Goal: Task Accomplishment & Management: Complete application form

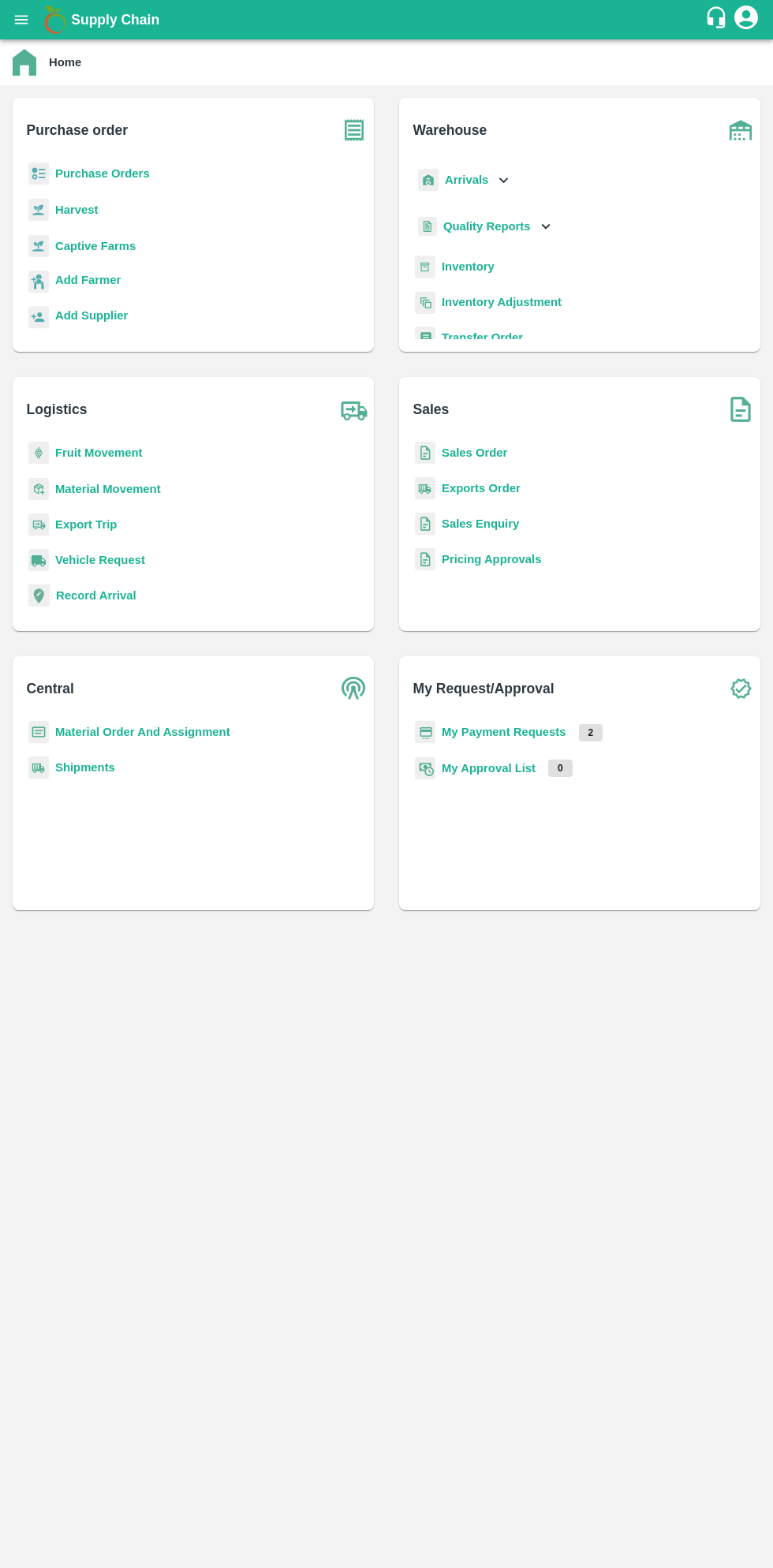
click at [74, 22] on b "Supply Chain" at bounding box center [116, 20] width 89 height 16
click at [26, 22] on icon "open drawer" at bounding box center [22, 20] width 18 height 18
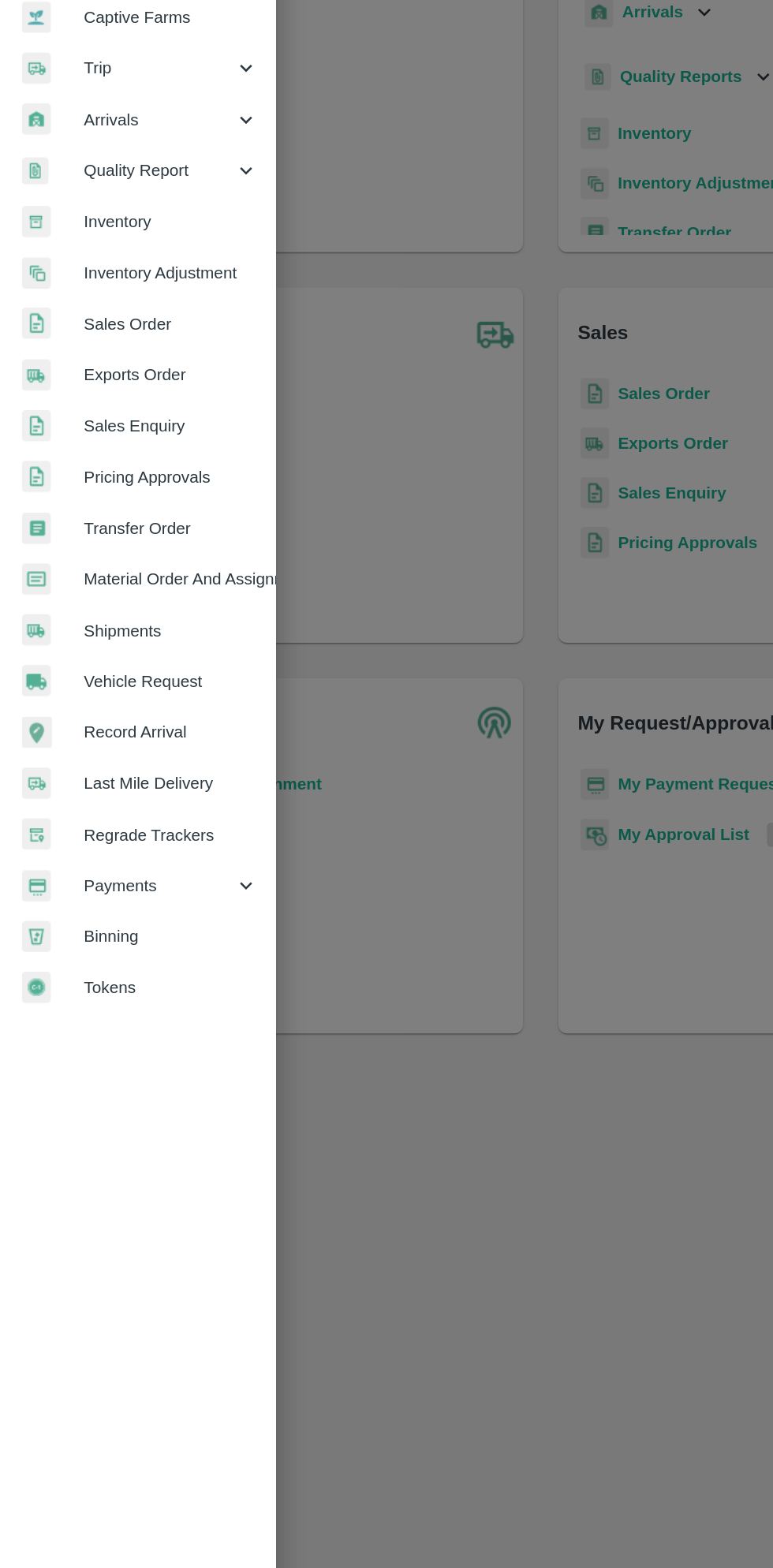
click at [109, 809] on span "Payments" at bounding box center [114, 805] width 108 height 18
click at [160, 846] on span "My Payment Requests" at bounding box center [129, 841] width 113 height 18
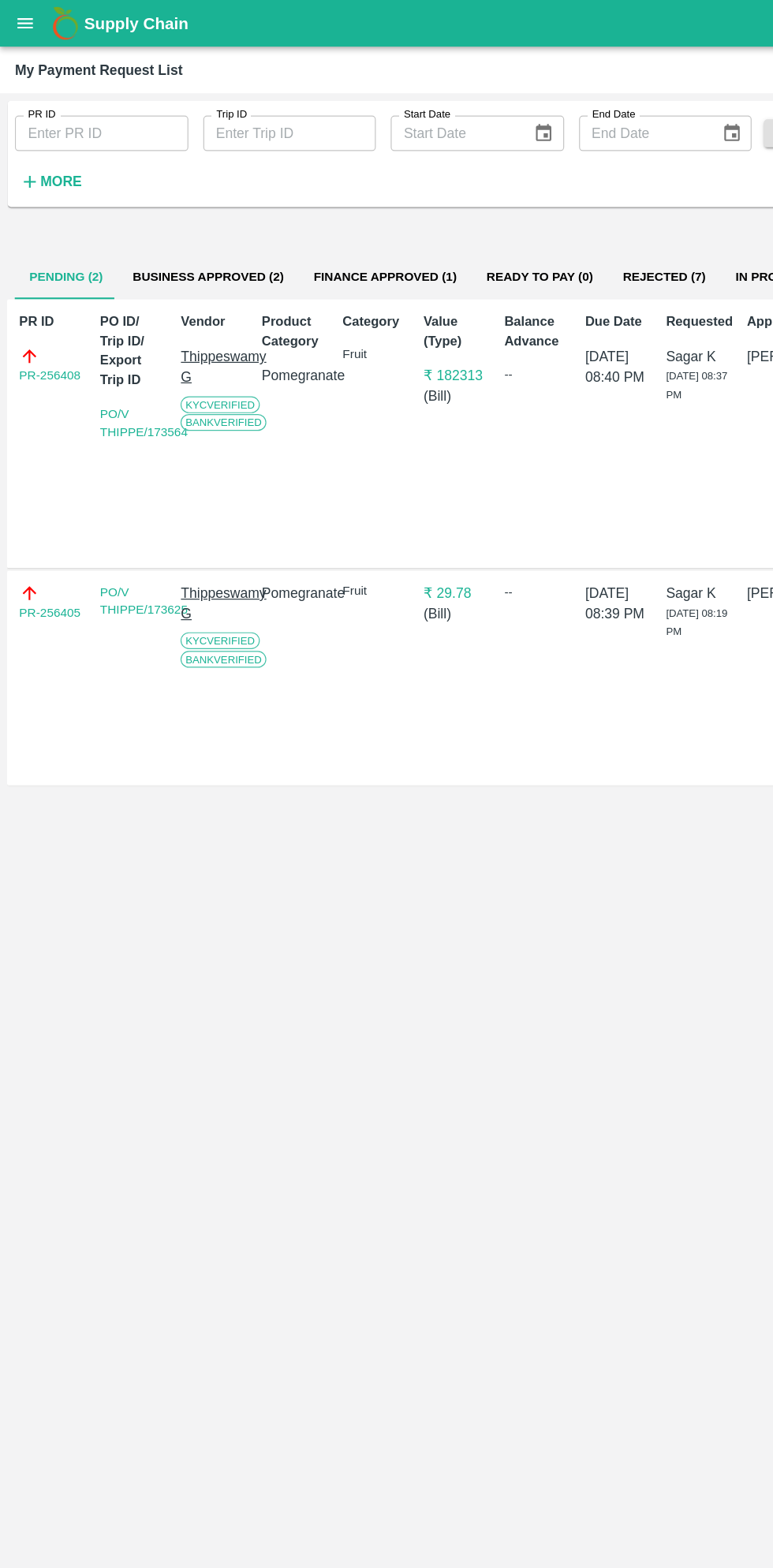
scroll to position [0, 2]
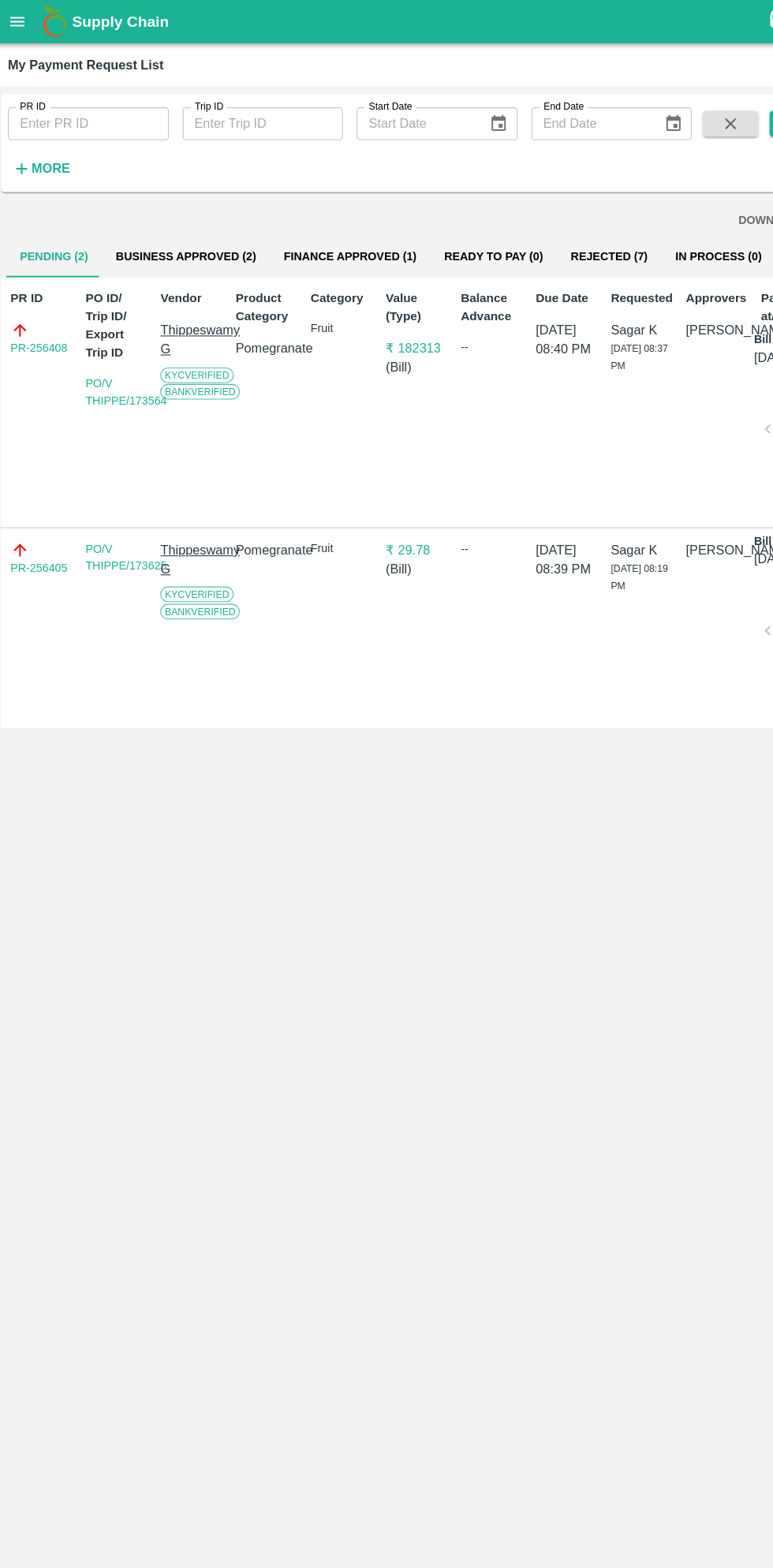
click at [308, 236] on button "Finance Approved (1)" at bounding box center [325, 234] width 146 height 37
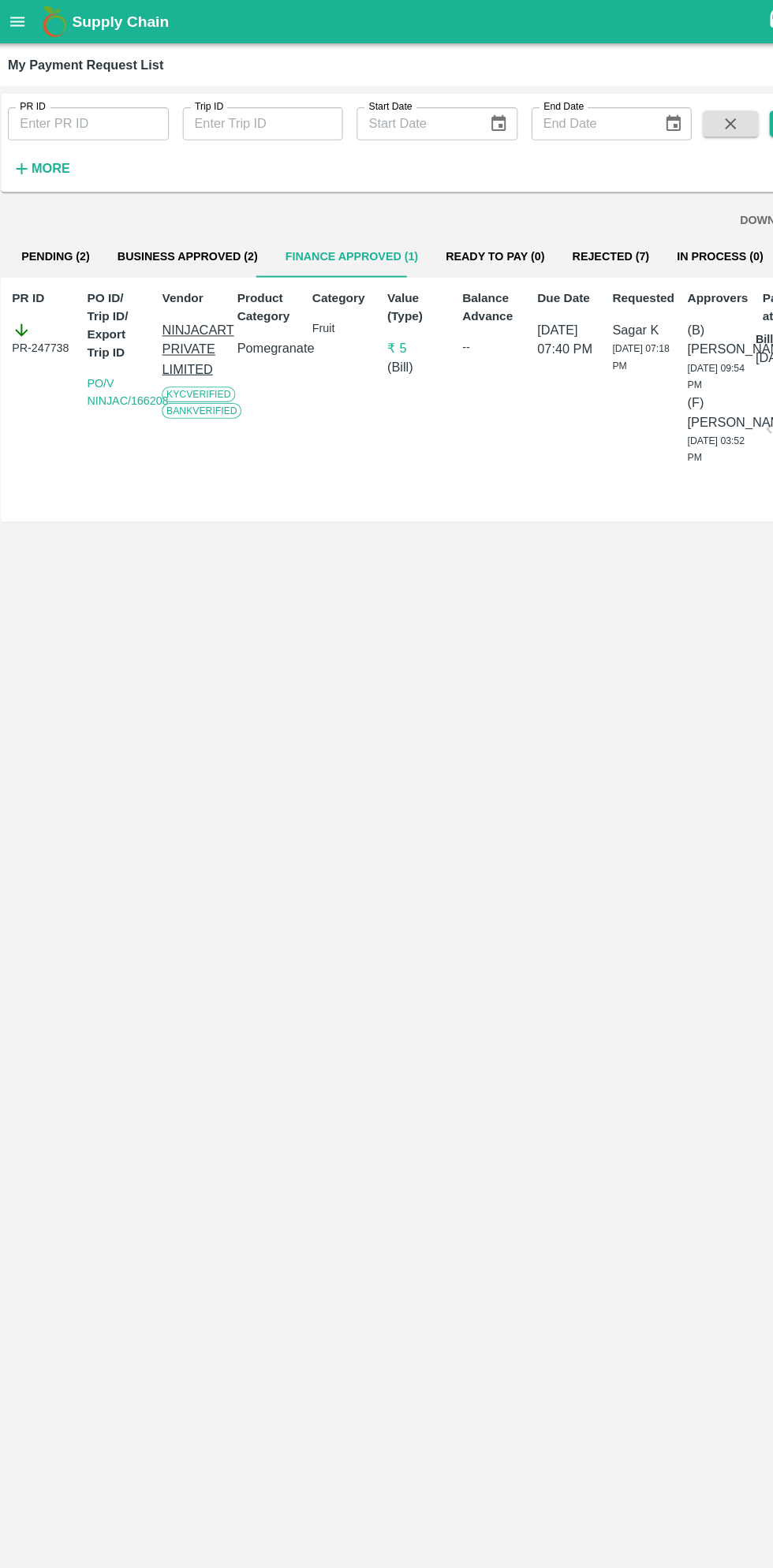
click at [190, 218] on button "Business Approved (2)" at bounding box center [177, 234] width 153 height 37
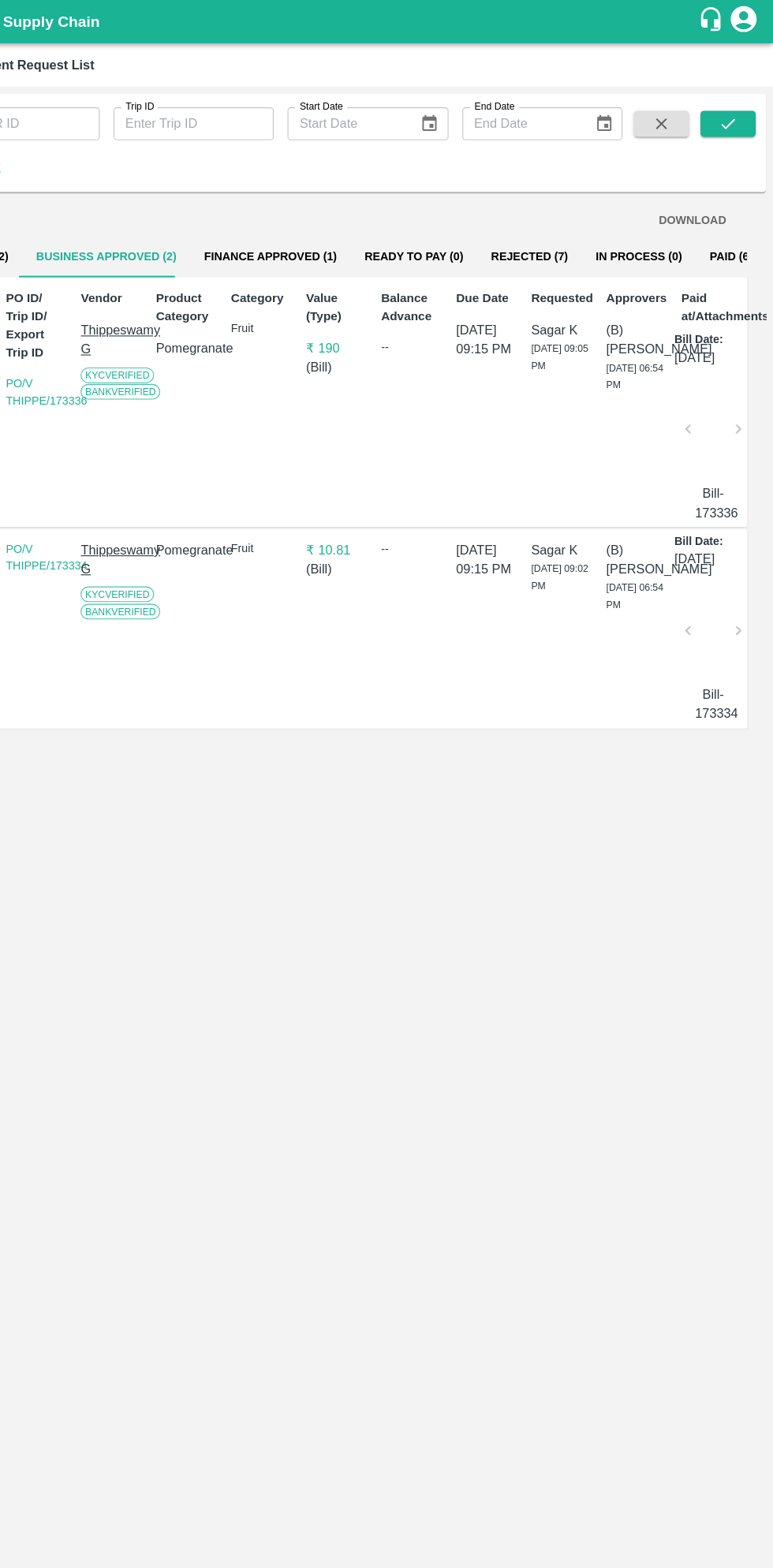
click at [727, 232] on button "Paid (686)" at bounding box center [740, 234] width 76 height 37
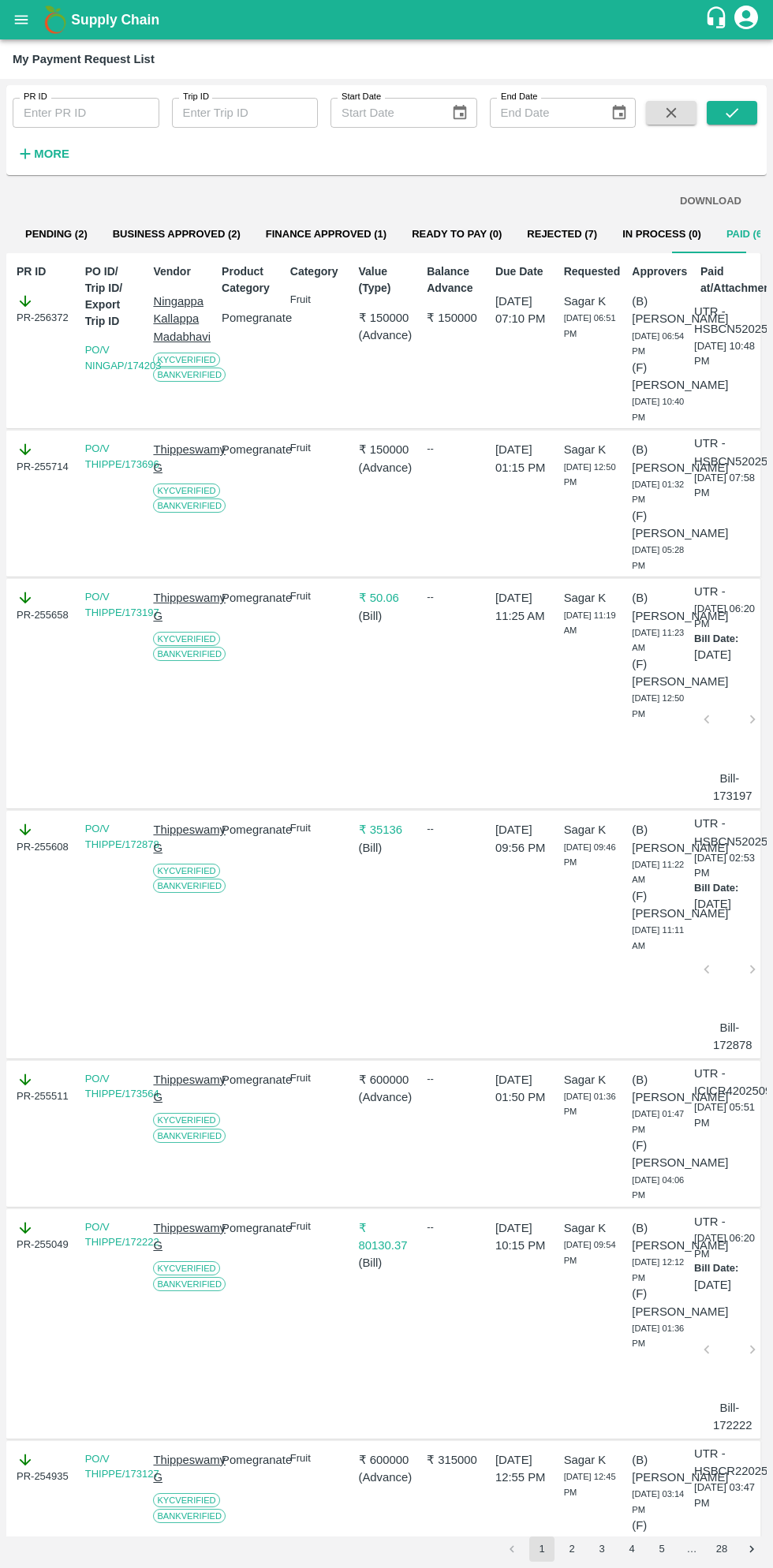
click at [34, 26] on button "open drawer" at bounding box center [21, 20] width 37 height 37
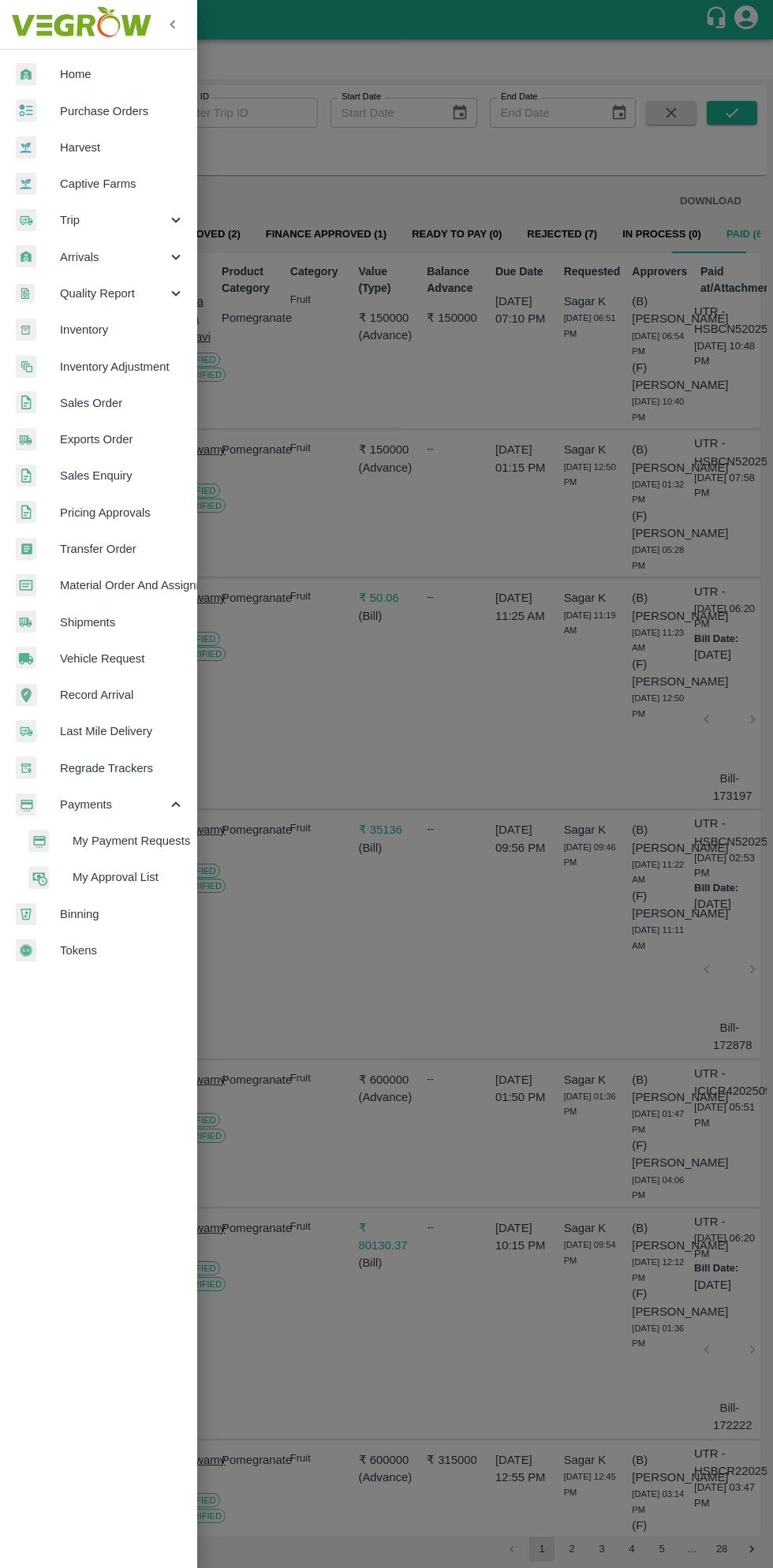
click at [118, 103] on span "Purchase Orders" at bounding box center [122, 112] width 124 height 18
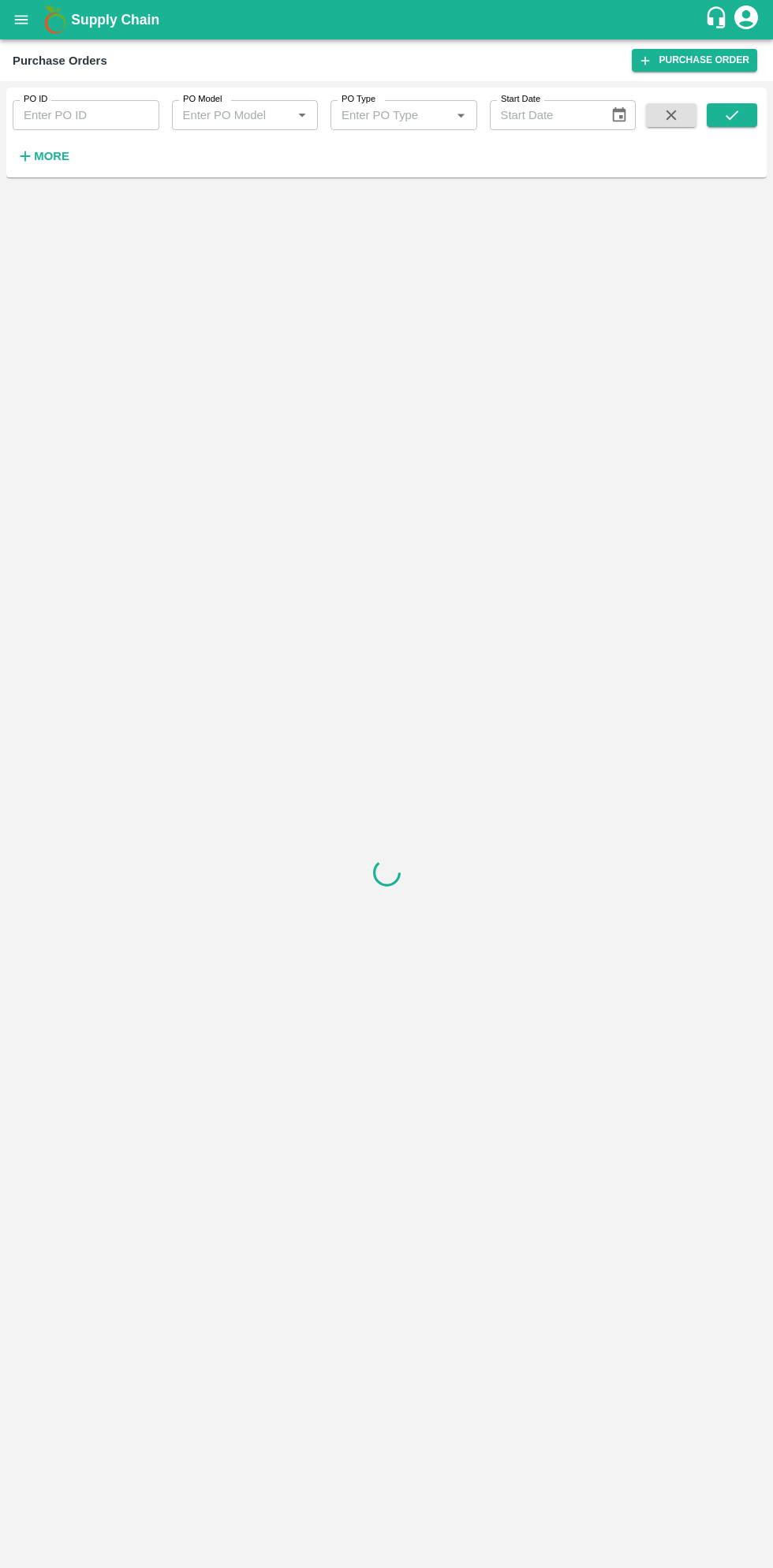
click at [59, 158] on strong "More" at bounding box center [51, 156] width 36 height 13
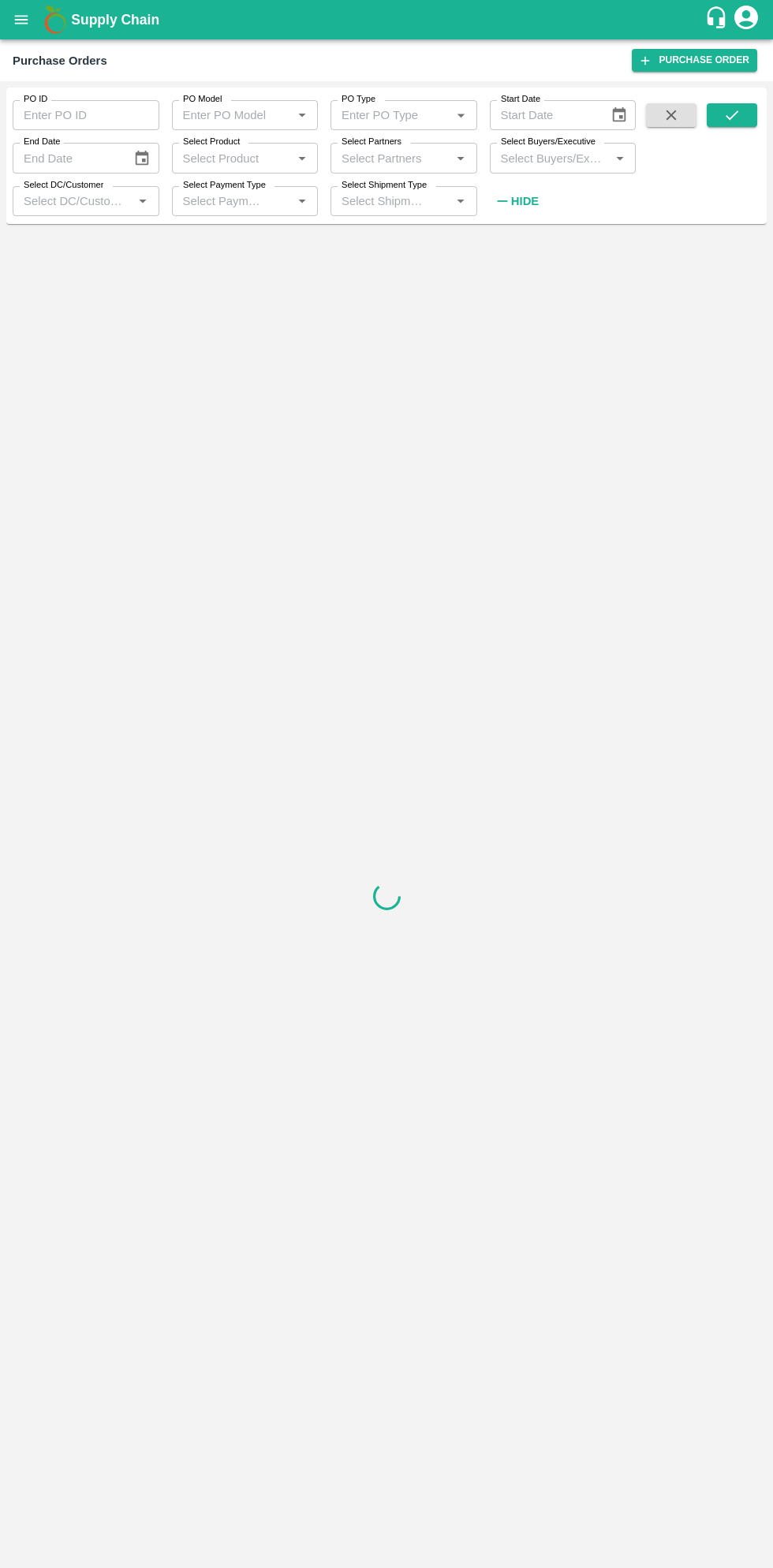
click at [558, 142] on label "Select Buyers/Executive" at bounding box center [549, 141] width 95 height 13
click at [558, 147] on input "Select Buyers/Executive" at bounding box center [550, 157] width 112 height 21
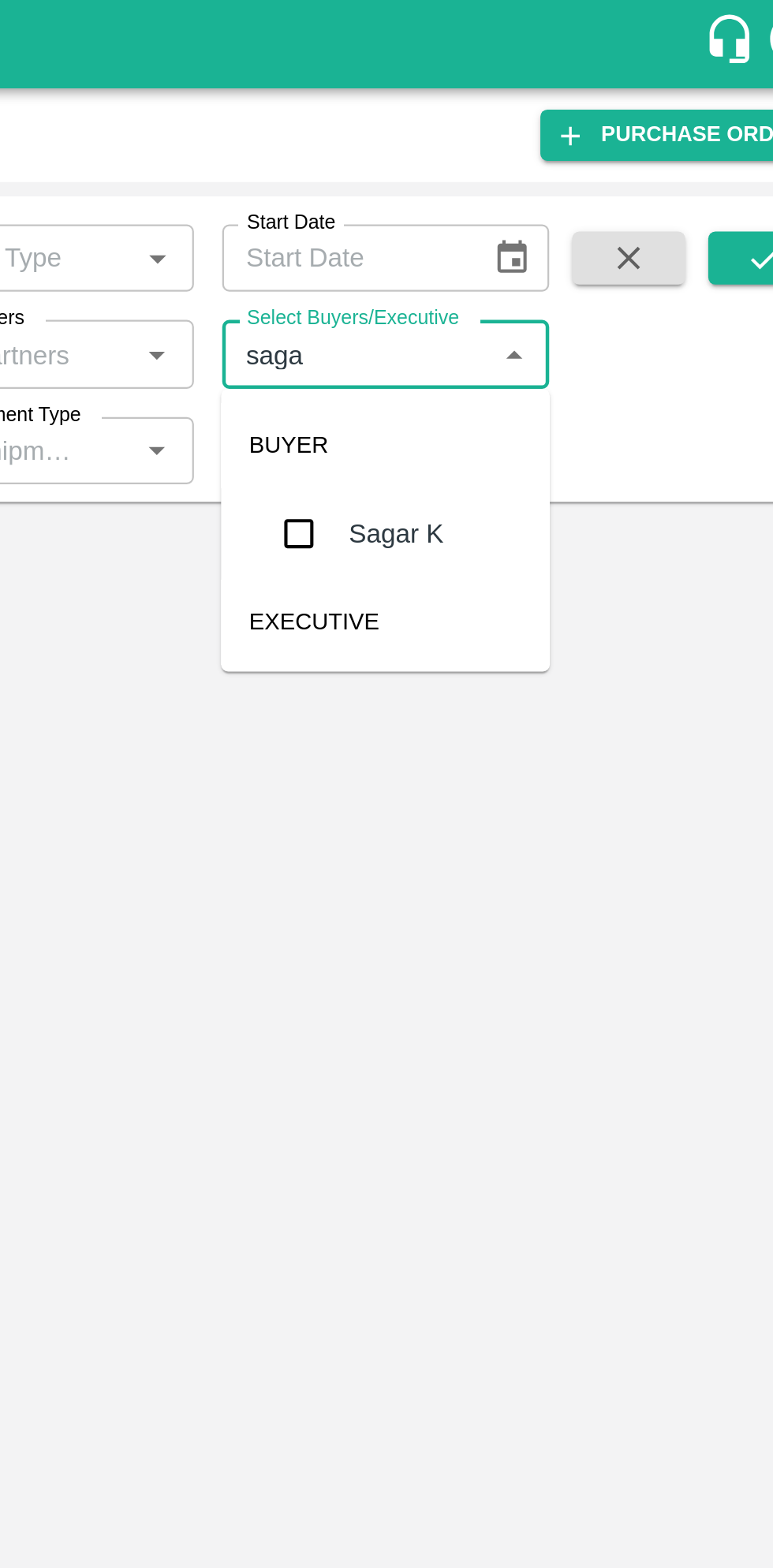
type input "sagar"
click at [527, 227] on input "checkbox" at bounding box center [524, 238] width 32 height 32
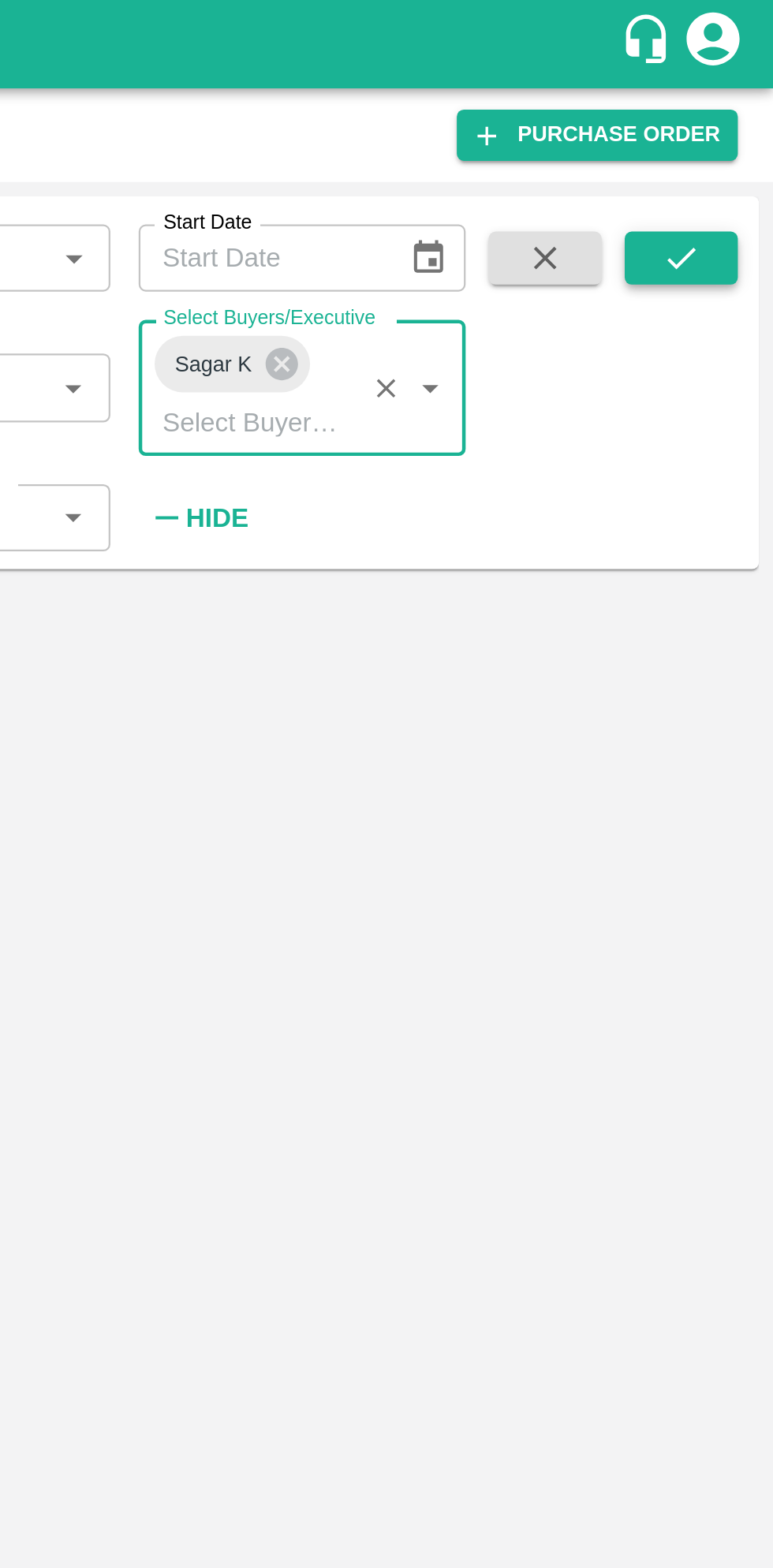
click at [730, 111] on icon "submit" at bounding box center [733, 115] width 18 height 18
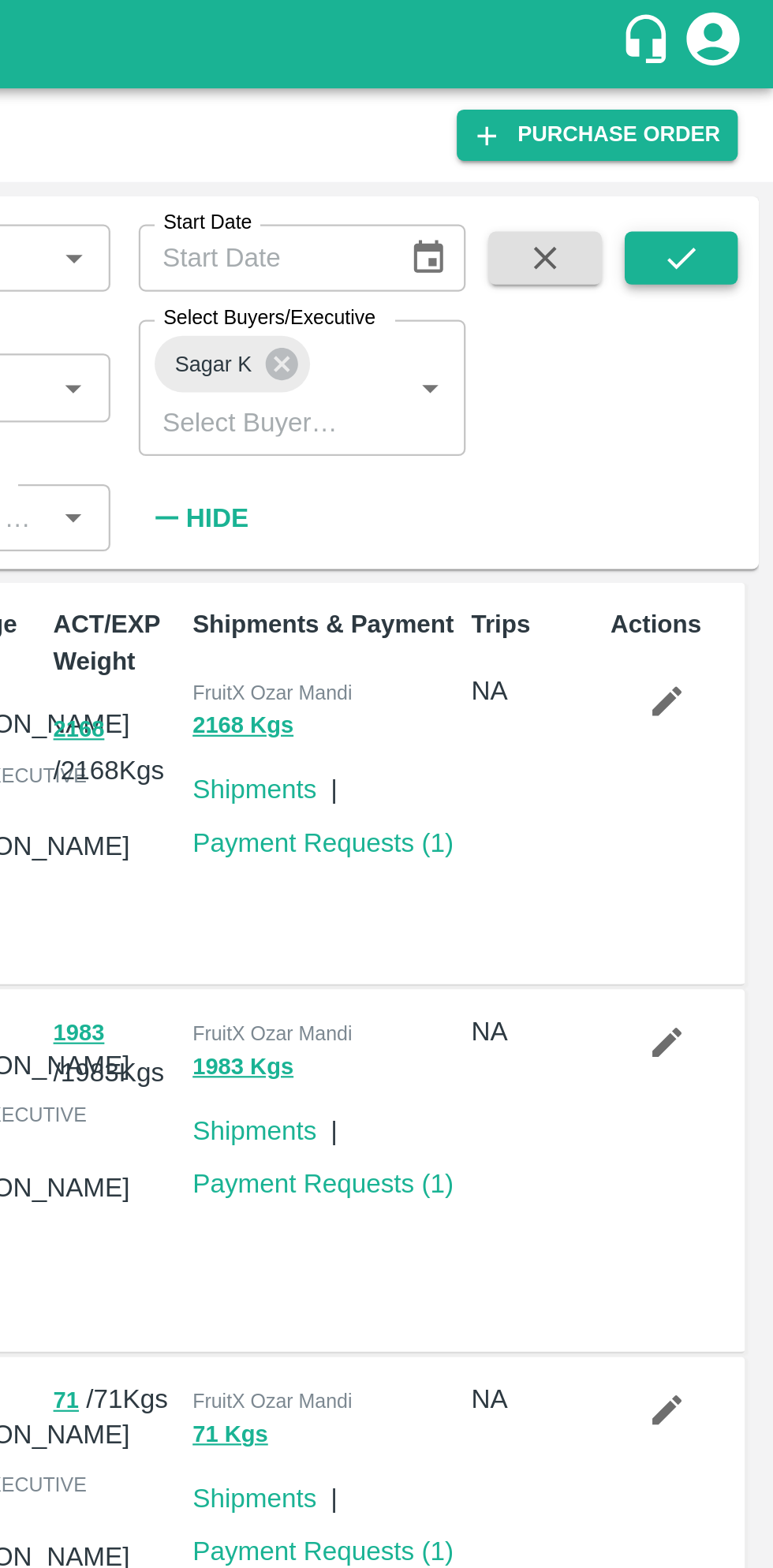
click at [737, 121] on icon "submit" at bounding box center [733, 115] width 18 height 18
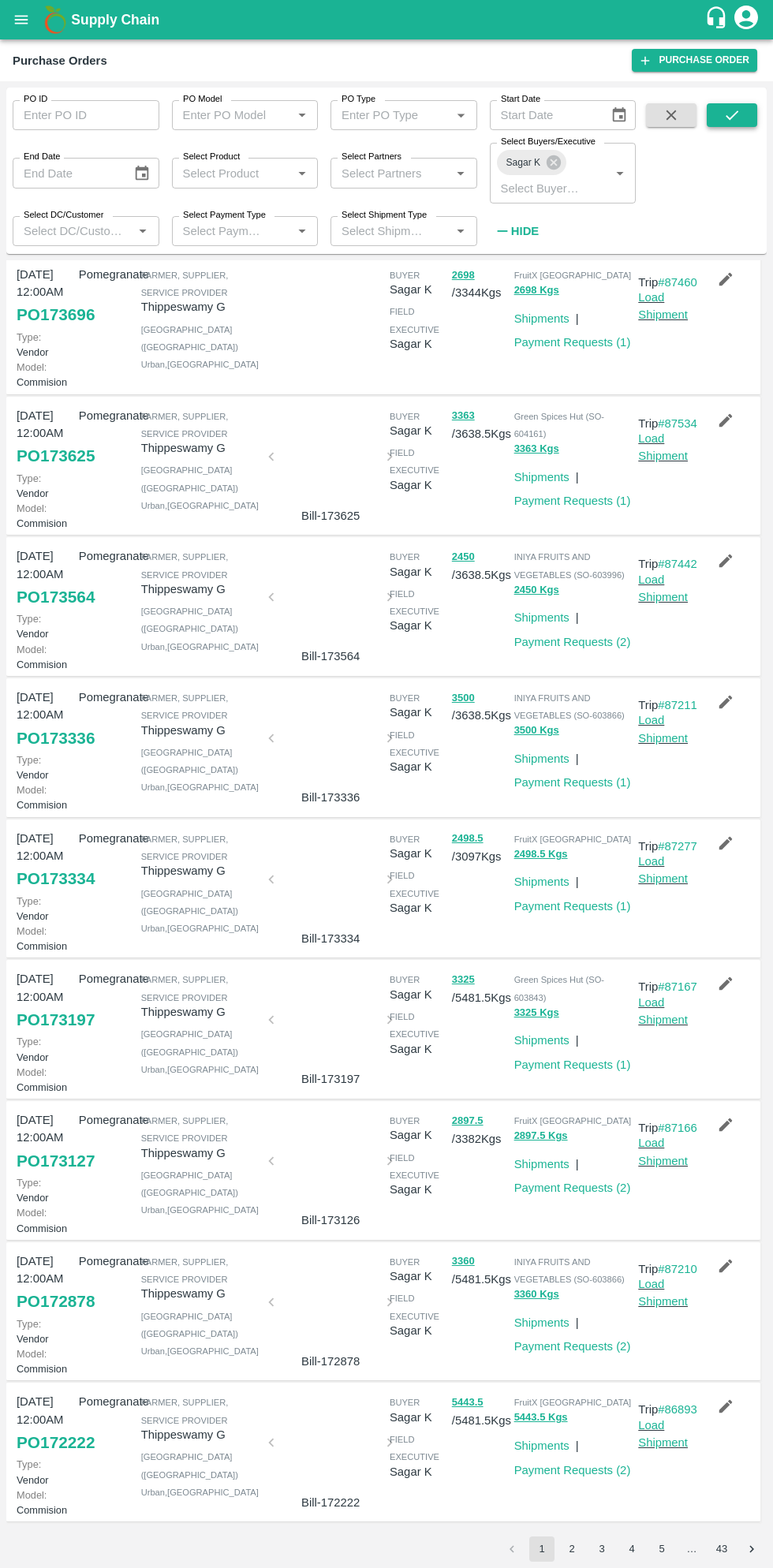
scroll to position [250, 0]
click at [597, 1072] on link "Payment Requests ( 1 )" at bounding box center [573, 1065] width 116 height 13
click at [573, 1194] on link "Payment Requests ( 2 )" at bounding box center [573, 1187] width 116 height 13
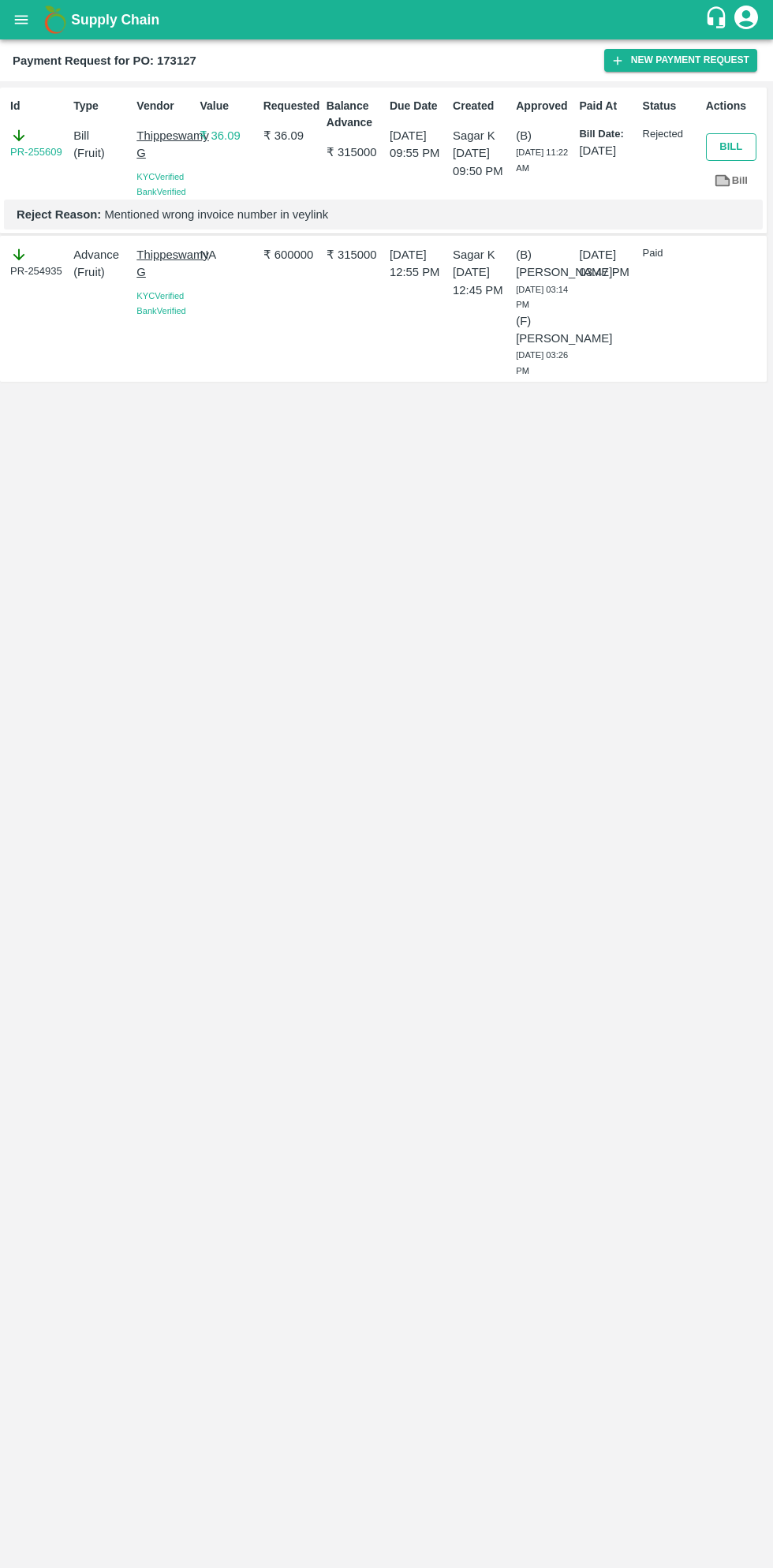
click at [731, 146] on button "Bill" at bounding box center [731, 147] width 50 height 28
click at [694, 60] on button "New Payment Request" at bounding box center [680, 60] width 153 height 23
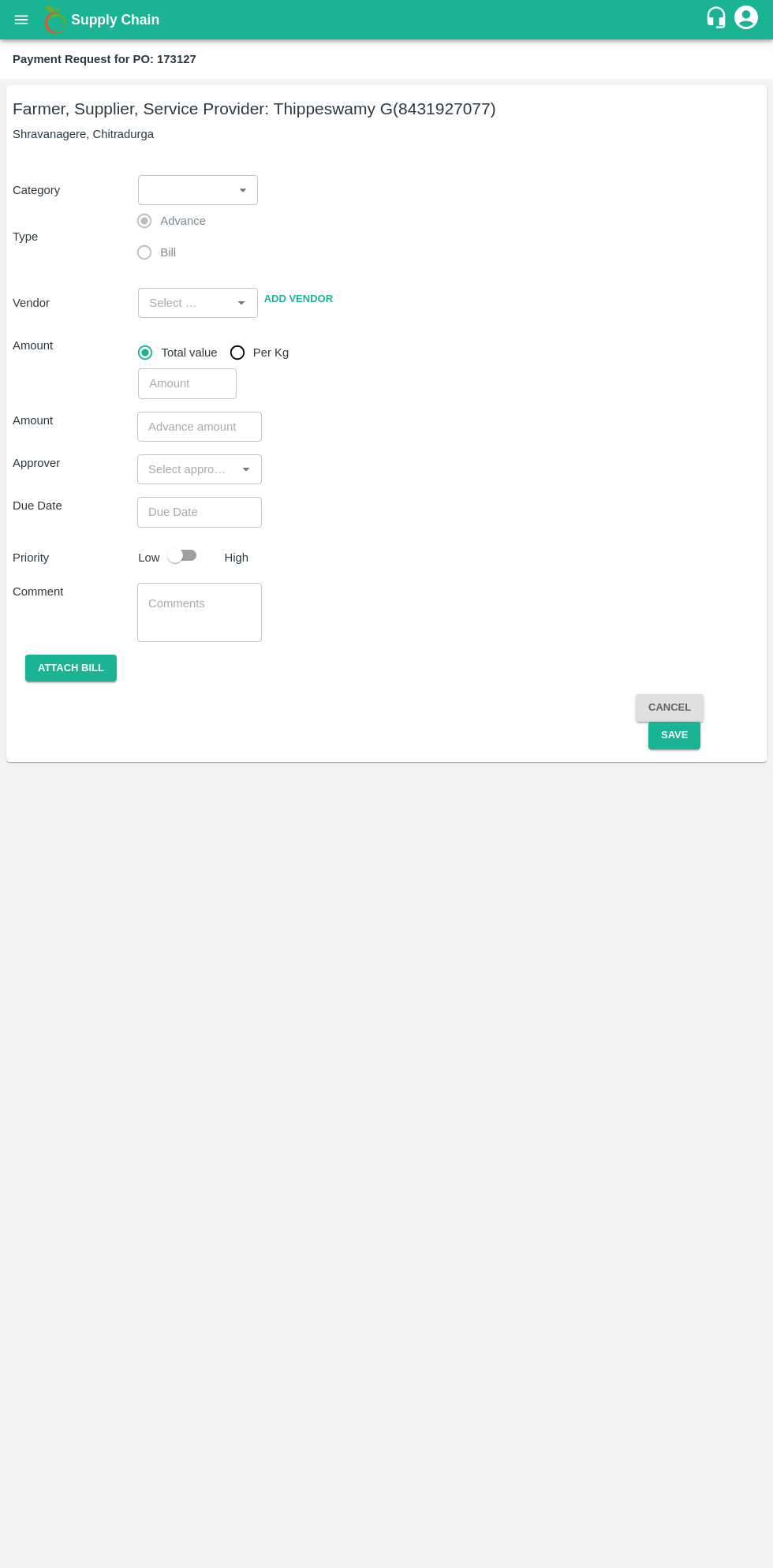
click at [219, 184] on body "Supply Chain Payment Request for PO: 173127 Farmer, Supplier, Service Provider:…" at bounding box center [386, 784] width 773 height 1568
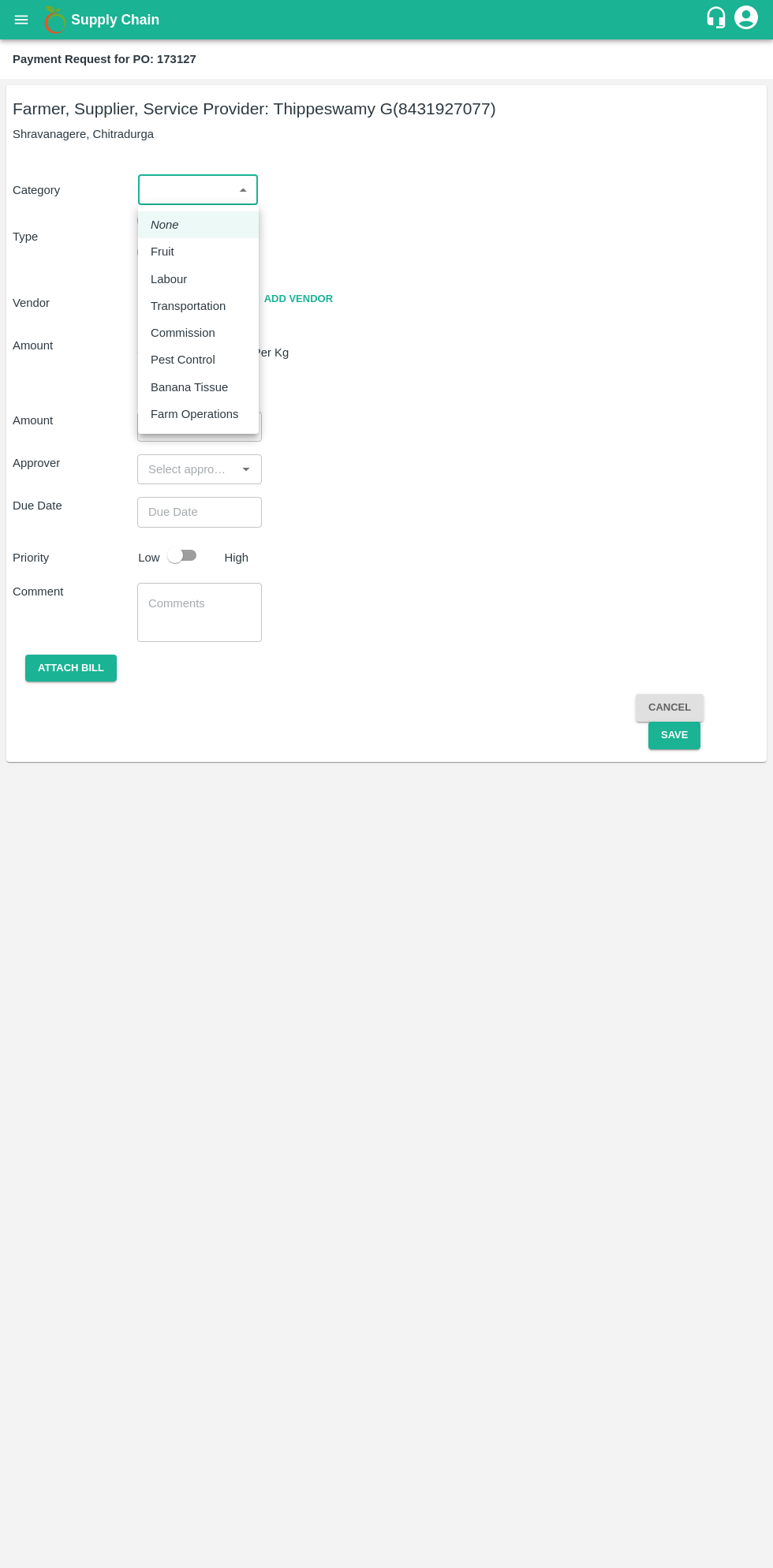
click at [157, 257] on p "Fruit" at bounding box center [163, 252] width 24 height 18
type input "1"
type input "[PERSON_NAME] G - 8431927077(Farmer, Supplier, Service Provider)"
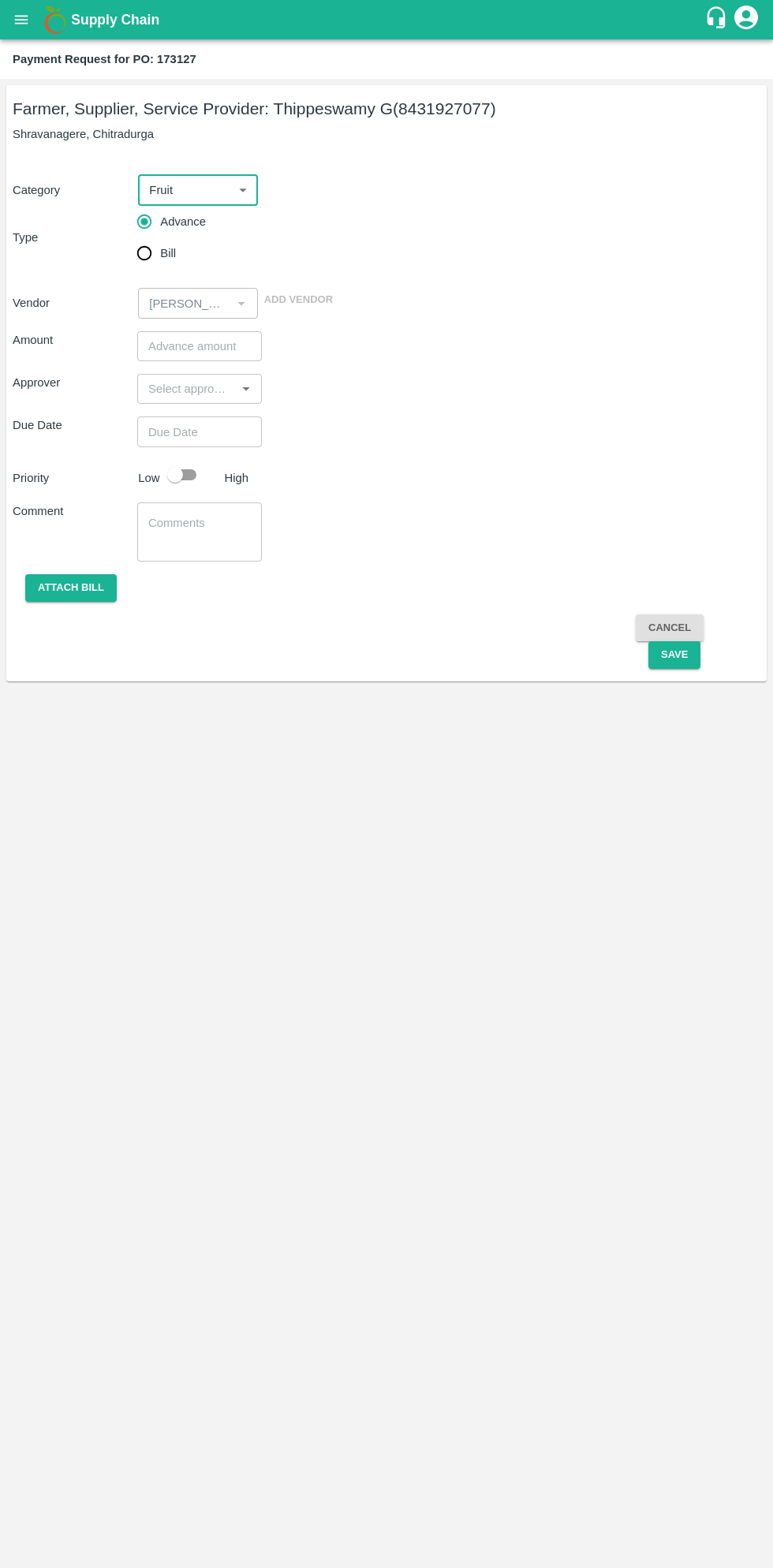
click at [144, 261] on input "Bill" at bounding box center [144, 254] width 32 height 32
radio input "true"
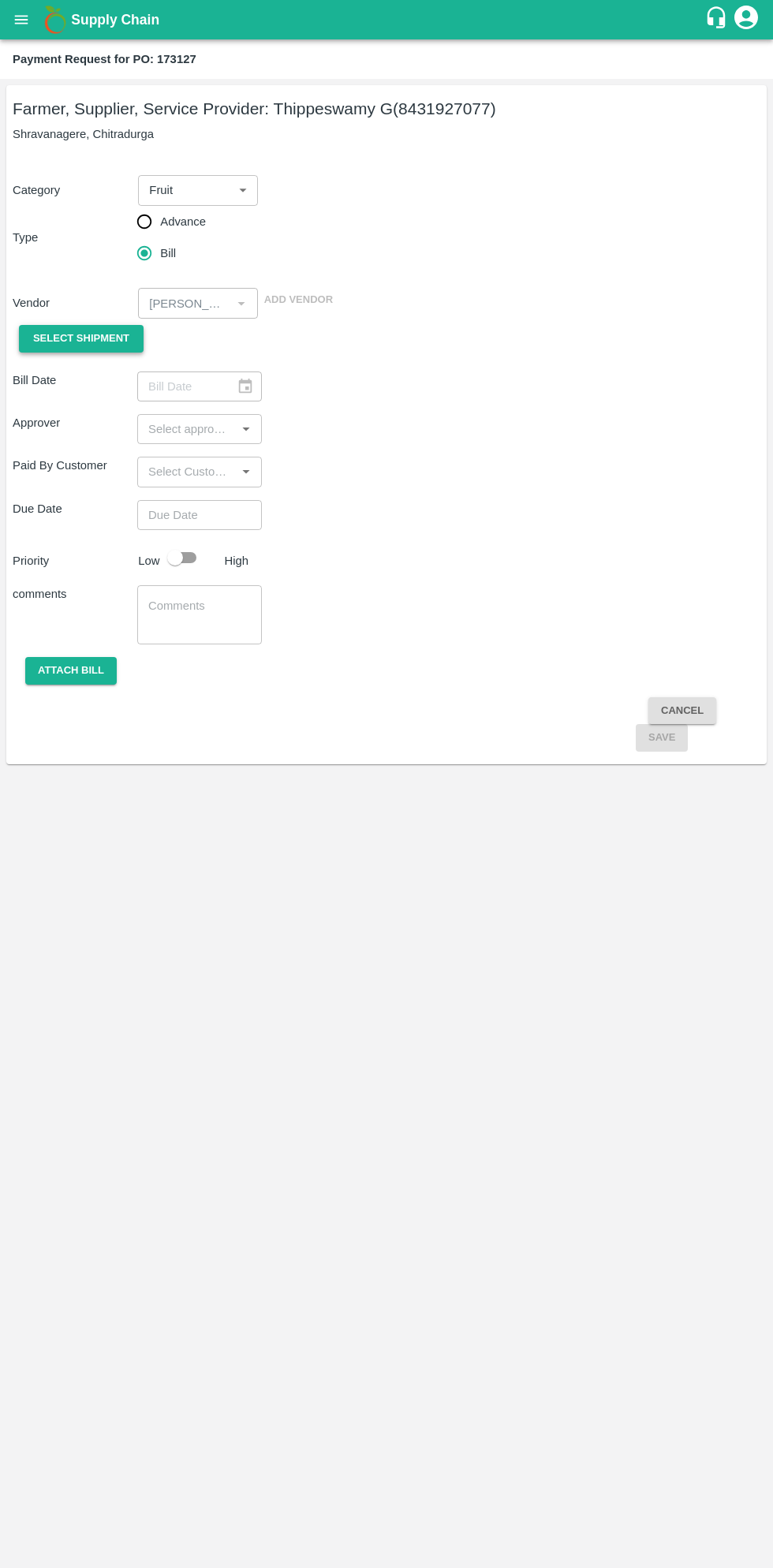
click at [94, 344] on span "Select Shipment" at bounding box center [82, 338] width 97 height 18
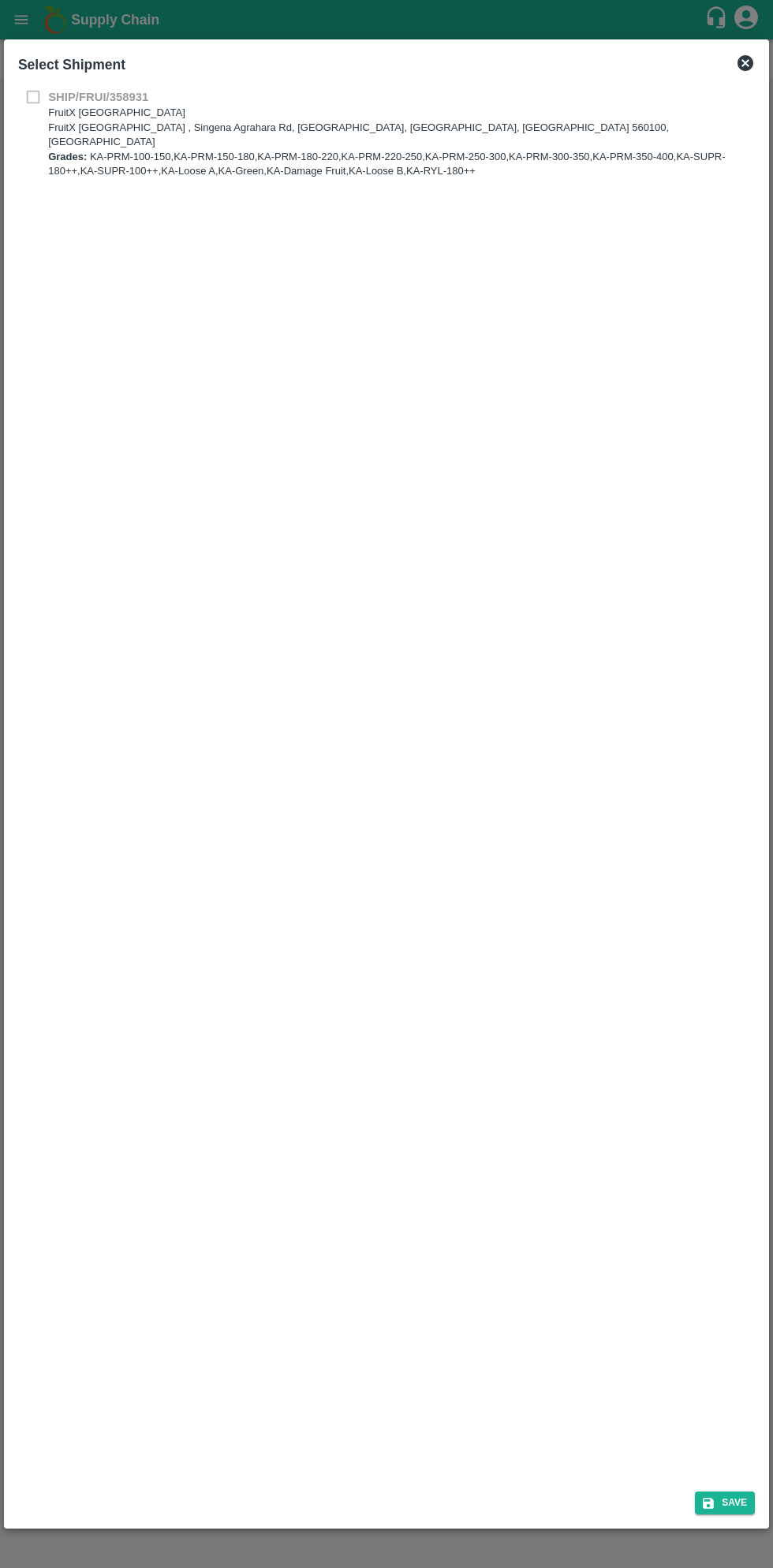
click at [55, 97] on b "SHIP/FRUI/358931" at bounding box center [99, 97] width 101 height 13
click at [57, 97] on b "SHIP/FRUI/358931" at bounding box center [99, 97] width 101 height 13
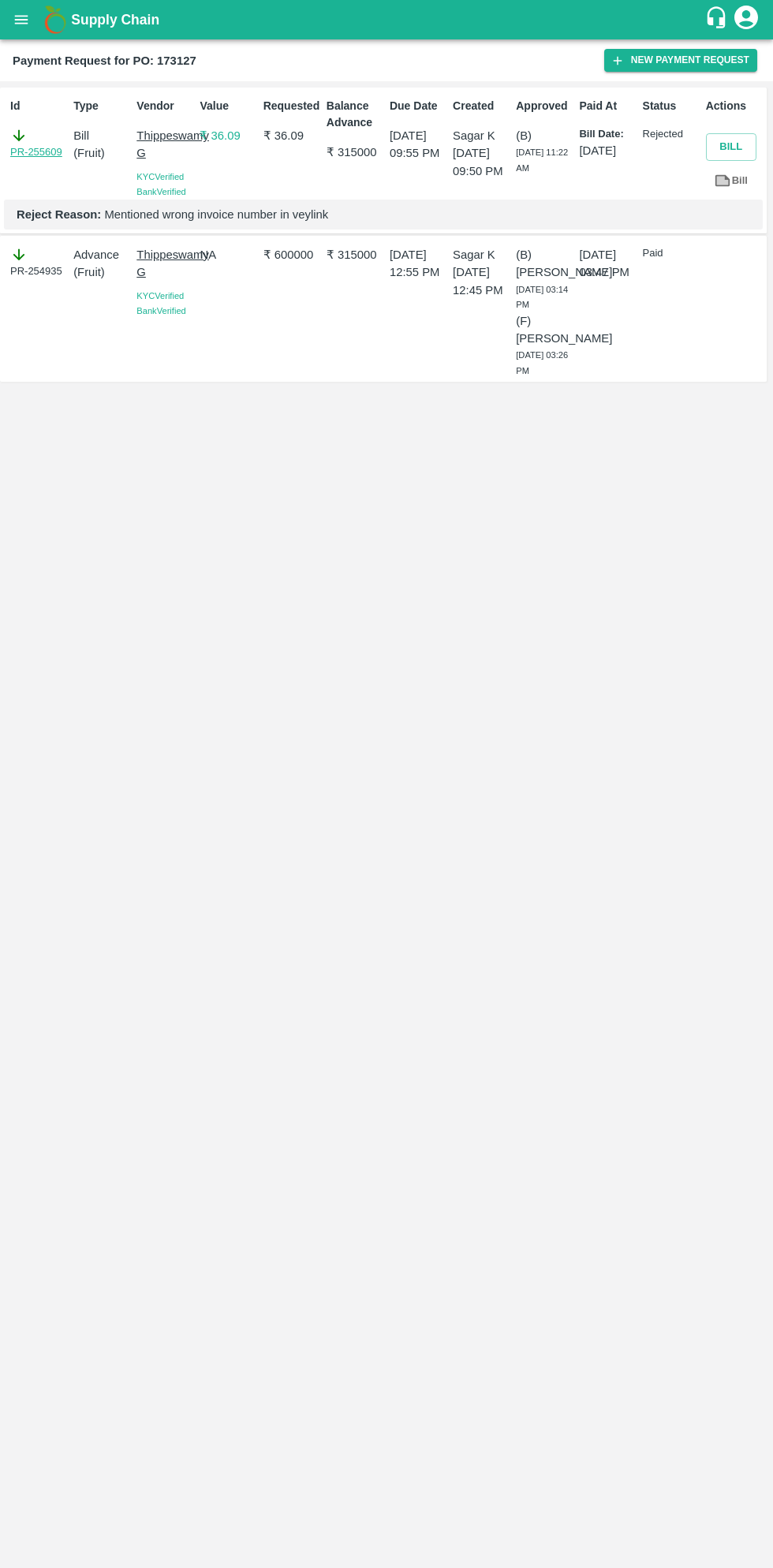
click at [50, 156] on link "PR-255609" at bounding box center [36, 152] width 52 height 16
click at [678, 60] on button "New Payment Request" at bounding box center [680, 60] width 153 height 23
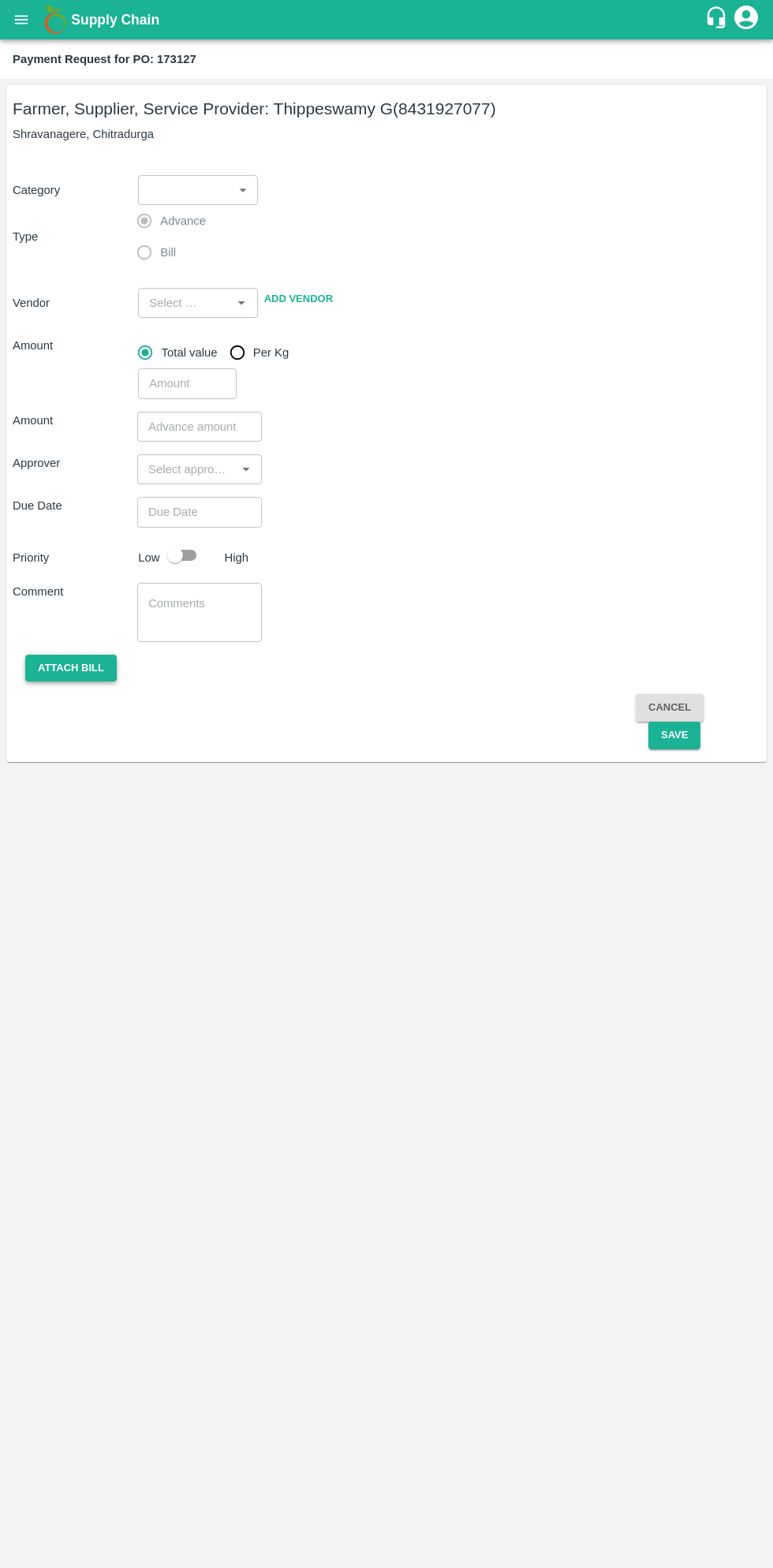
click at [66, 667] on button "Attach bill" at bounding box center [71, 668] width 92 height 28
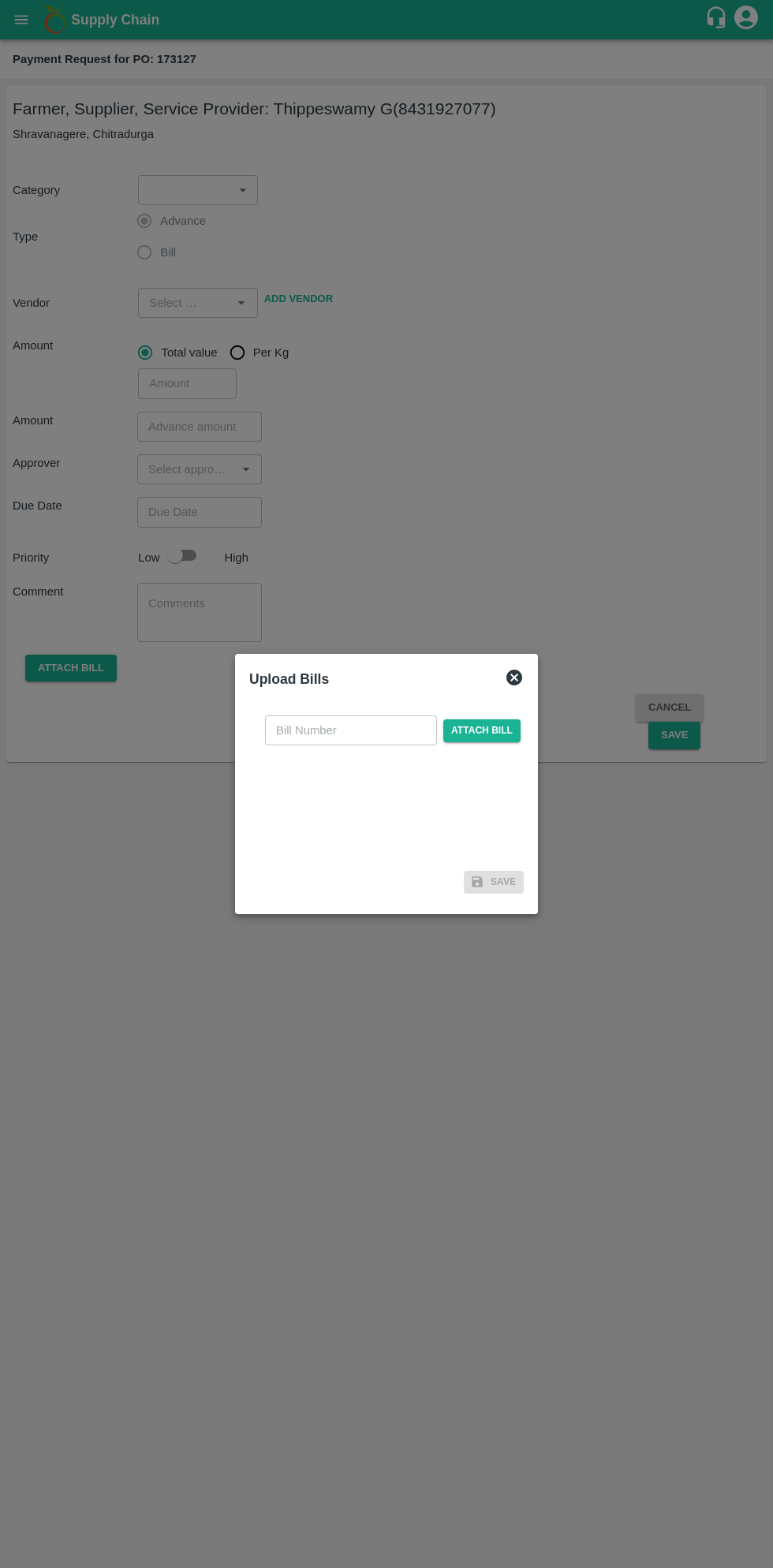
click at [588, 1230] on div at bounding box center [386, 784] width 773 height 1568
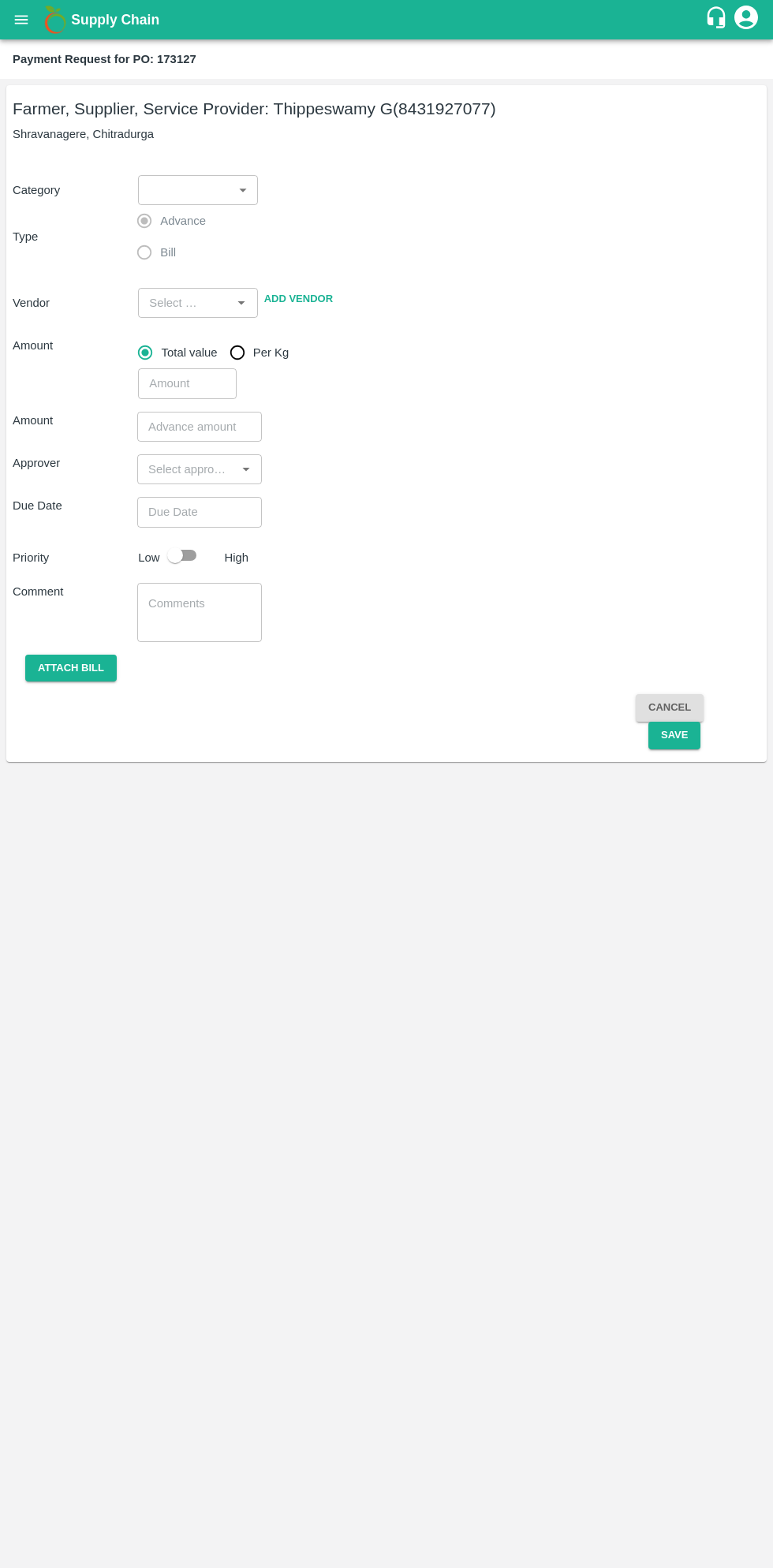
click at [600, 1267] on div "Farmer, Supplier, Service Provider: Thippeswamy G (8431927077) Shravanagere, Ch…" at bounding box center [386, 823] width 773 height 1489
click at [199, 196] on body "Supply Chain Payment Request for PO: 173127 Farmer, Supplier, Service Provider:…" at bounding box center [386, 784] width 773 height 1568
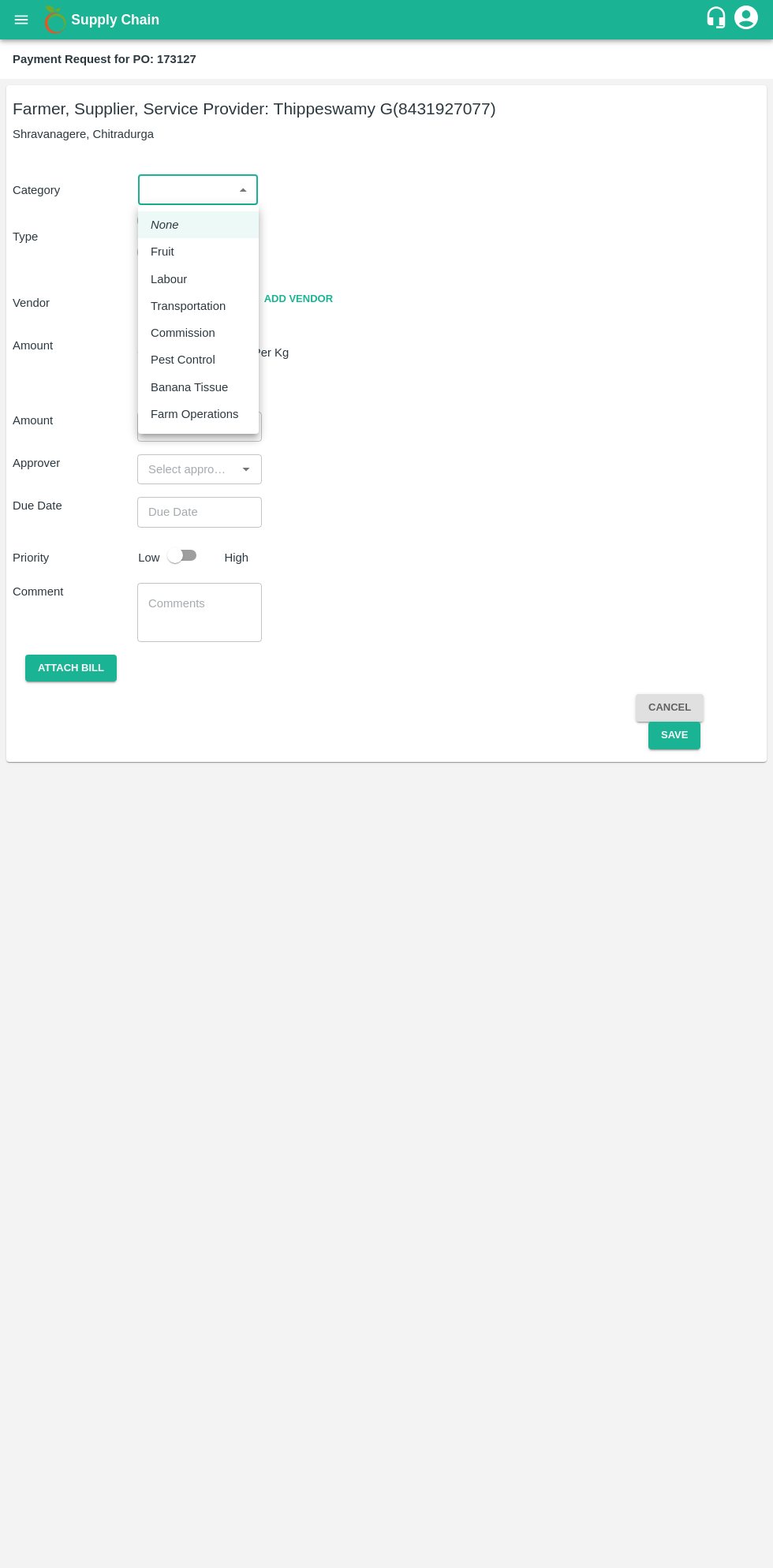
click at [165, 245] on p "Fruit" at bounding box center [163, 252] width 24 height 18
type input "1"
type input "Thippeswamy G - 8431927077(Farmer, Supplier, Service Provider)"
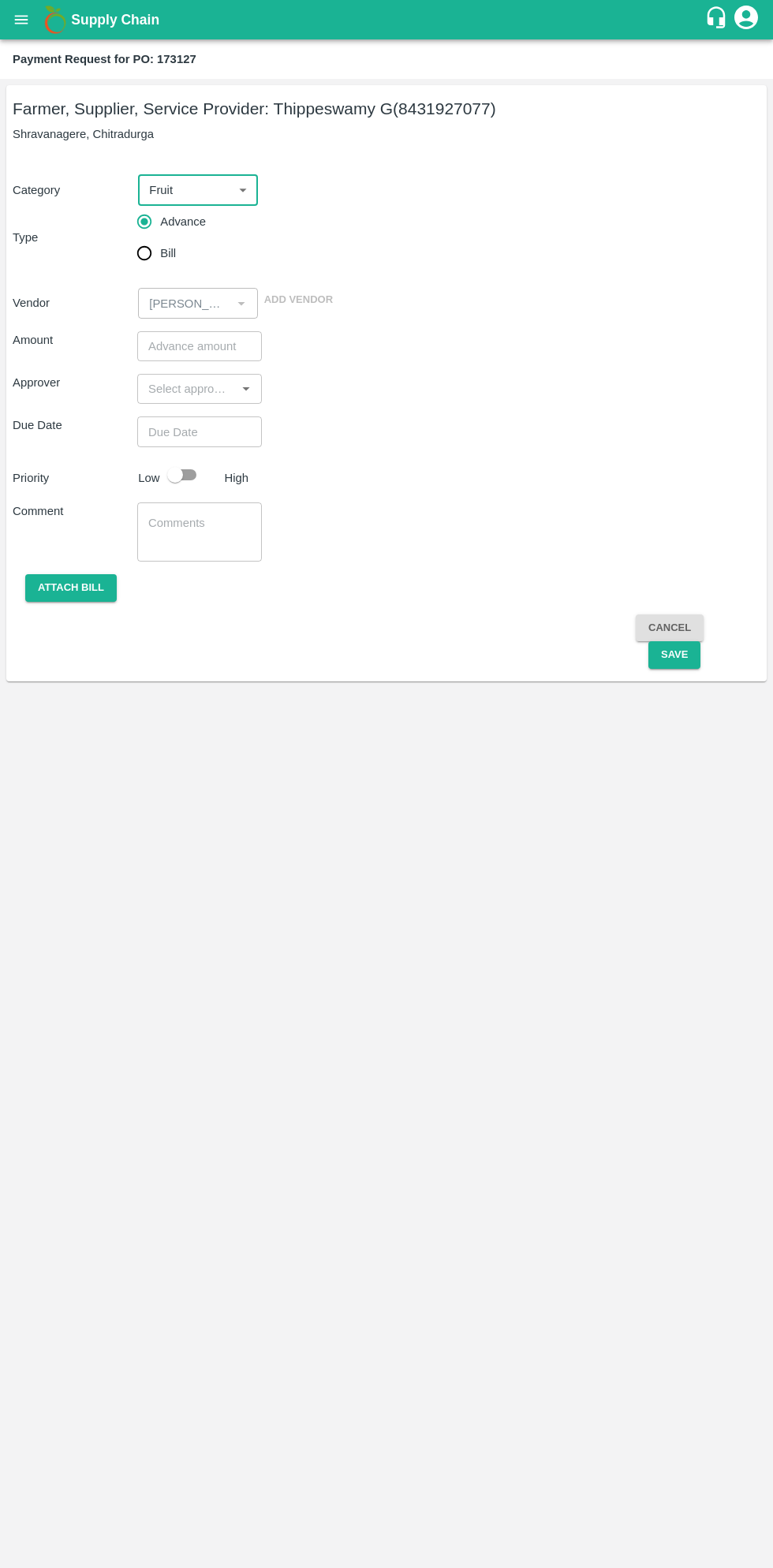
click at [151, 254] on input "Bill" at bounding box center [144, 254] width 32 height 32
radio input "true"
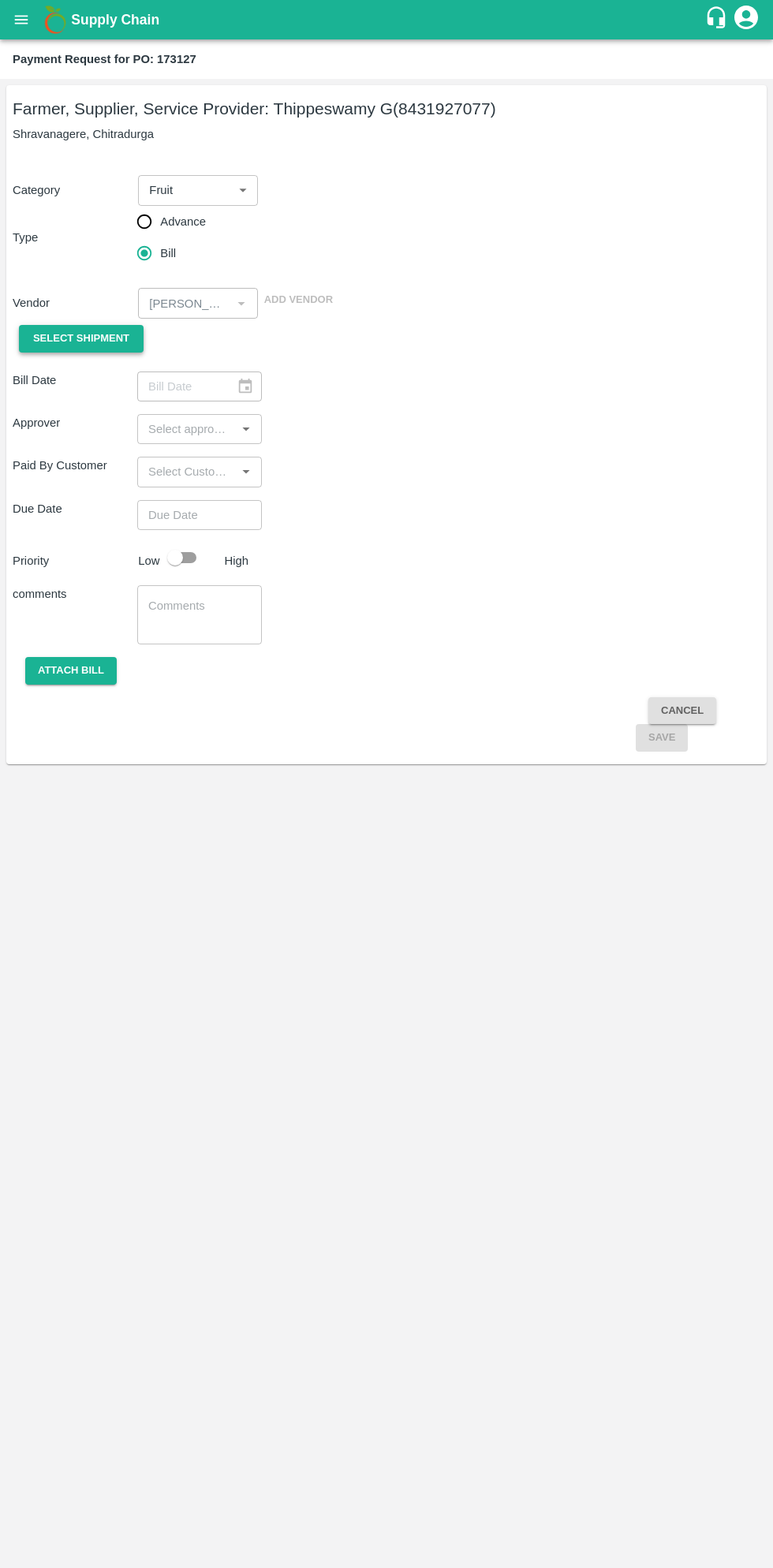
click at [96, 338] on span "Select Shipment" at bounding box center [82, 338] width 97 height 18
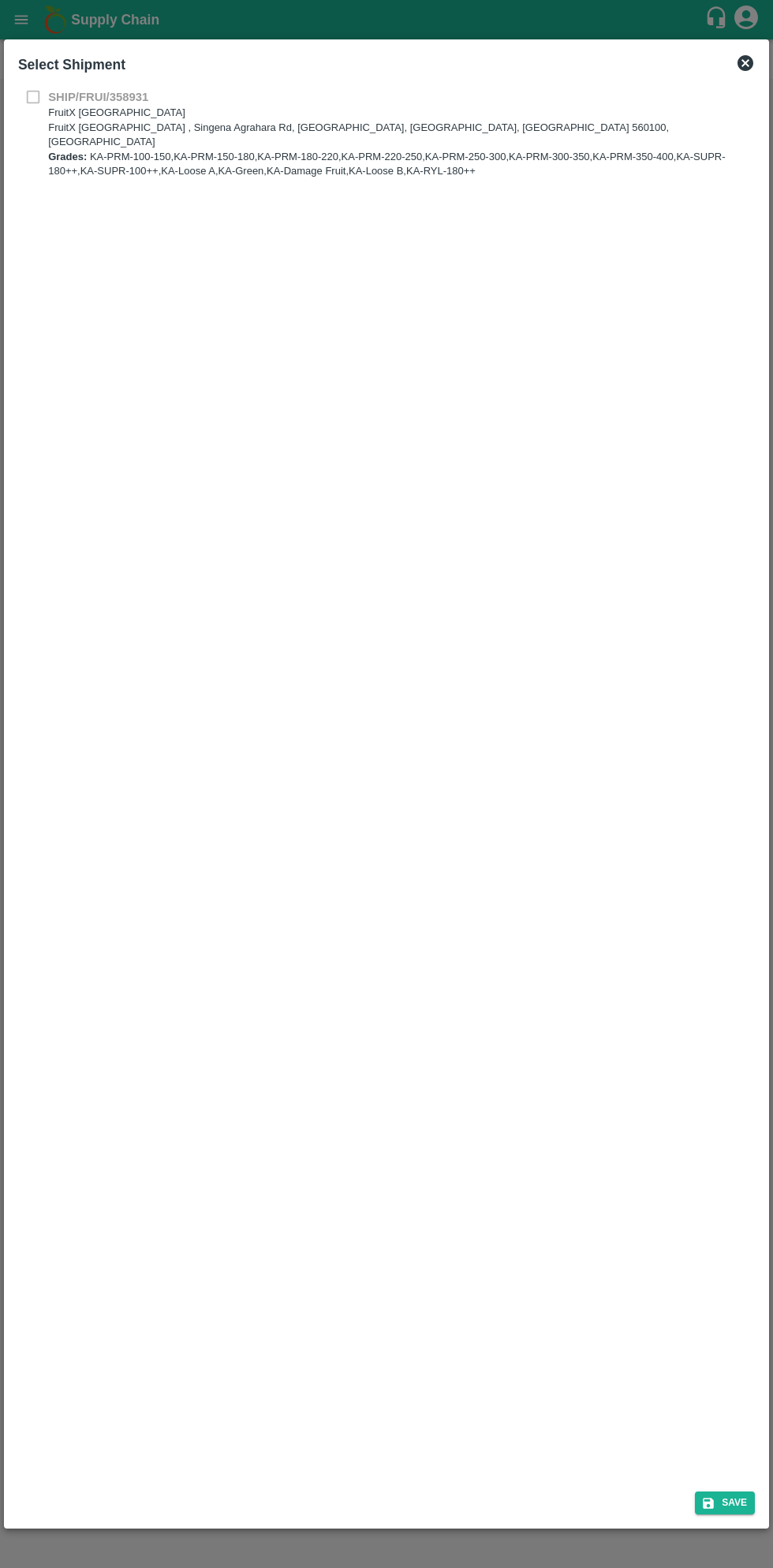
click at [57, 97] on b "SHIP/FRUI/358931" at bounding box center [99, 97] width 101 height 13
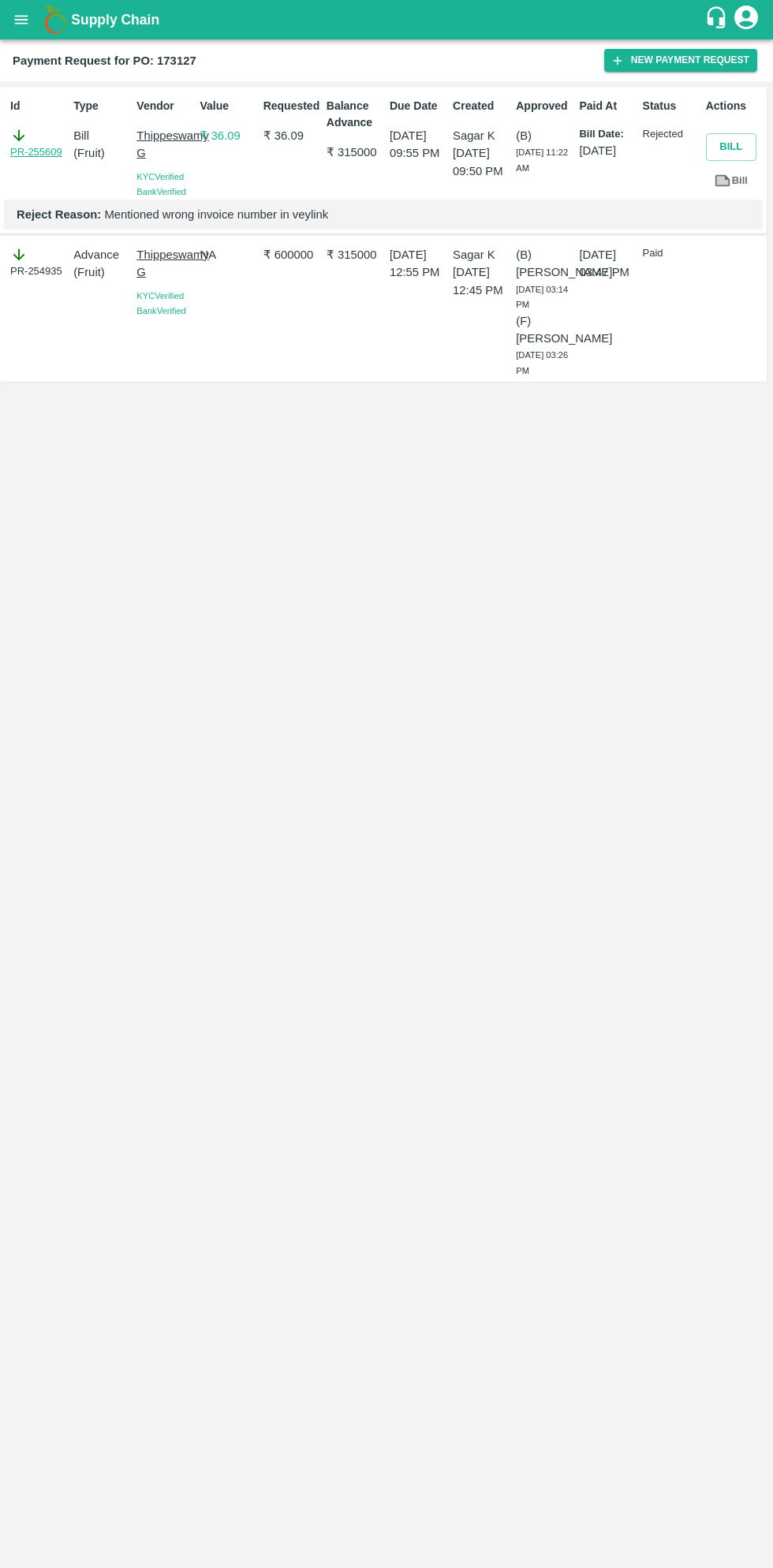
click at [49, 153] on link "PR-255609" at bounding box center [36, 152] width 52 height 16
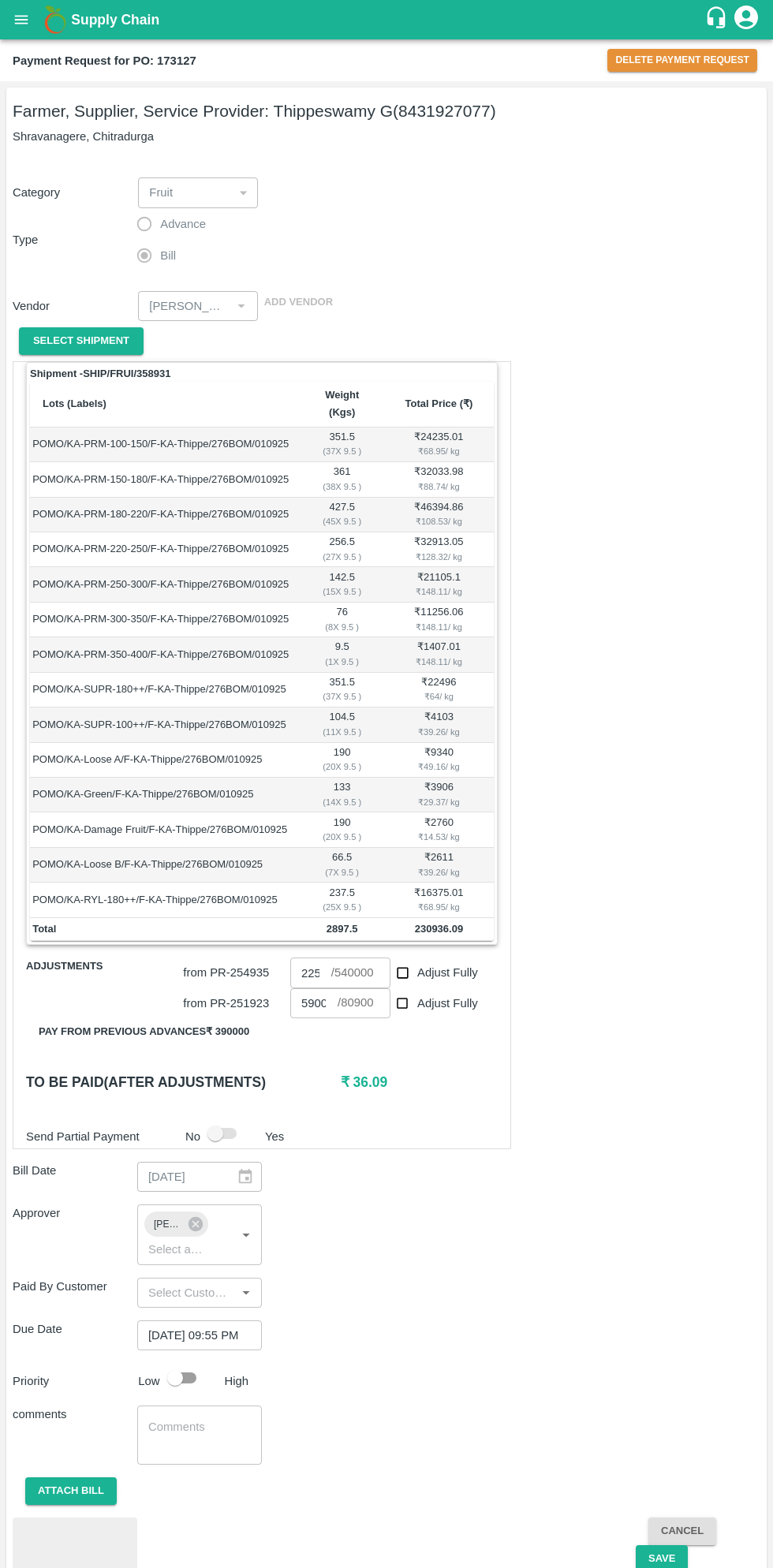
scroll to position [57, 0]
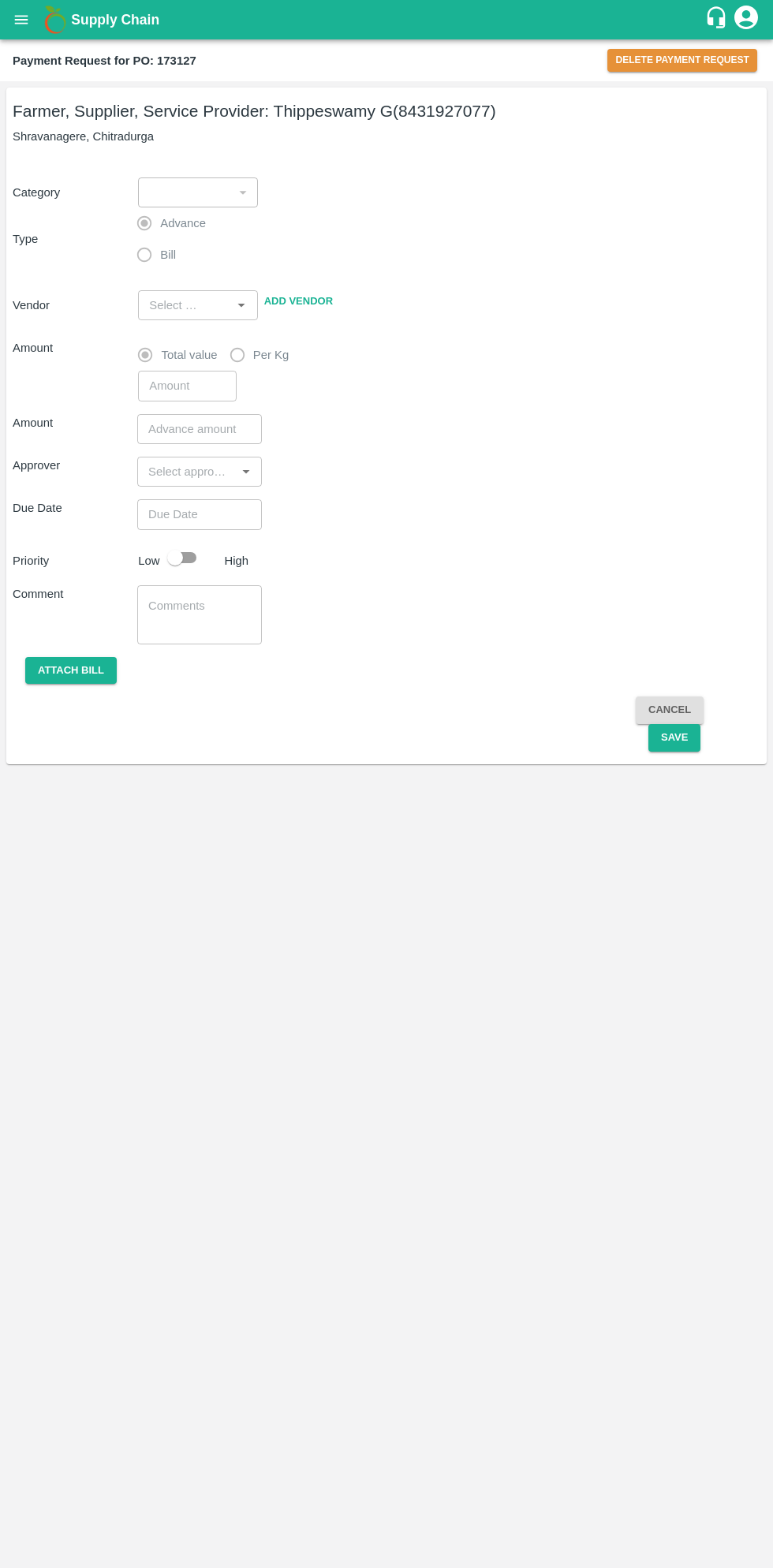
type input "1"
radio input "false"
radio input "true"
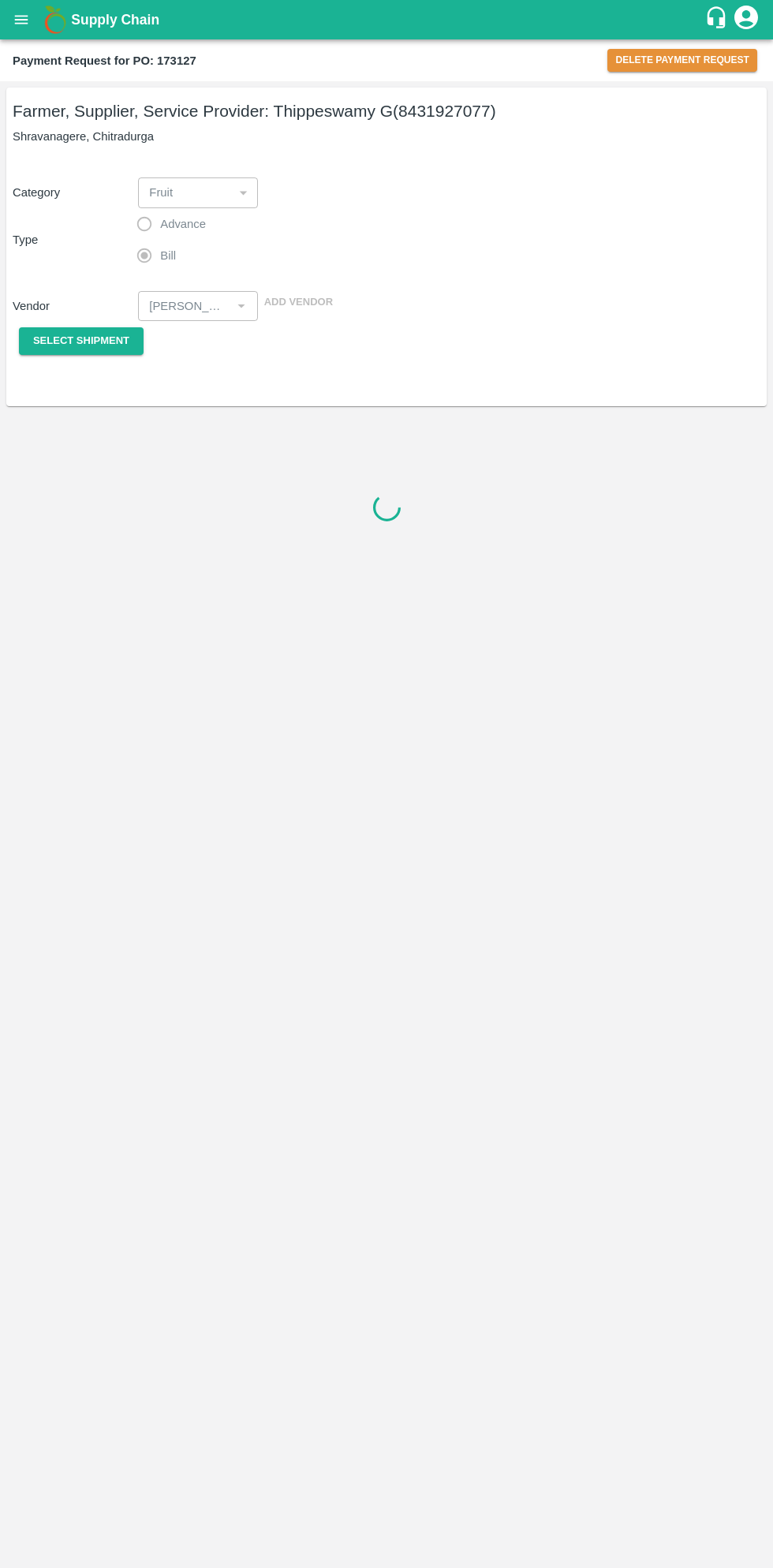
type input "[PERSON_NAME] G - 8431927077(Farmer, Supplier, Service Provider)"
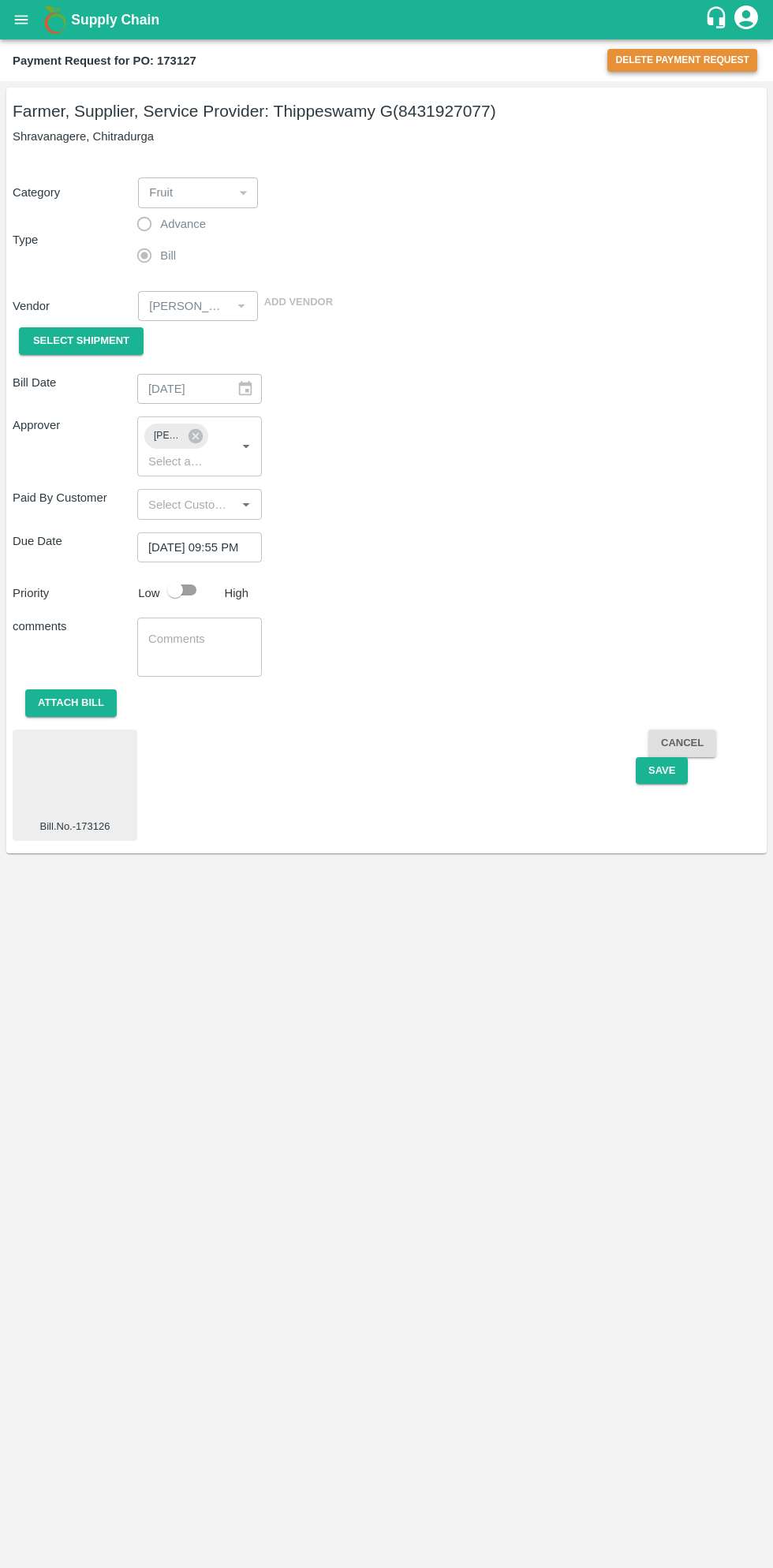
click at [686, 60] on button "Delete Payment Request" at bounding box center [682, 60] width 150 height 23
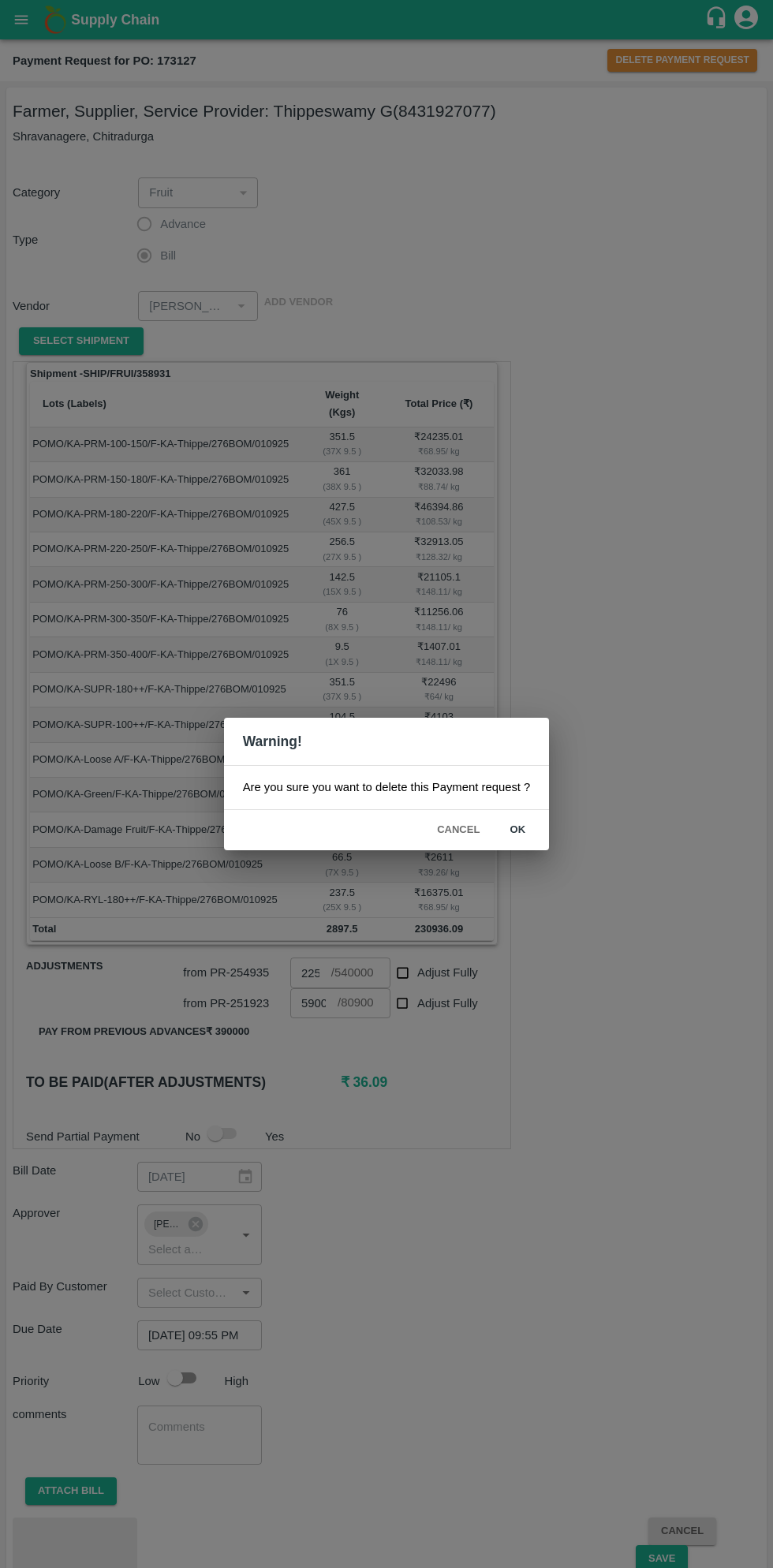
click at [537, 842] on button "ok" at bounding box center [517, 830] width 50 height 28
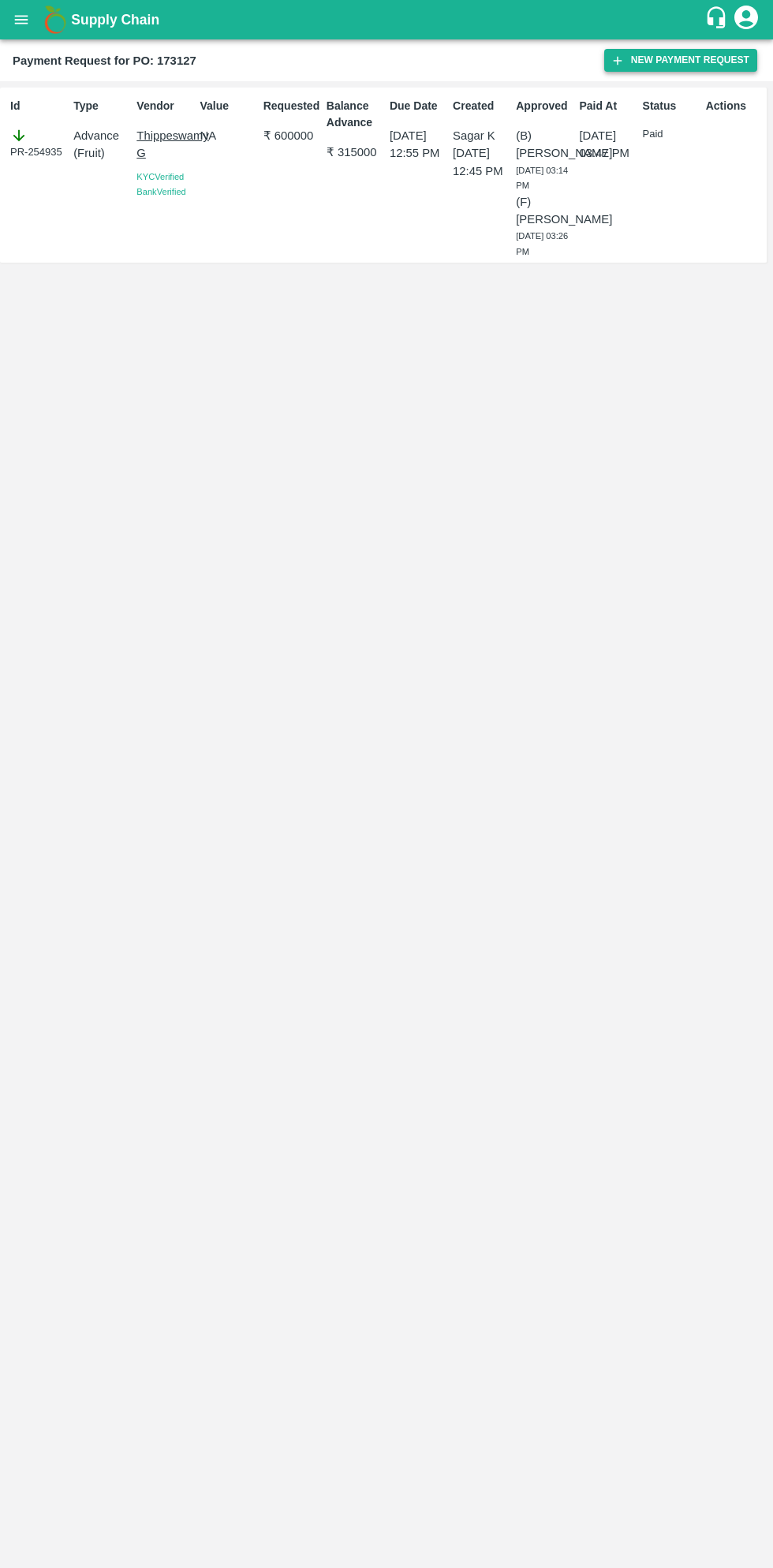
click at [682, 61] on button "New Payment Request" at bounding box center [680, 60] width 153 height 23
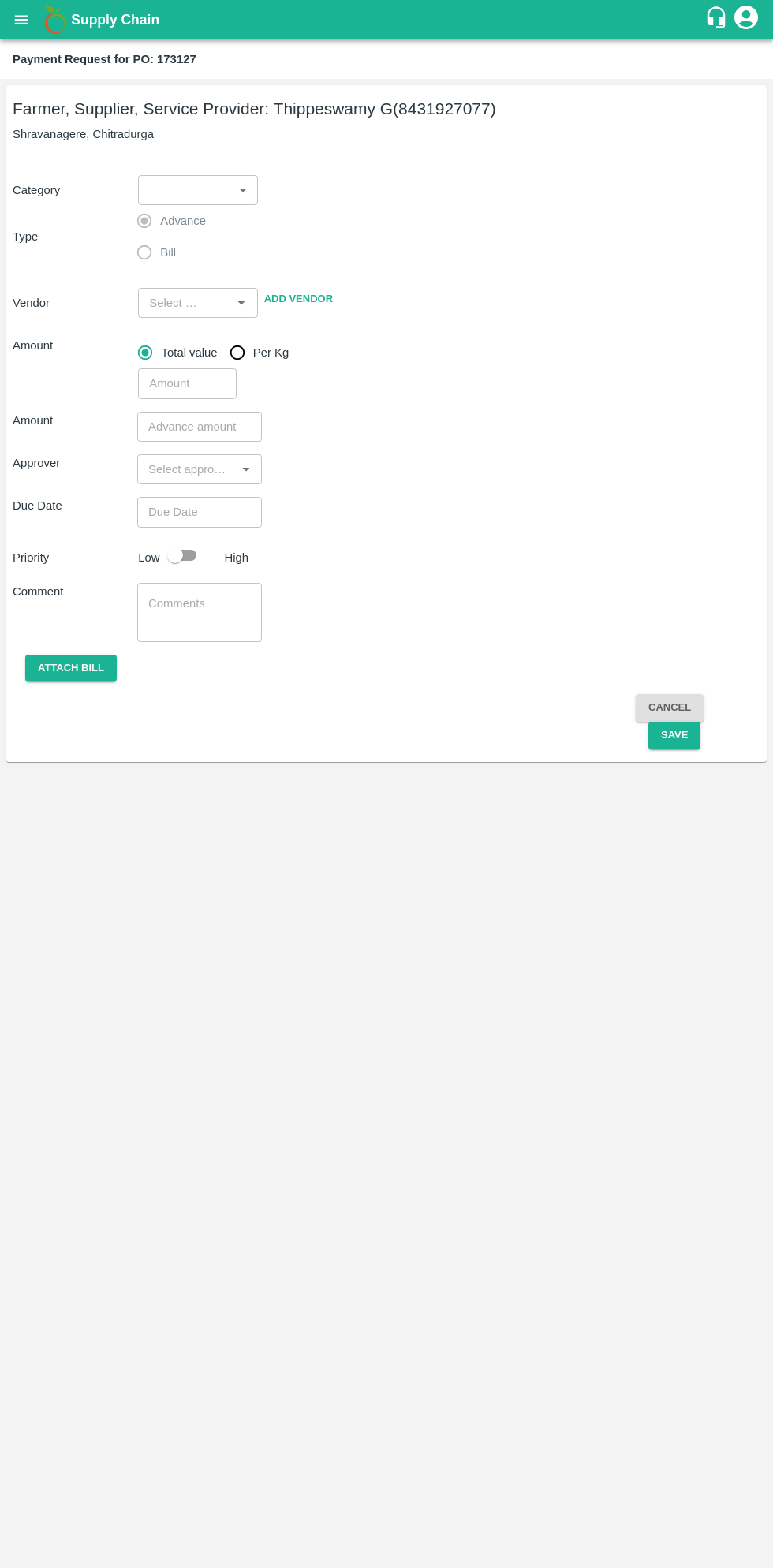
click at [193, 189] on body "Supply Chain Payment Request for PO: 173127 Farmer, Supplier, Service Provider:…" at bounding box center [386, 784] width 773 height 1568
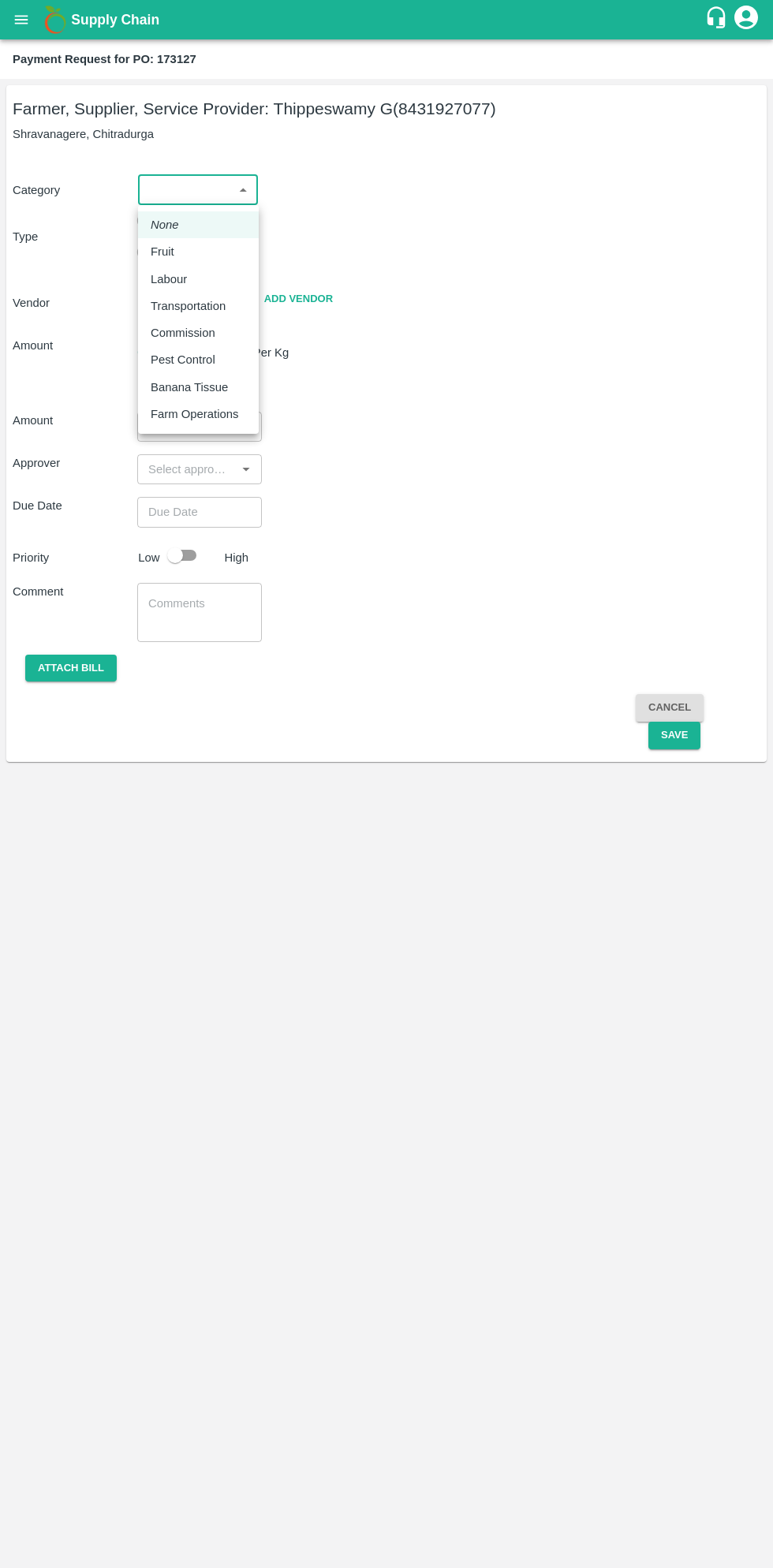
click at [167, 251] on p "Fruit" at bounding box center [163, 252] width 24 height 18
type input "1"
type input "[PERSON_NAME] G - 8431927077(Farmer, Supplier, Service Provider)"
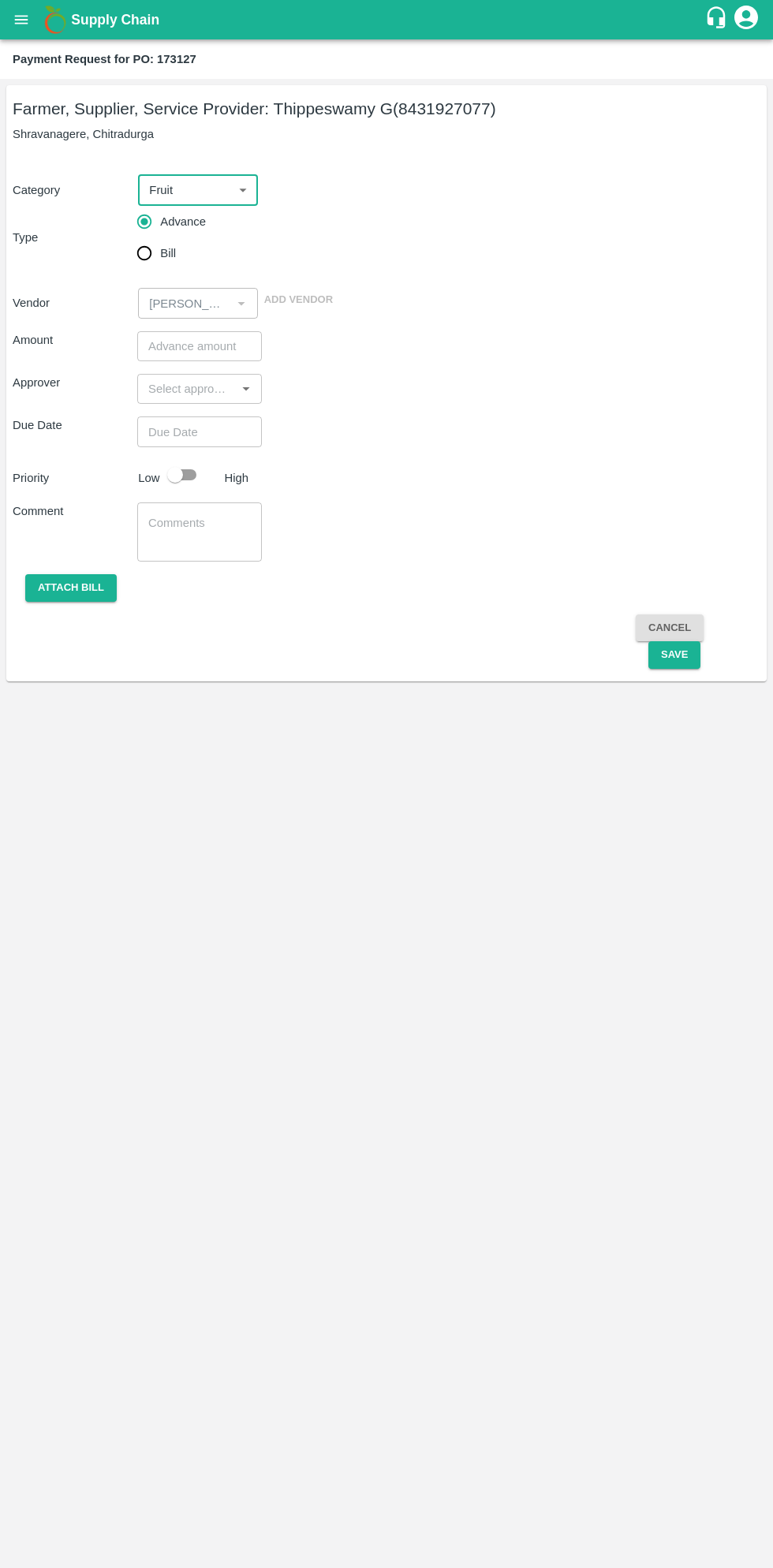
click at [146, 253] on input "Bill" at bounding box center [144, 254] width 32 height 32
radio input "true"
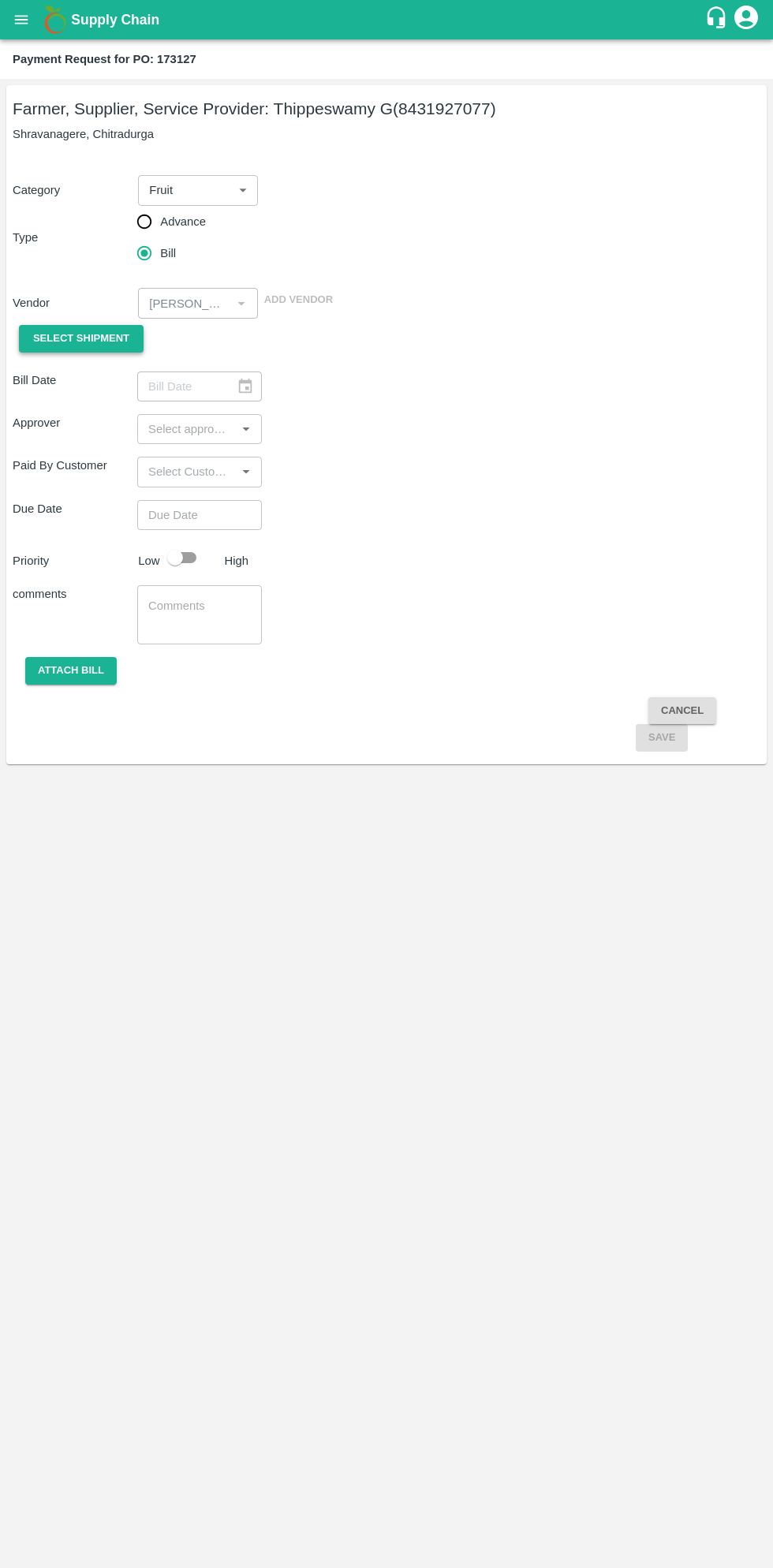
click at [99, 346] on span "Select Shipment" at bounding box center [82, 338] width 97 height 18
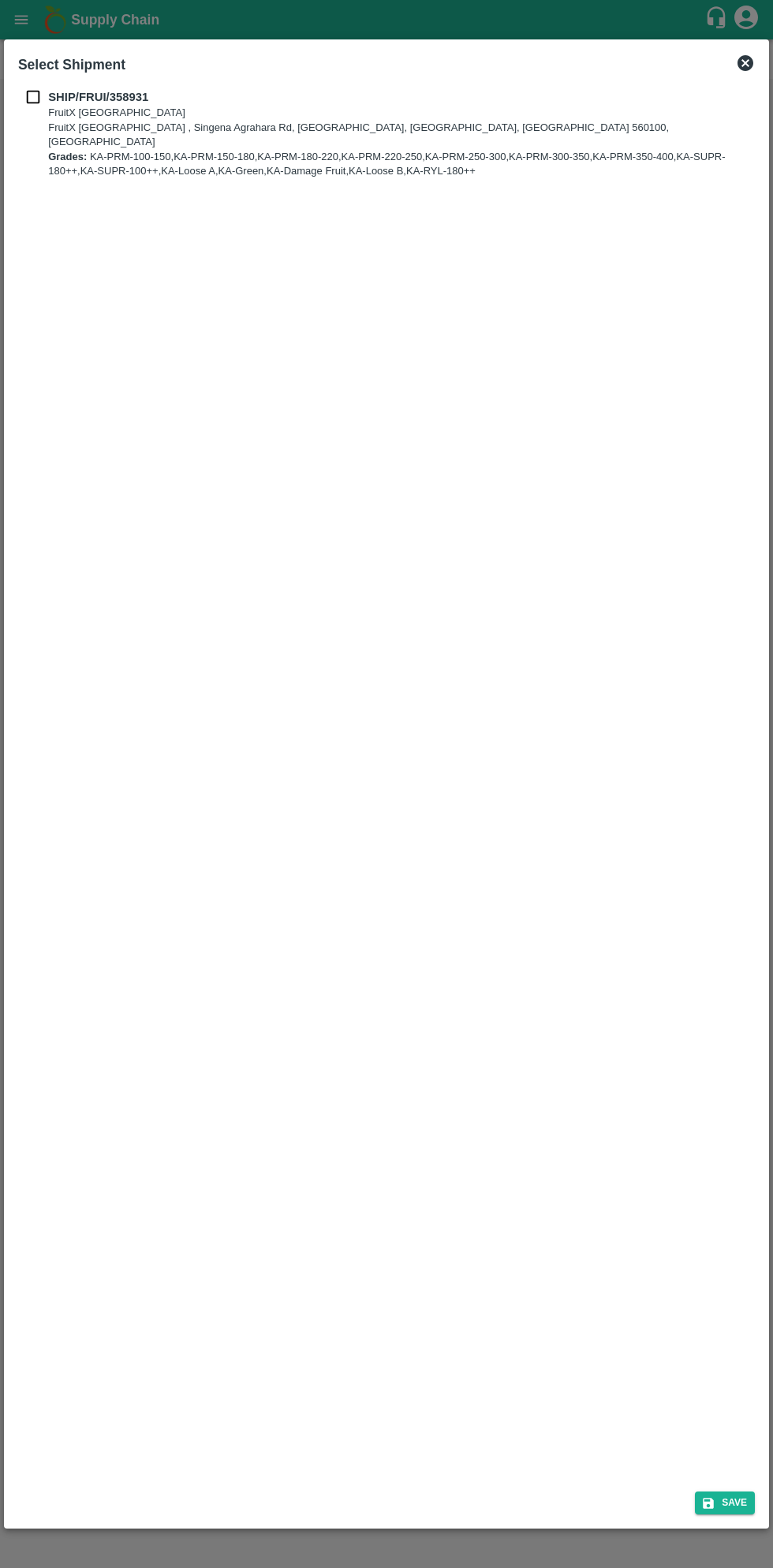
click at [45, 93] on input "checkbox" at bounding box center [33, 98] width 30 height 18
checkbox input "true"
click at [725, 1496] on button "Save" at bounding box center [725, 1503] width 60 height 23
type input "[DATE]"
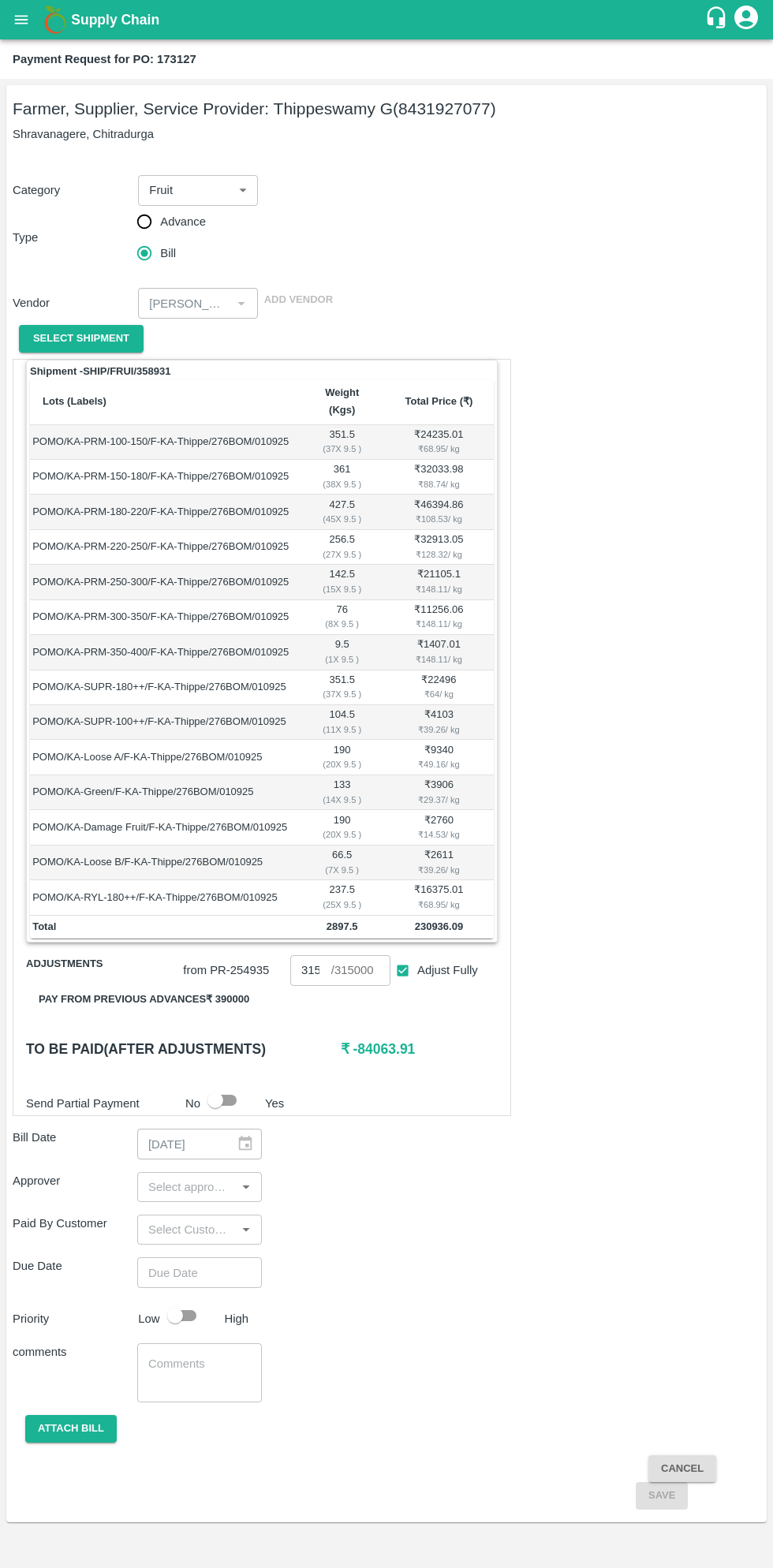
click at [408, 957] on input "Adjust Fully" at bounding box center [403, 971] width 30 height 30
checkbox input "false"
type input "0"
click at [215, 986] on button "Pay from previous advances ₹ 390000" at bounding box center [143, 1000] width 236 height 28
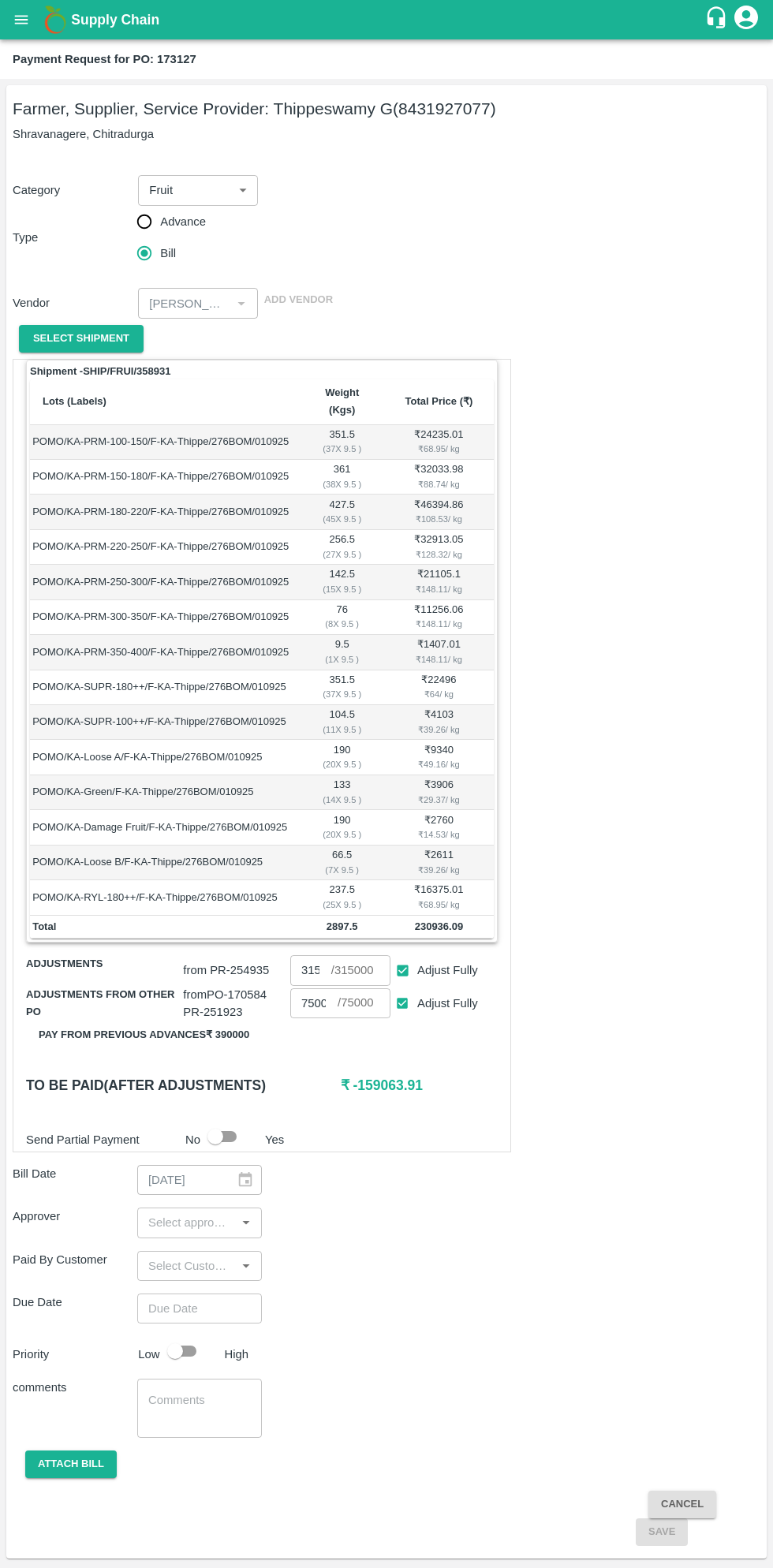
click at [411, 989] on input "Adjust Fully" at bounding box center [403, 1004] width 30 height 30
checkbox input "false"
type input "0"
click at [409, 956] on input "Adjust Fully" at bounding box center [403, 971] width 30 height 30
checkbox input "false"
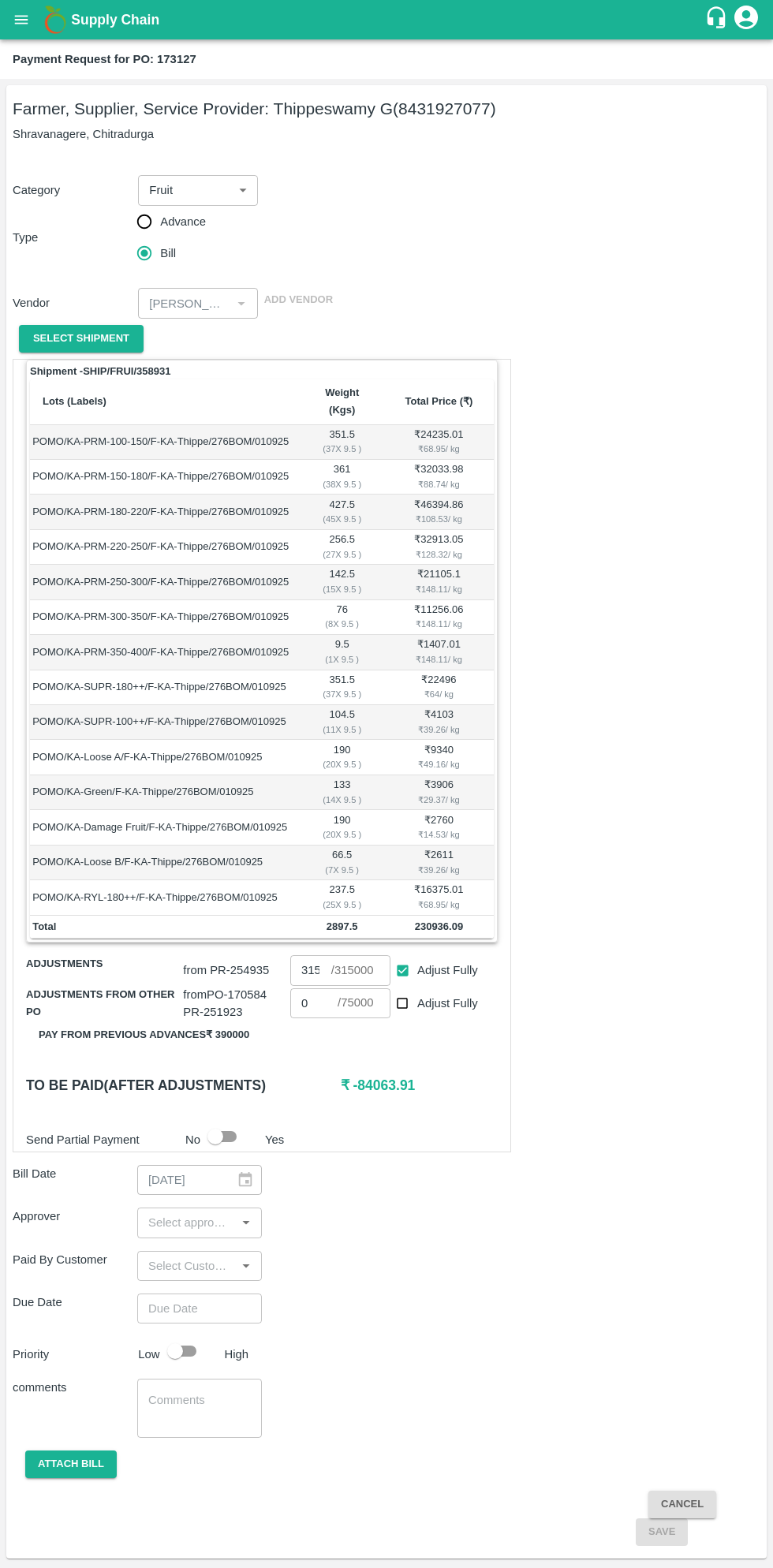
type input "0"
click at [318, 955] on input "0" at bounding box center [311, 970] width 41 height 30
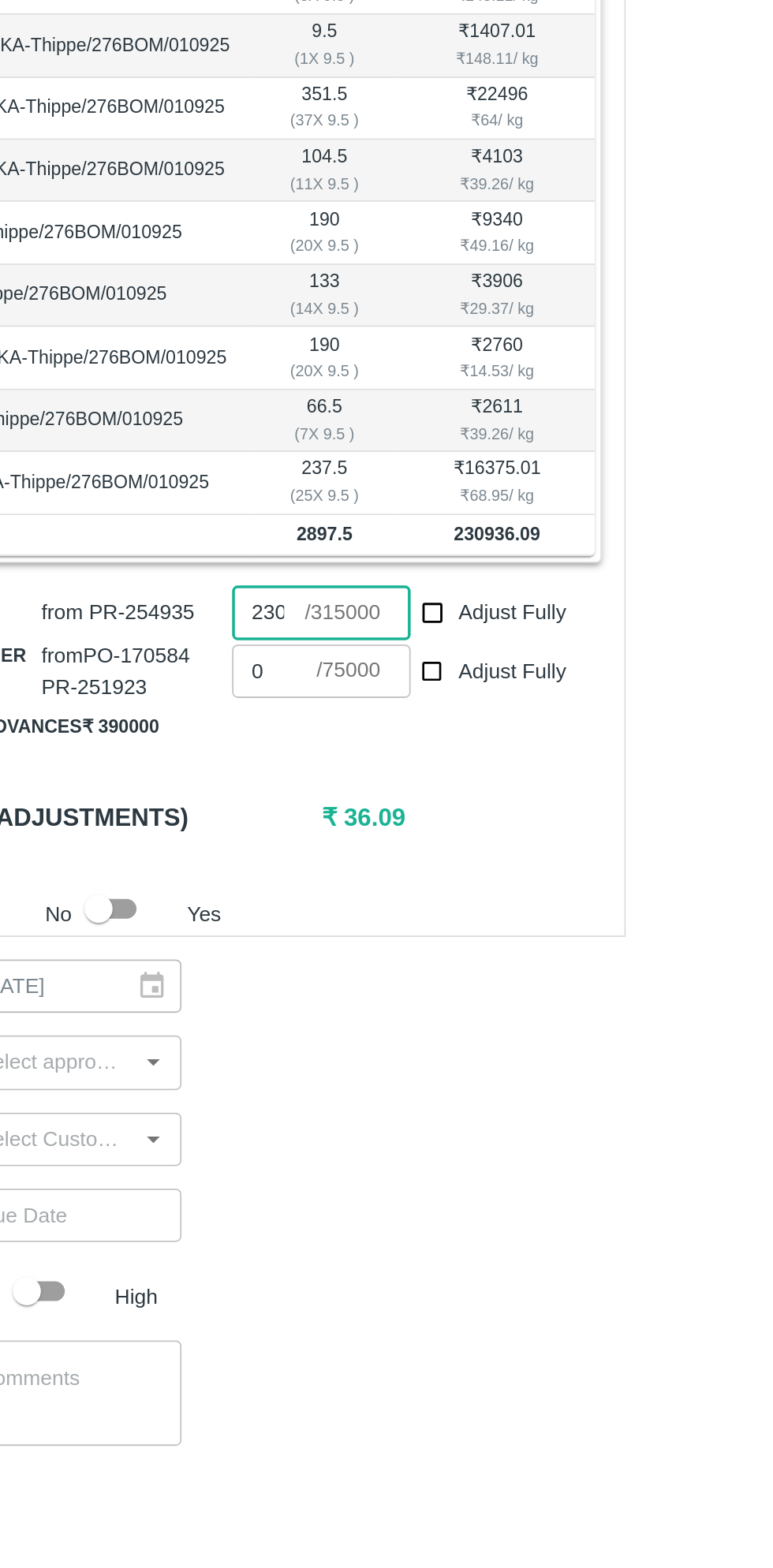
scroll to position [0, 11]
click at [328, 955] on input "230900" at bounding box center [311, 970] width 41 height 30
type input "2"
click at [395, 989] on input "Adjust Fully" at bounding box center [403, 1004] width 30 height 30
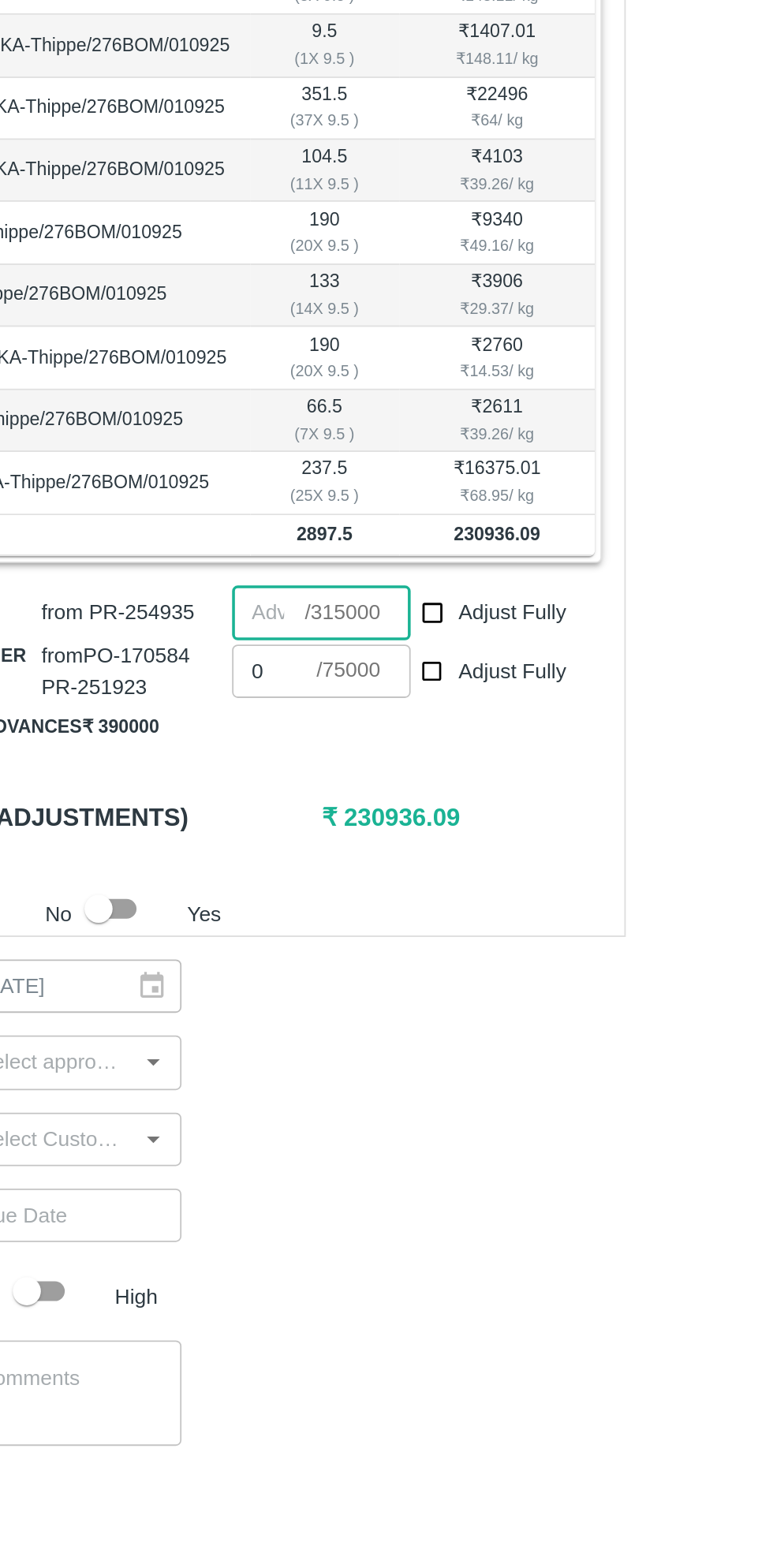
checkbox input "true"
type input "75000"
click at [317, 955] on input "number" at bounding box center [311, 970] width 41 height 30
click at [316, 955] on input "number" at bounding box center [311, 970] width 41 height 30
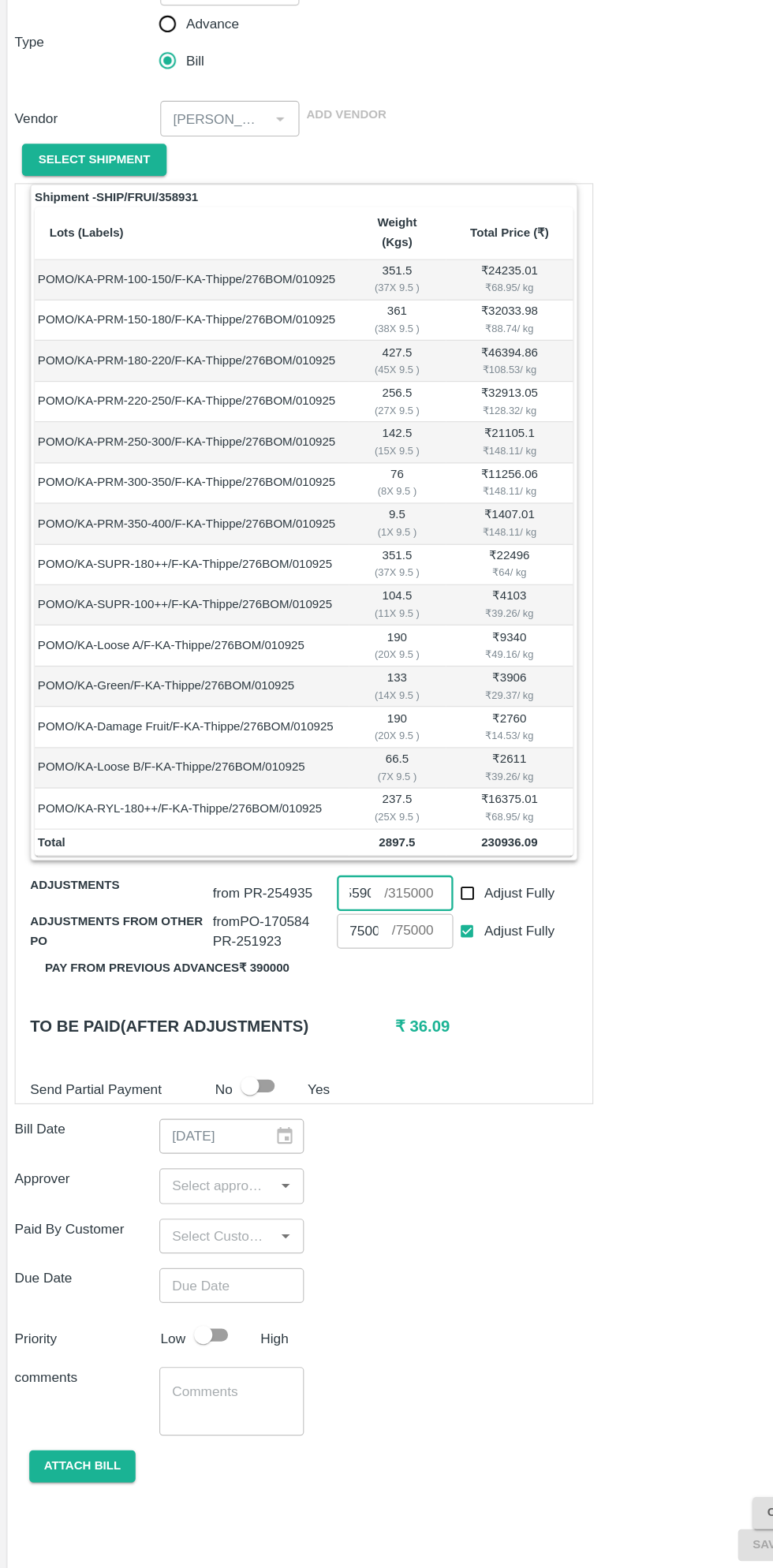
type input "155900"
click at [195, 1213] on input "input" at bounding box center [187, 1223] width 89 height 21
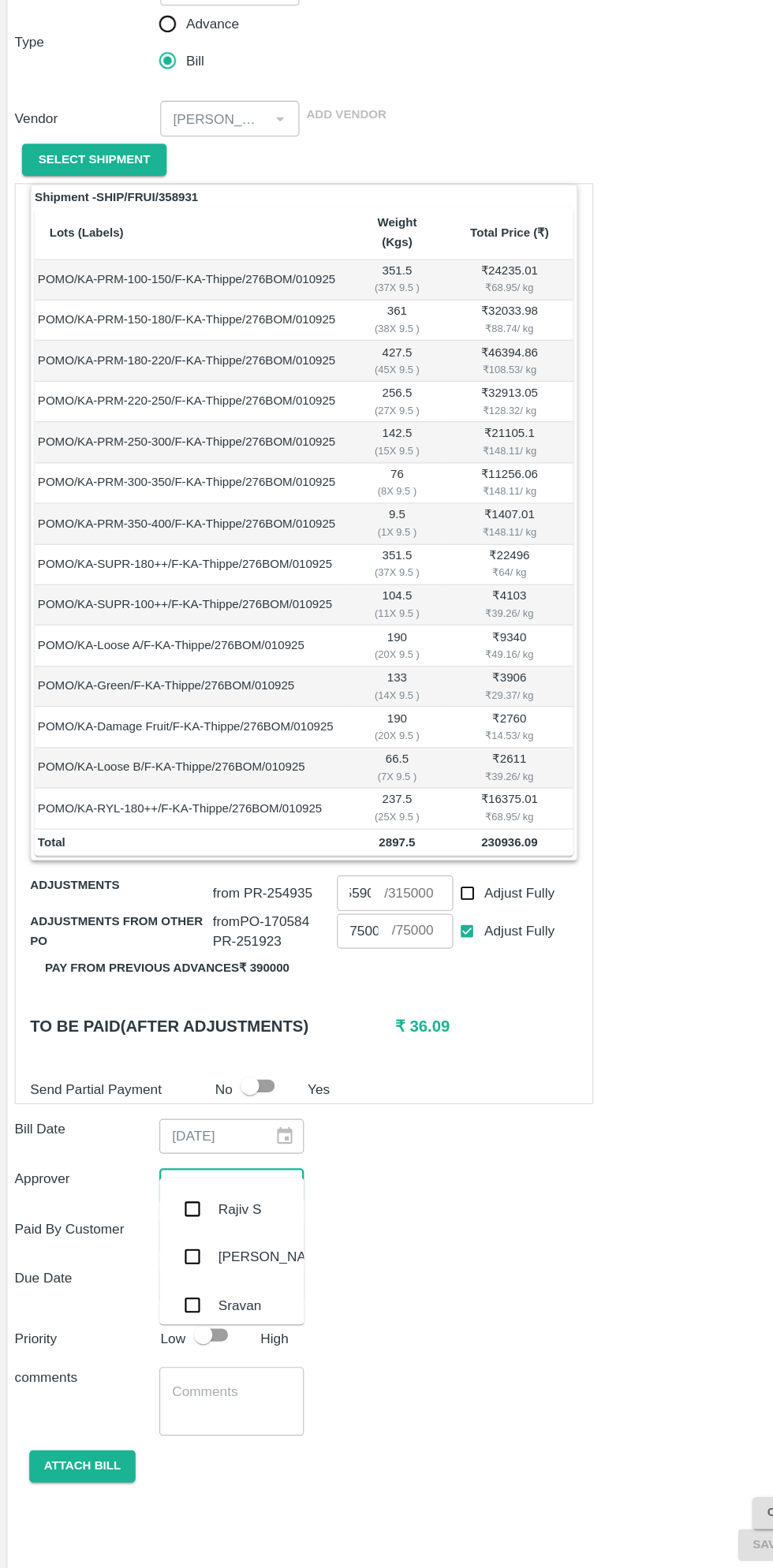
scroll to position [0, 0]
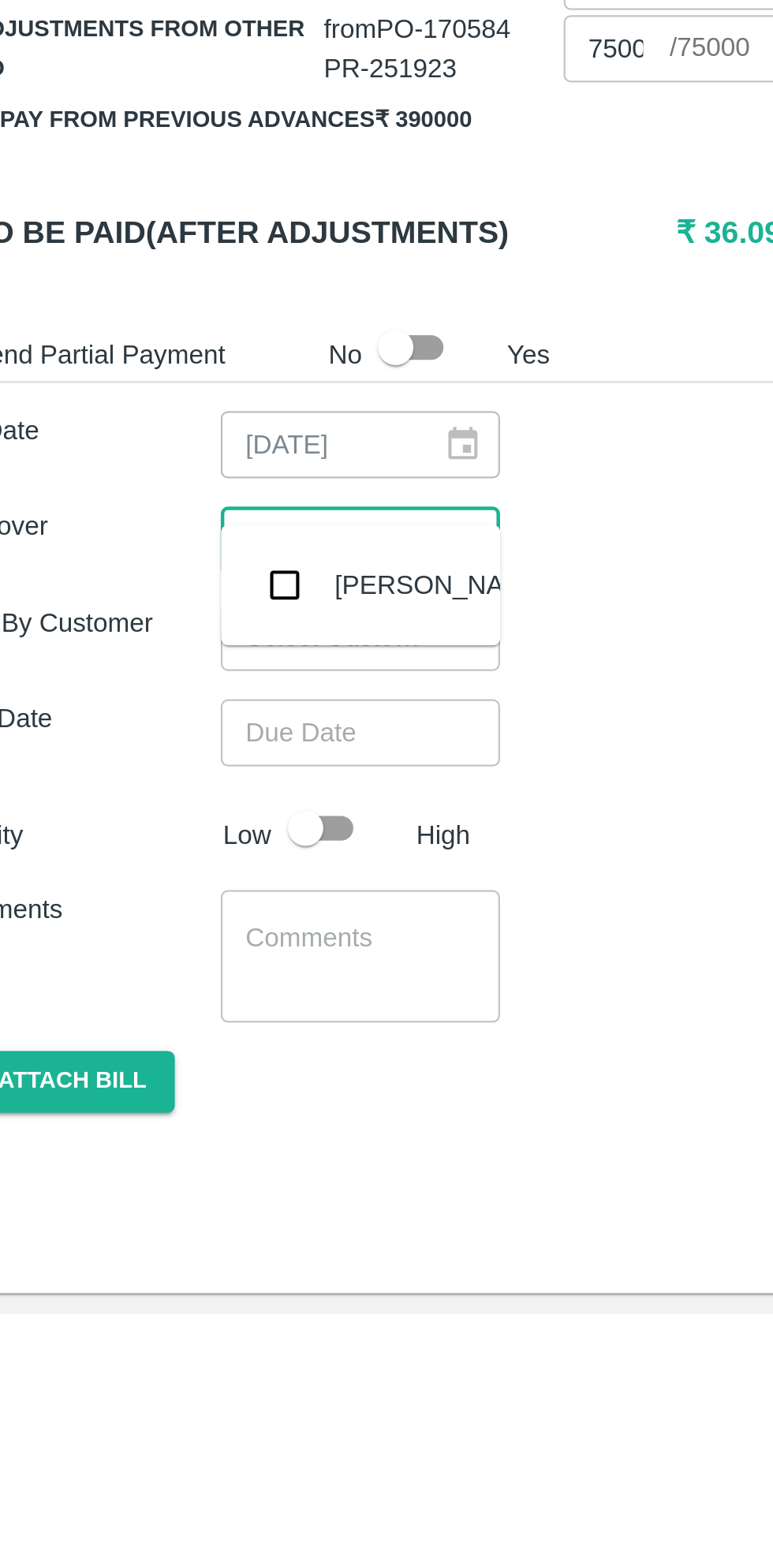
type input "muku"
click at [167, 1253] on input "checkbox" at bounding box center [166, 1242] width 32 height 32
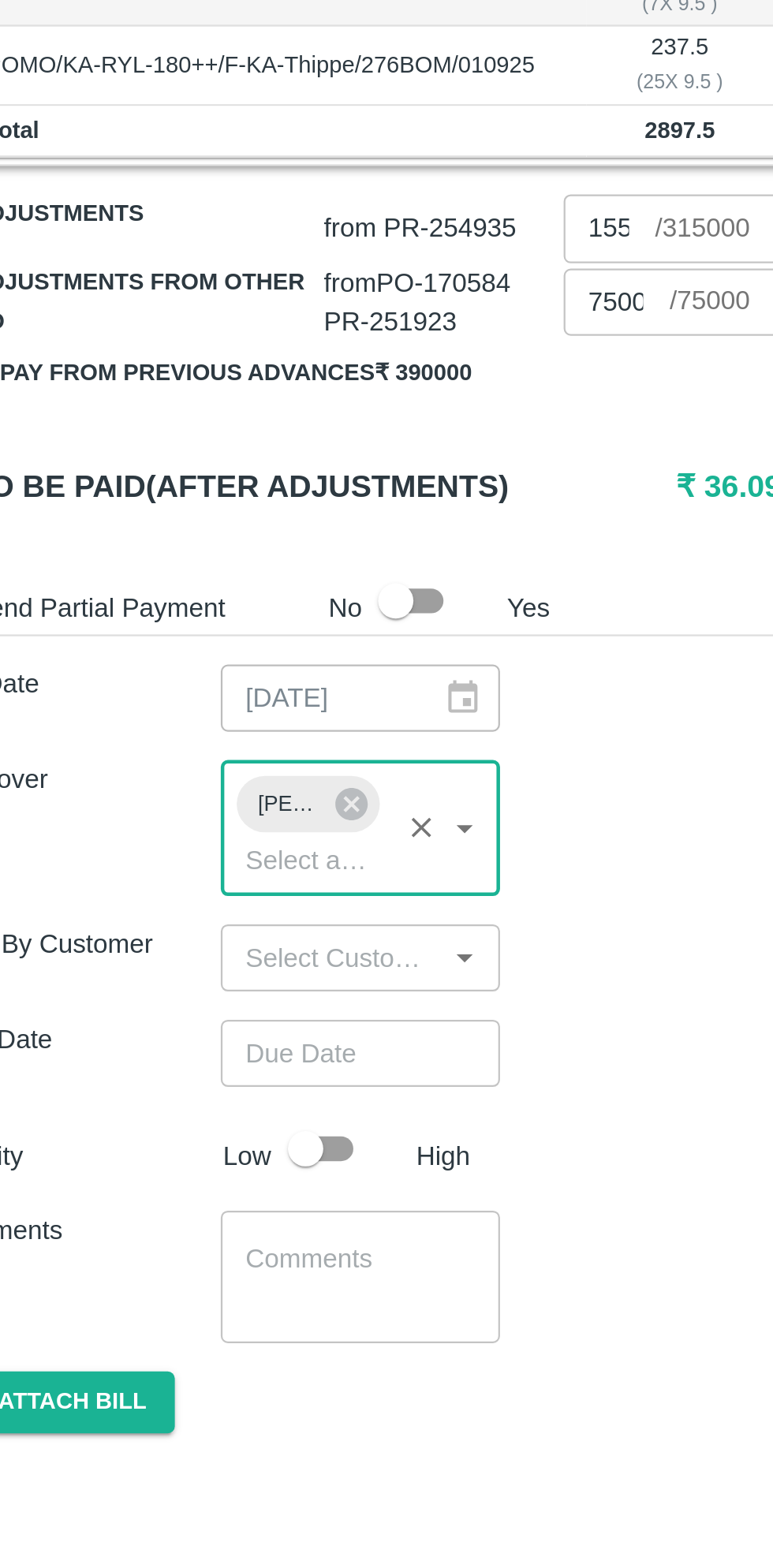
scroll to position [2, 0]
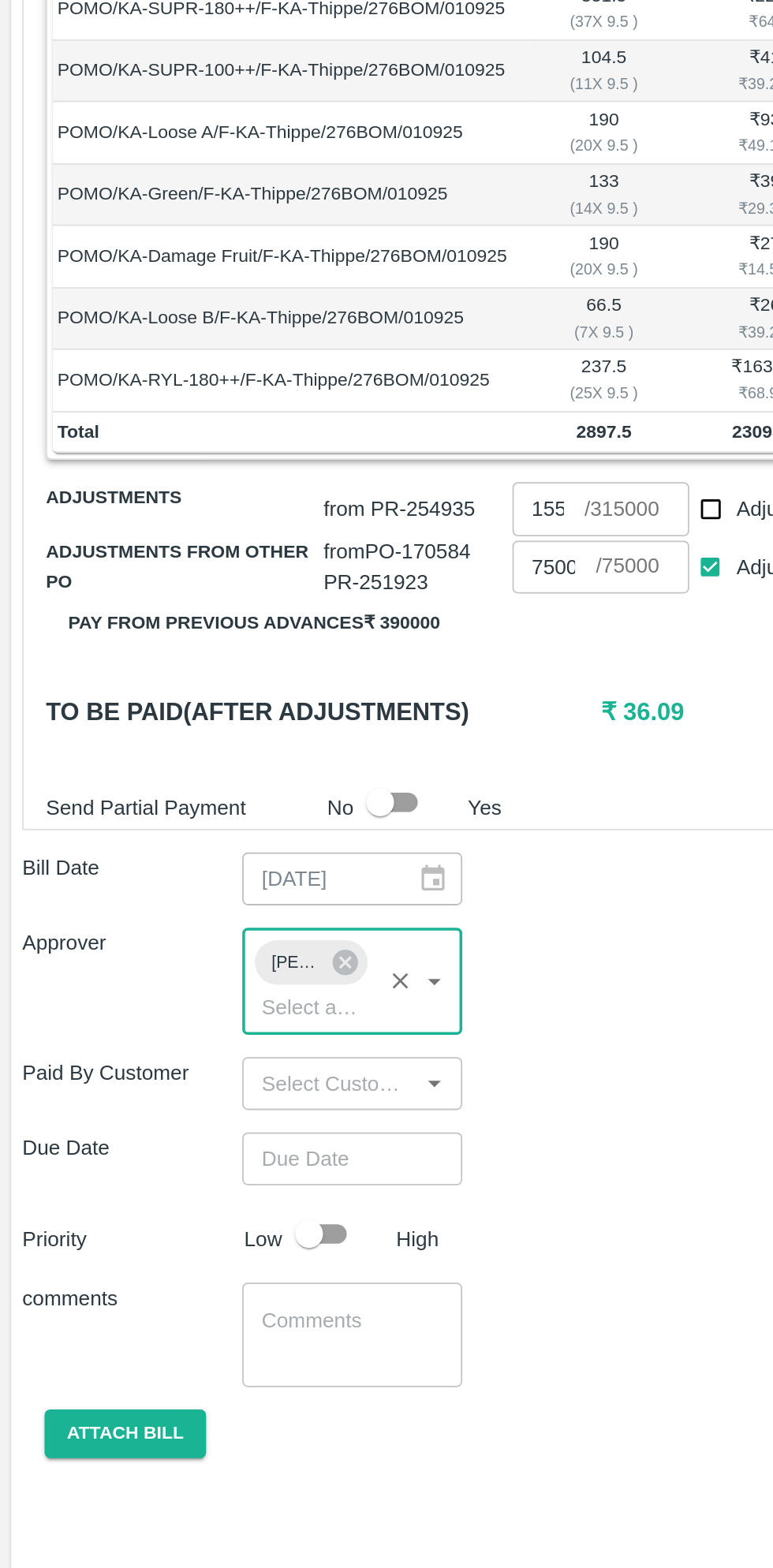
click at [202, 1321] on input "Choose date" at bounding box center [193, 1336] width 114 height 30
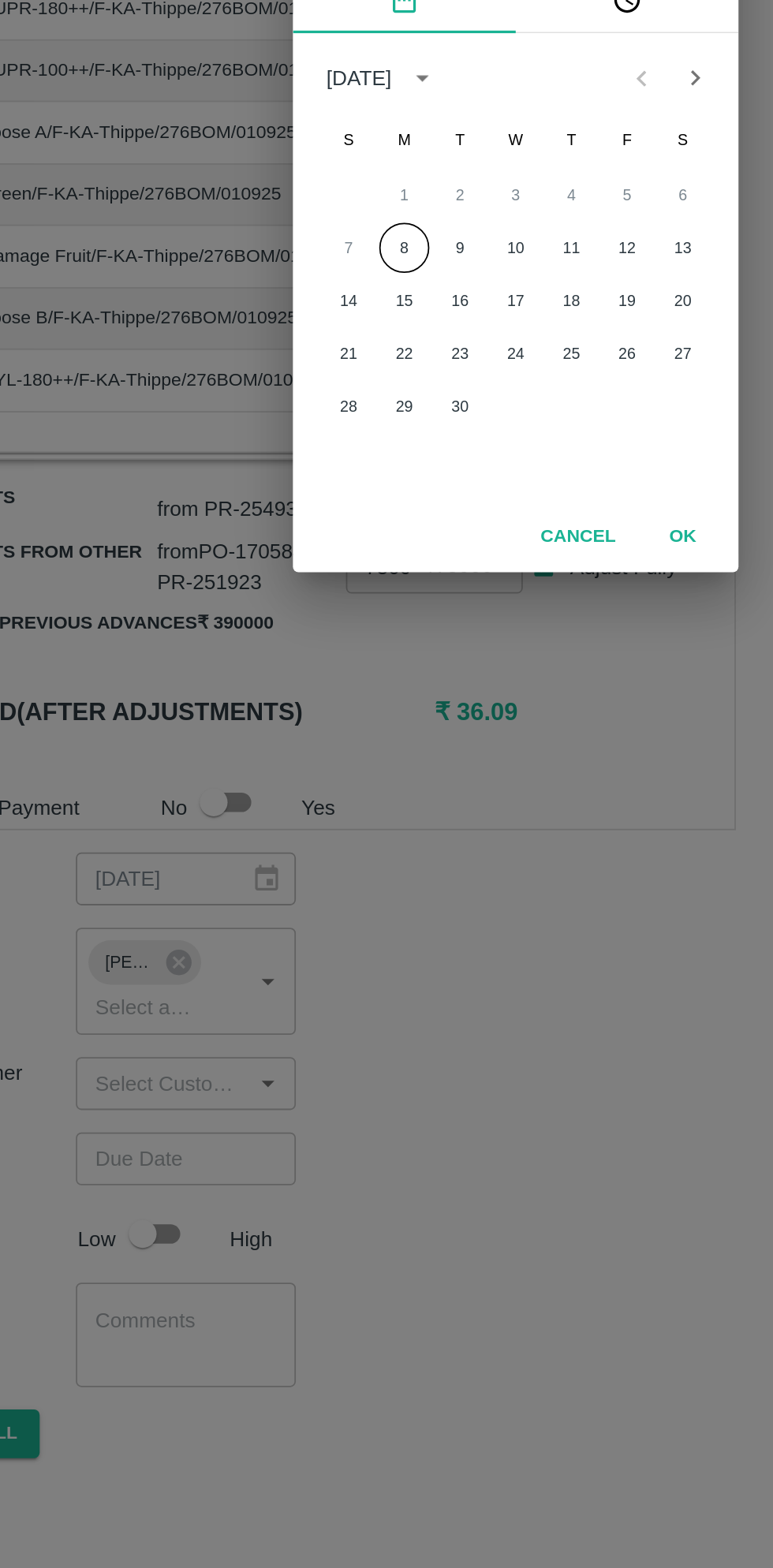
click at [322, 825] on button "8" at bounding box center [323, 820] width 29 height 29
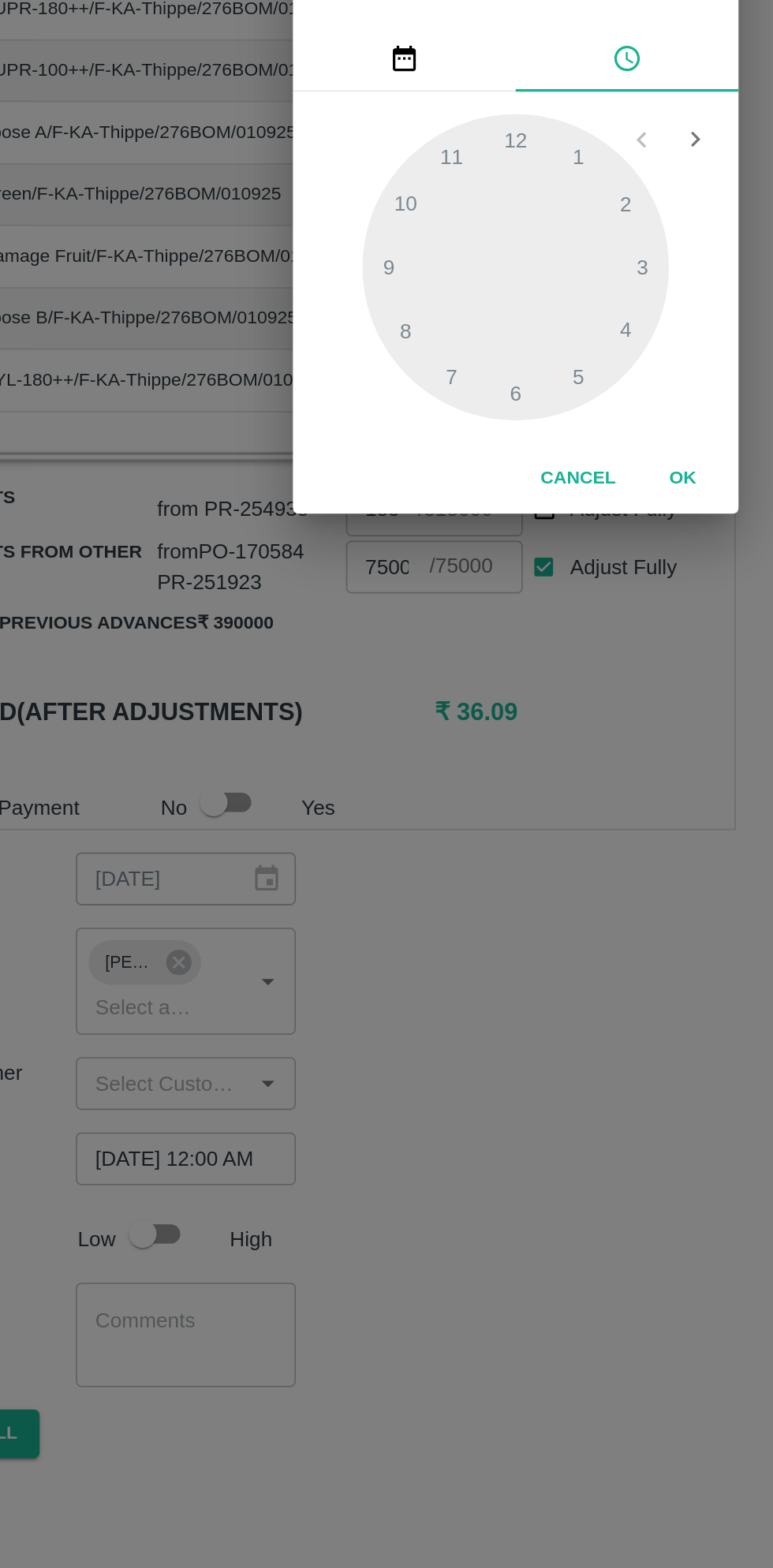
scroll to position [0, 0]
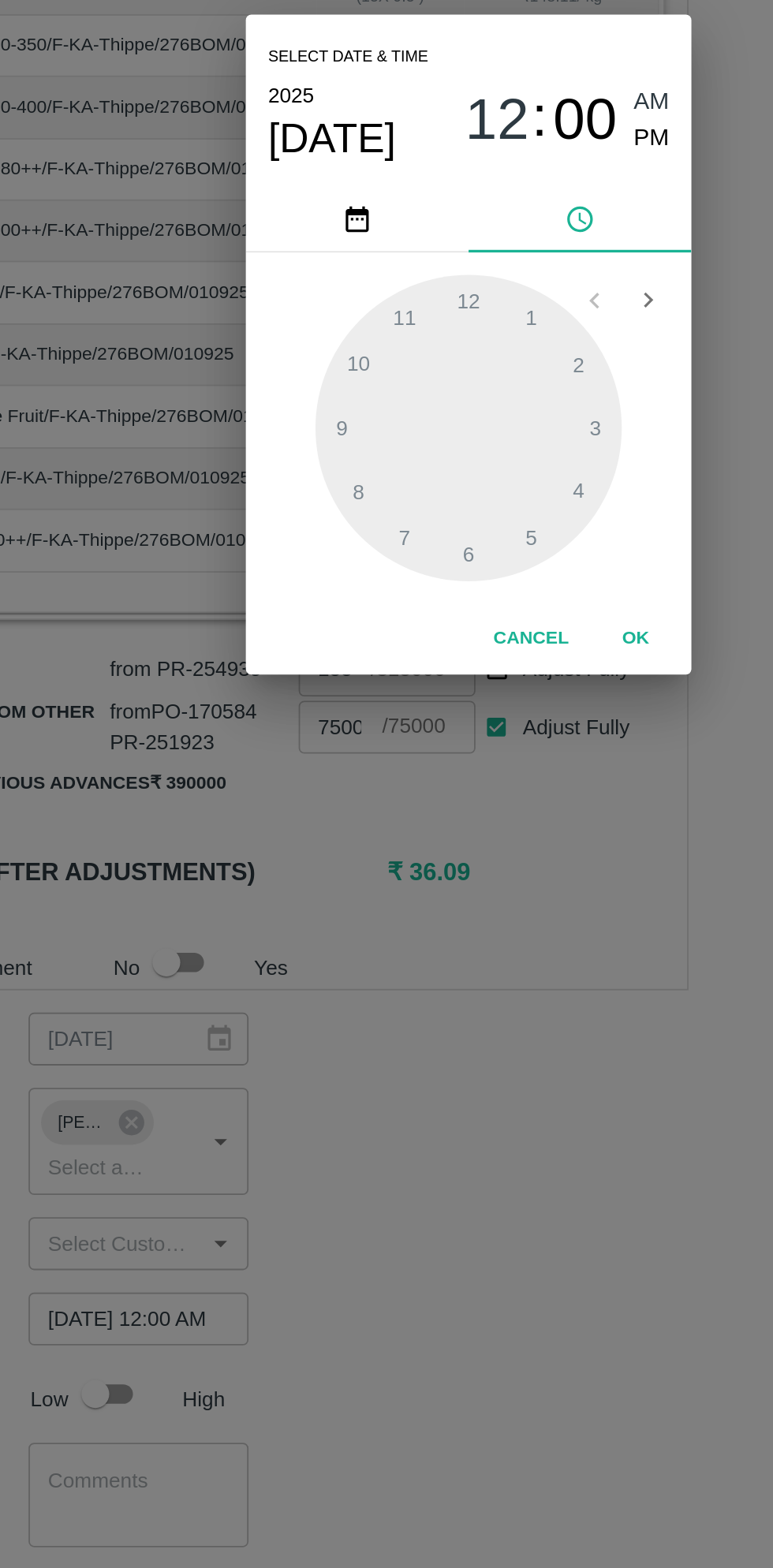
click at [490, 670] on span "PM" at bounding box center [491, 668] width 21 height 22
click at [383, 758] on div at bounding box center [387, 832] width 174 height 174
click at [320, 828] on div at bounding box center [387, 832] width 174 height 174
type input "[DATE] 12:45 PM"
click at [480, 948] on button "OK" at bounding box center [481, 951] width 50 height 28
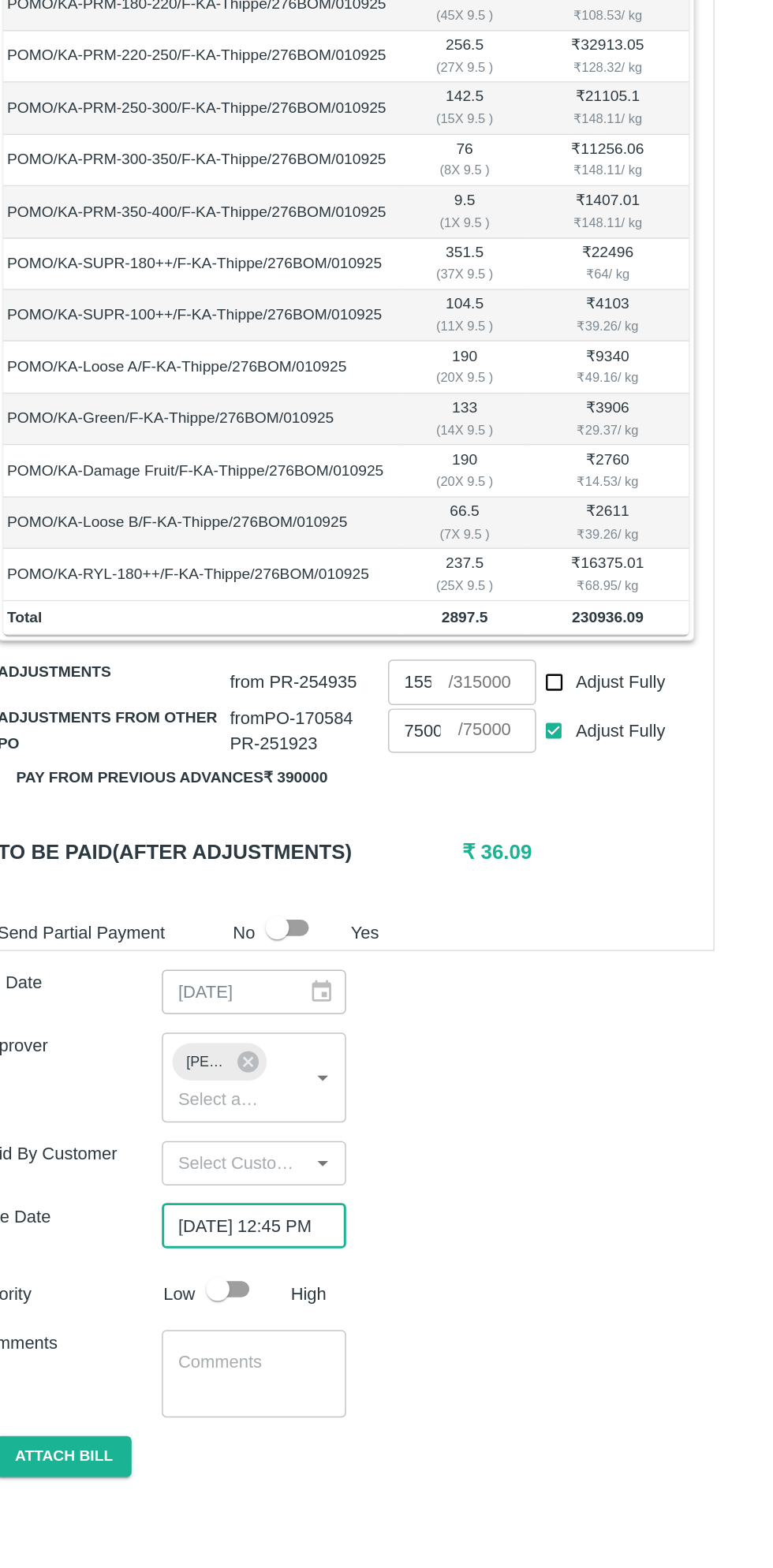
scroll to position [4, 0]
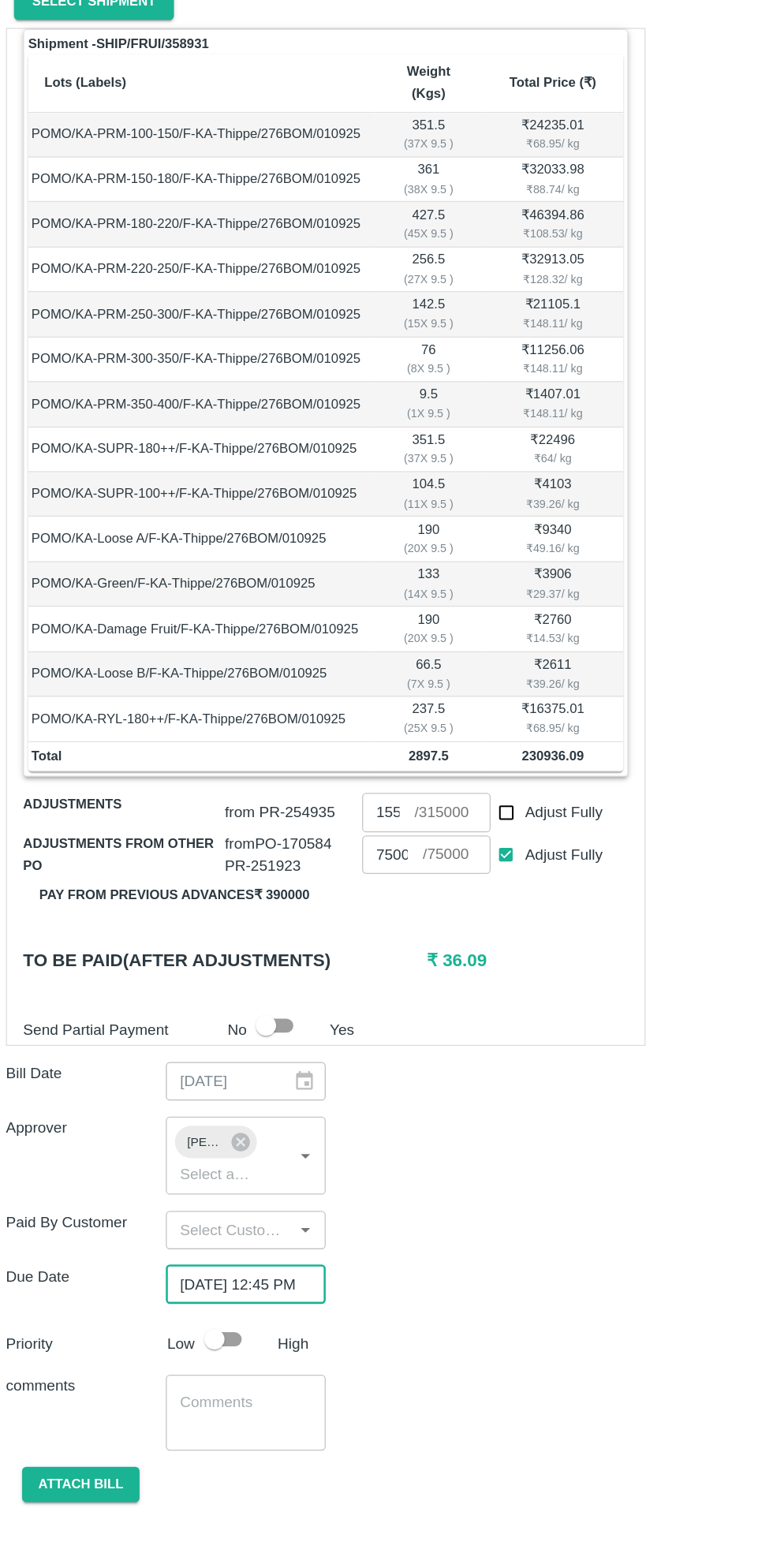
click at [182, 1362] on input "checkbox" at bounding box center [175, 1377] width 90 height 30
checkbox input "true"
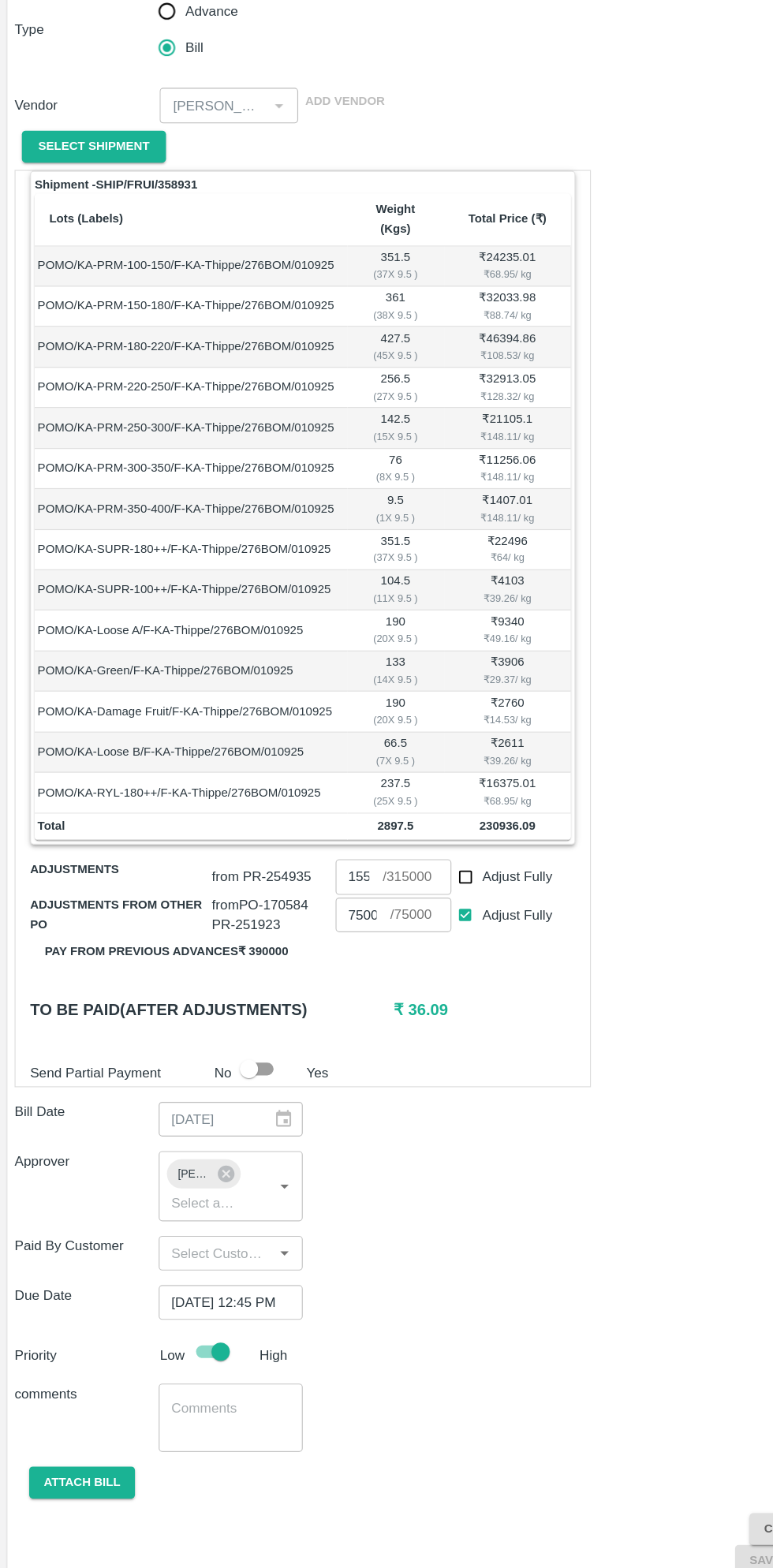
scroll to position [0, 0]
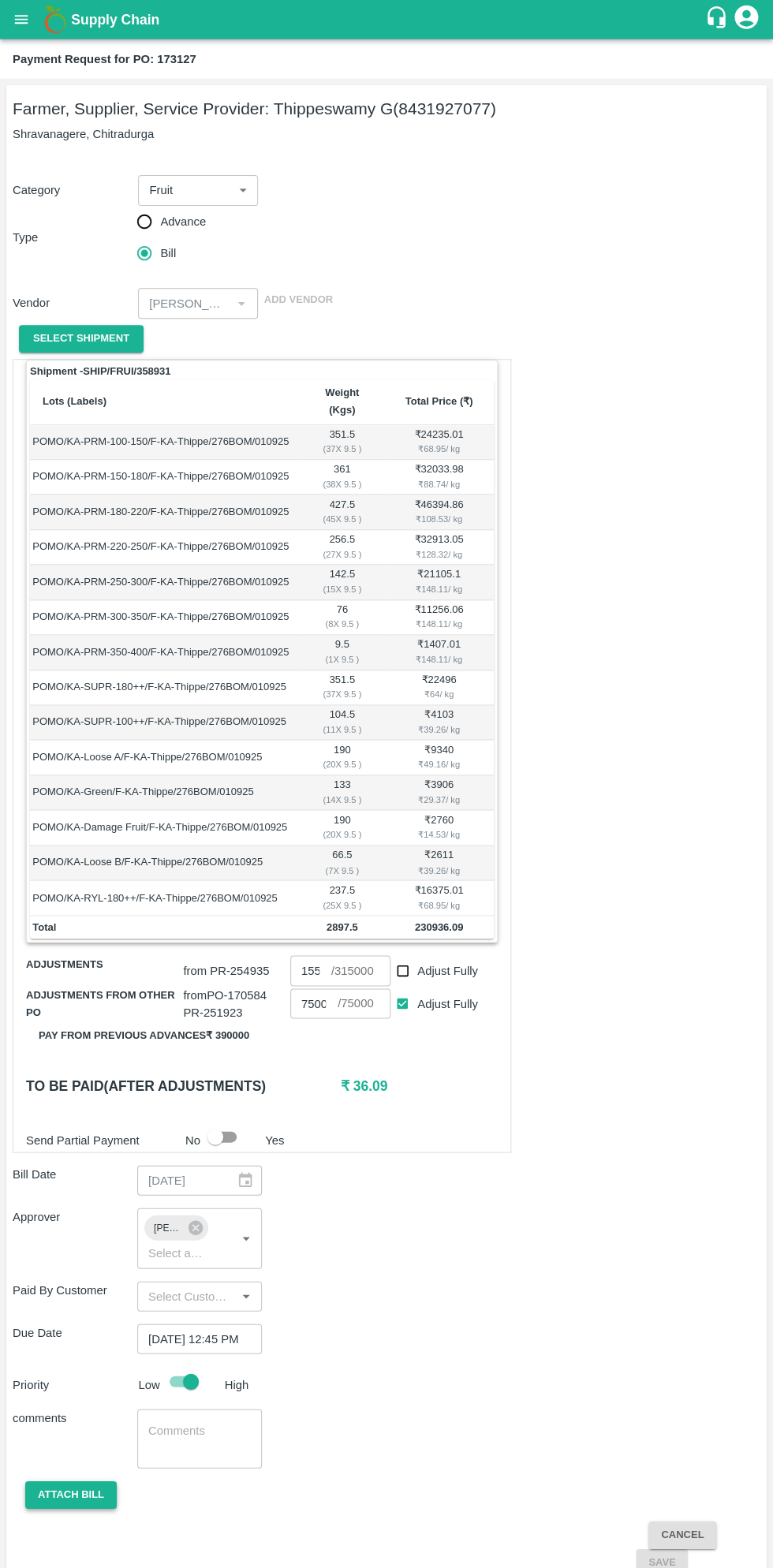
click at [74, 1480] on button "Attach bill" at bounding box center [71, 1494] width 92 height 28
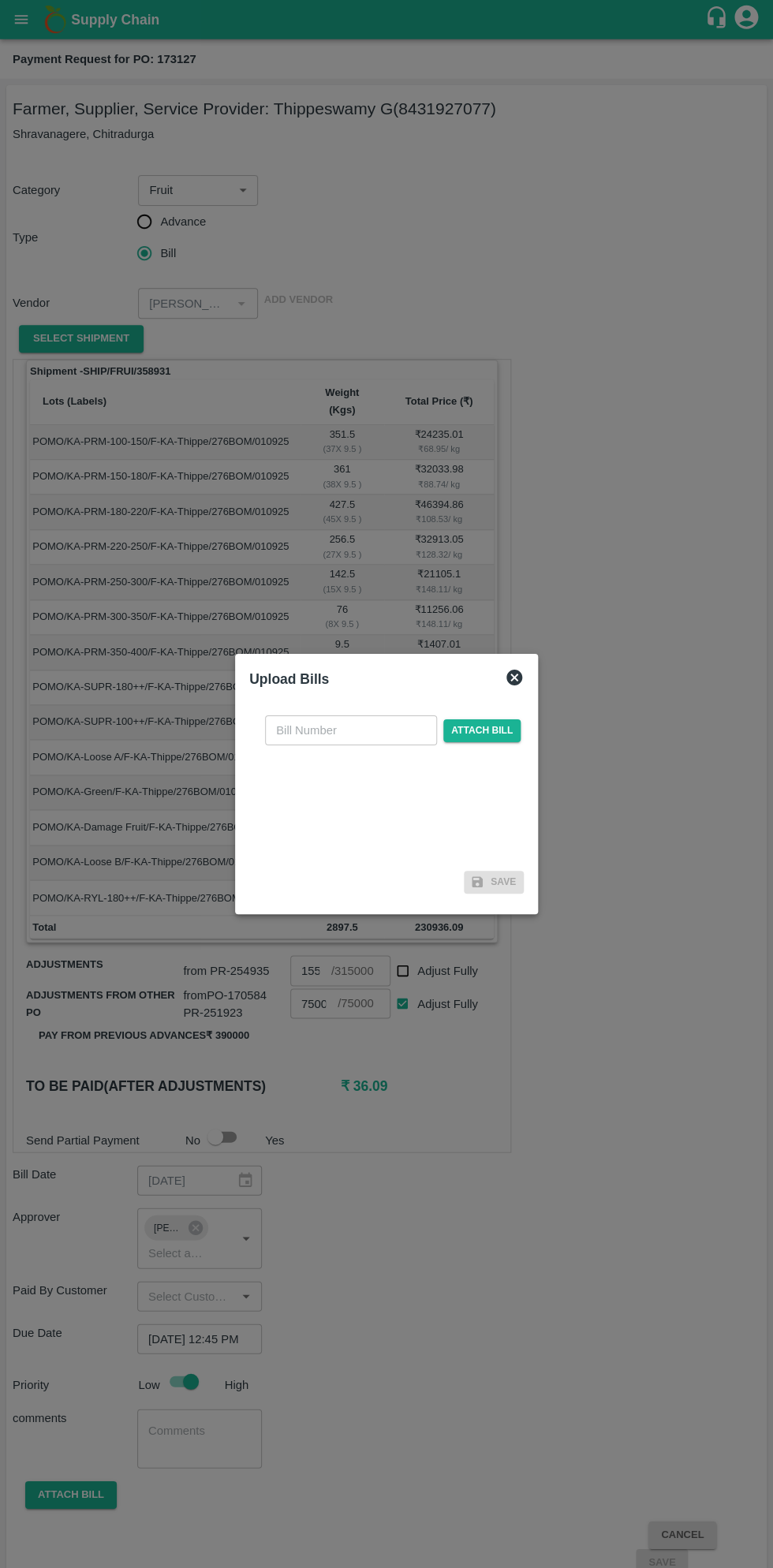
click at [353, 729] on input "text" at bounding box center [351, 730] width 172 height 30
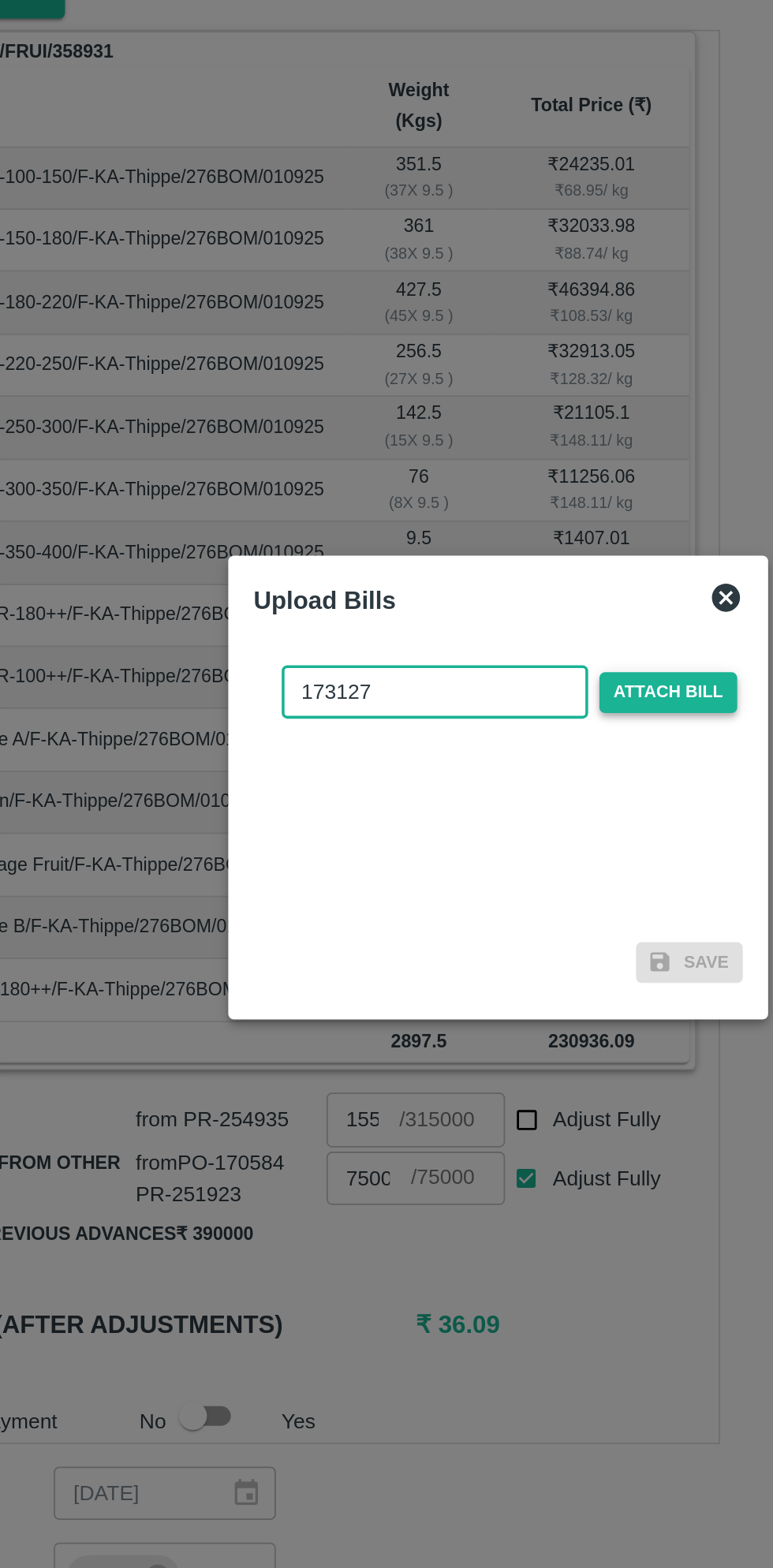
type input "173127"
click at [485, 733] on span "Attach bill" at bounding box center [482, 730] width 77 height 23
click at [0, 0] on input "Attach bill" at bounding box center [0, 0] width 0 height 0
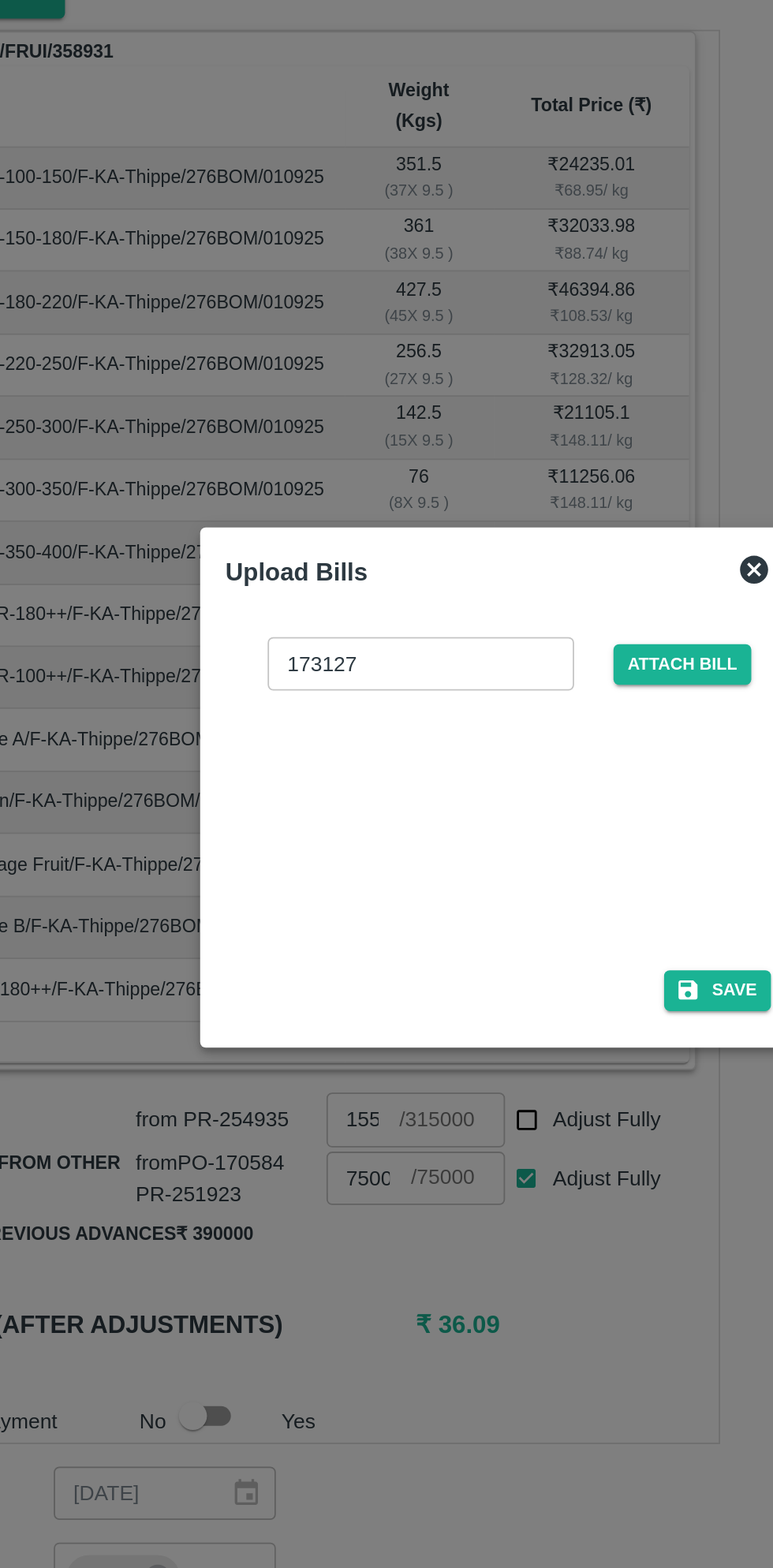
click at [387, 806] on div at bounding box center [384, 802] width 237 height 84
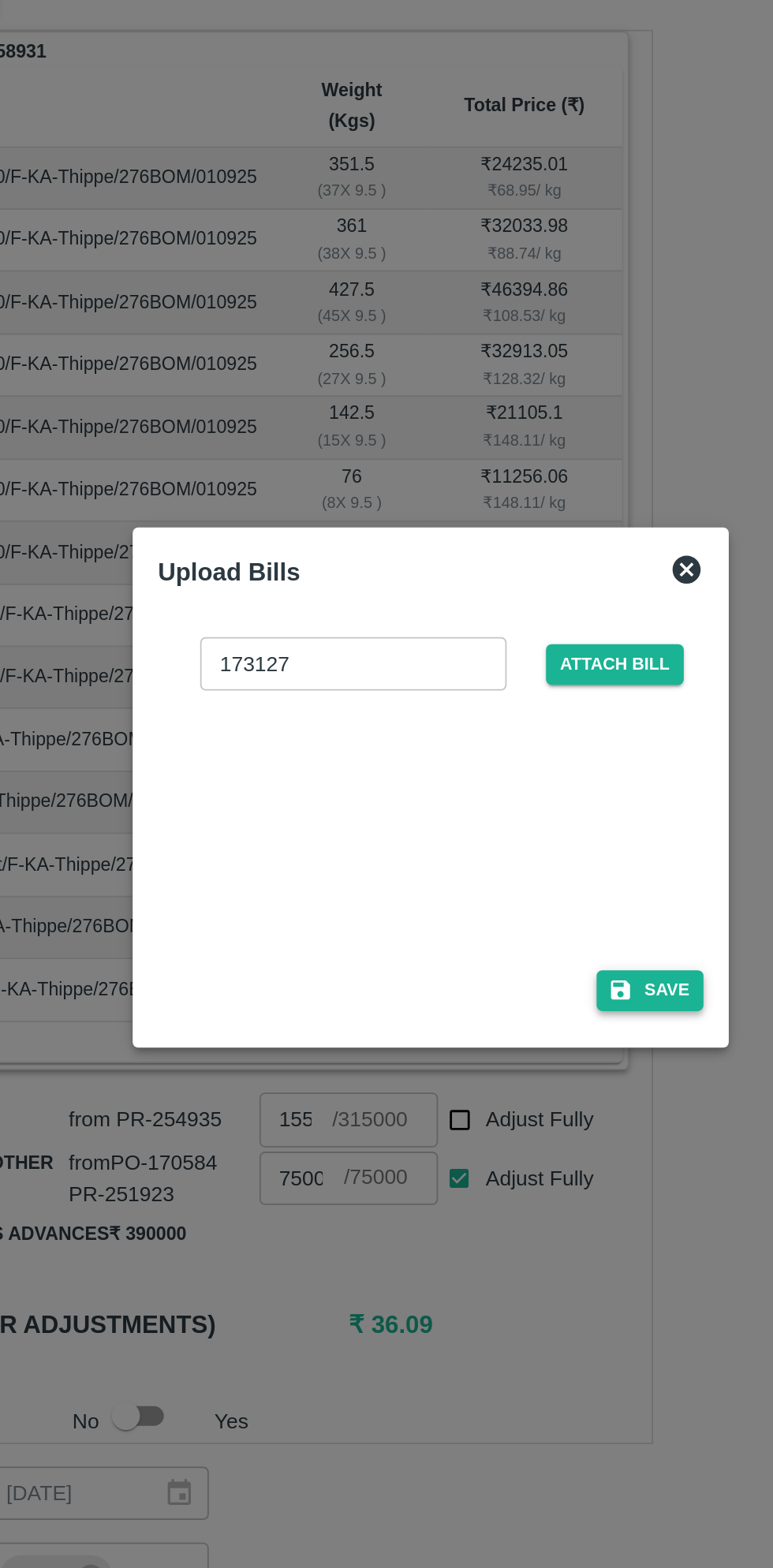
click at [518, 897] on button "Save" at bounding box center [509, 897] width 60 height 23
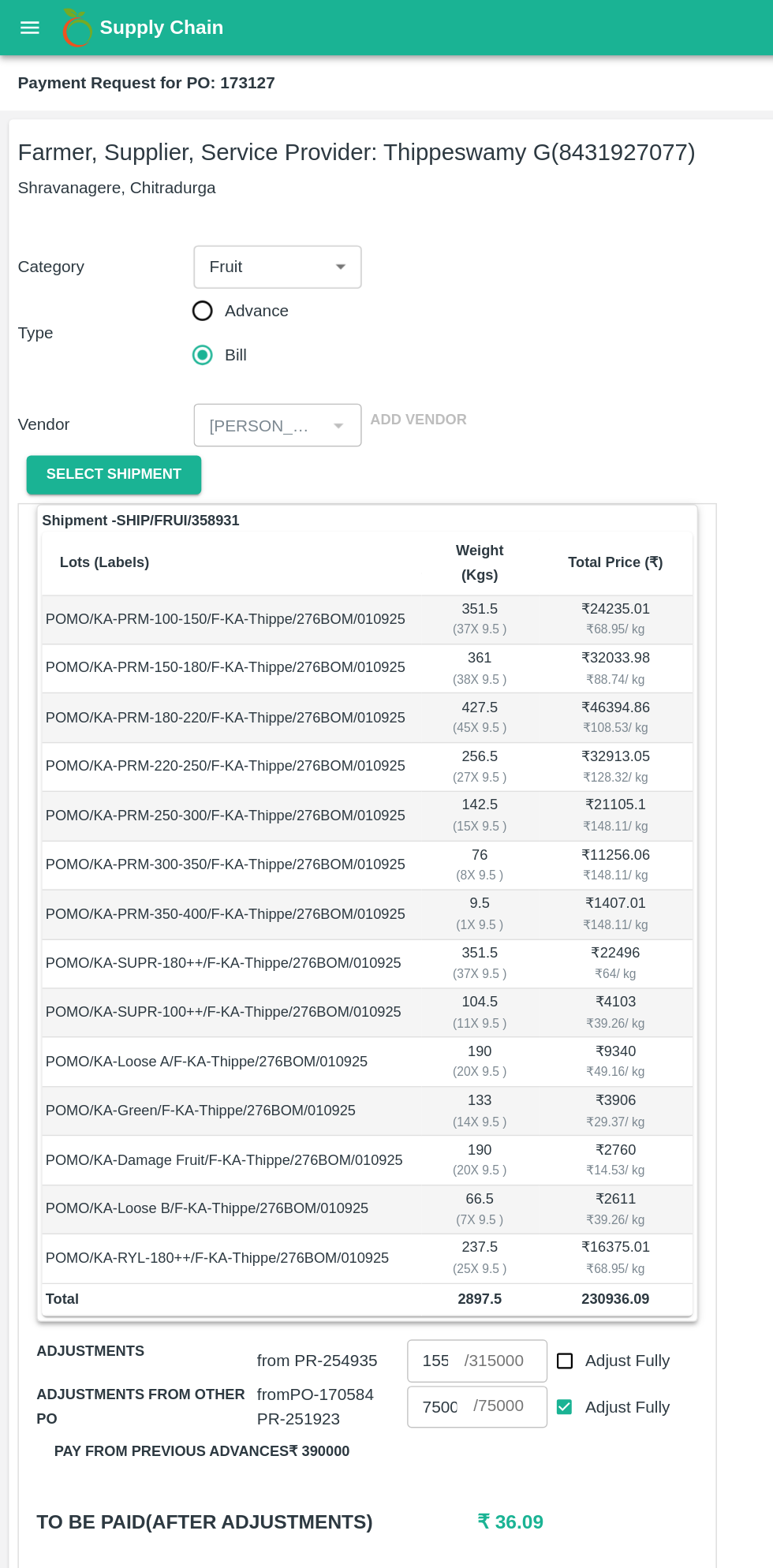
scroll to position [60, 0]
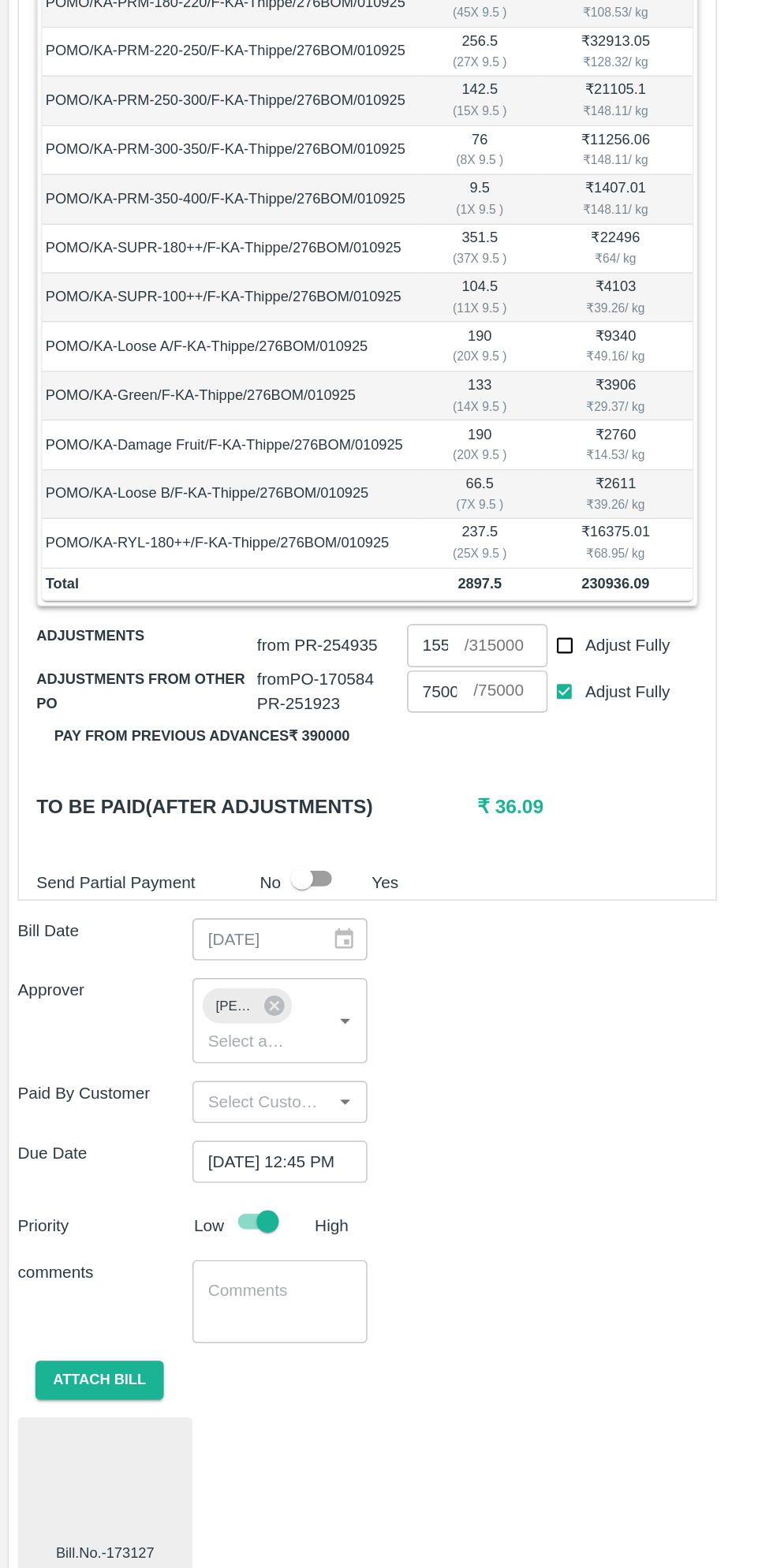
click at [82, 1487] on div at bounding box center [75, 1509] width 113 height 84
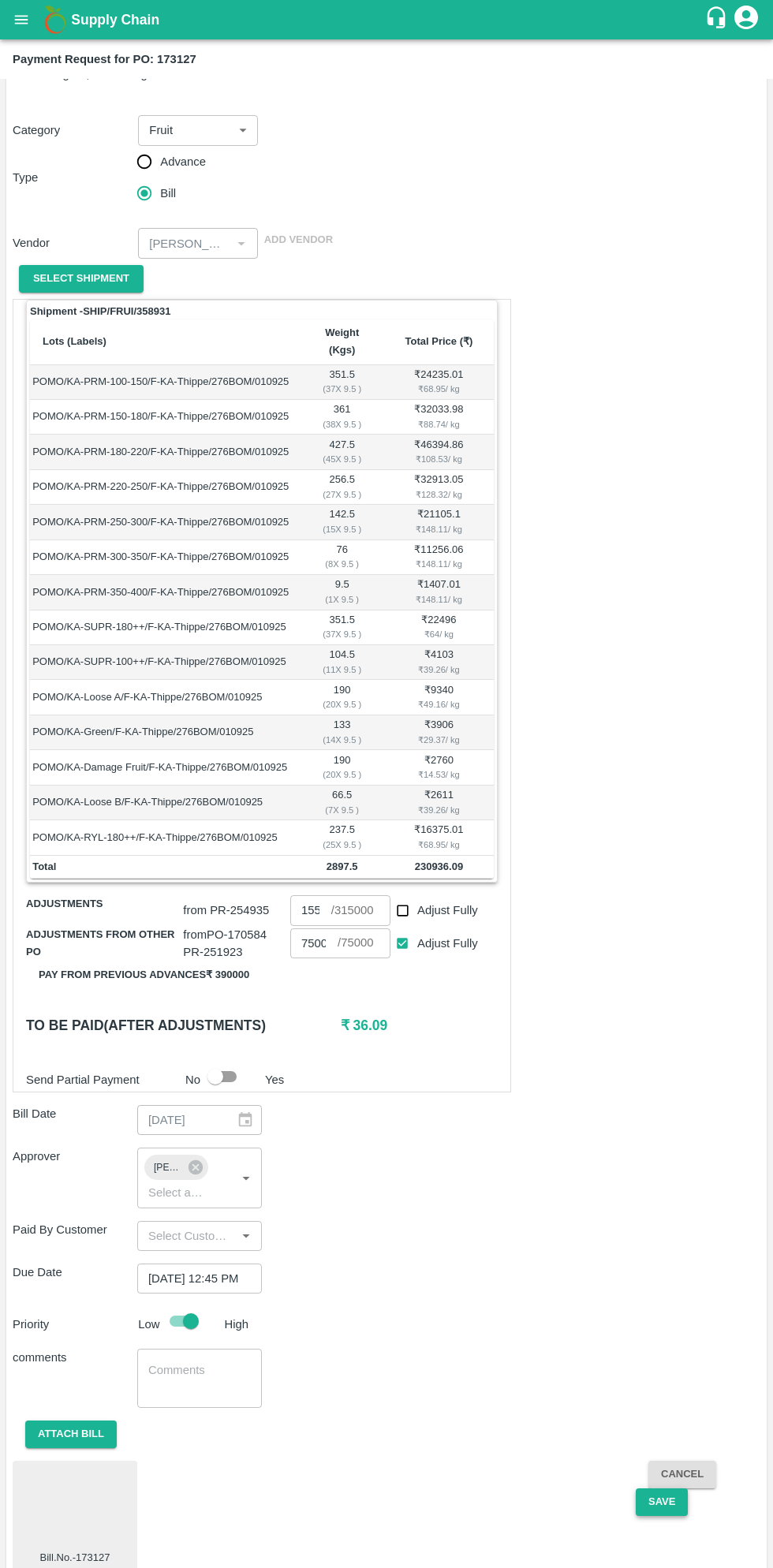
click at [658, 1488] on button "Save" at bounding box center [661, 1502] width 52 height 28
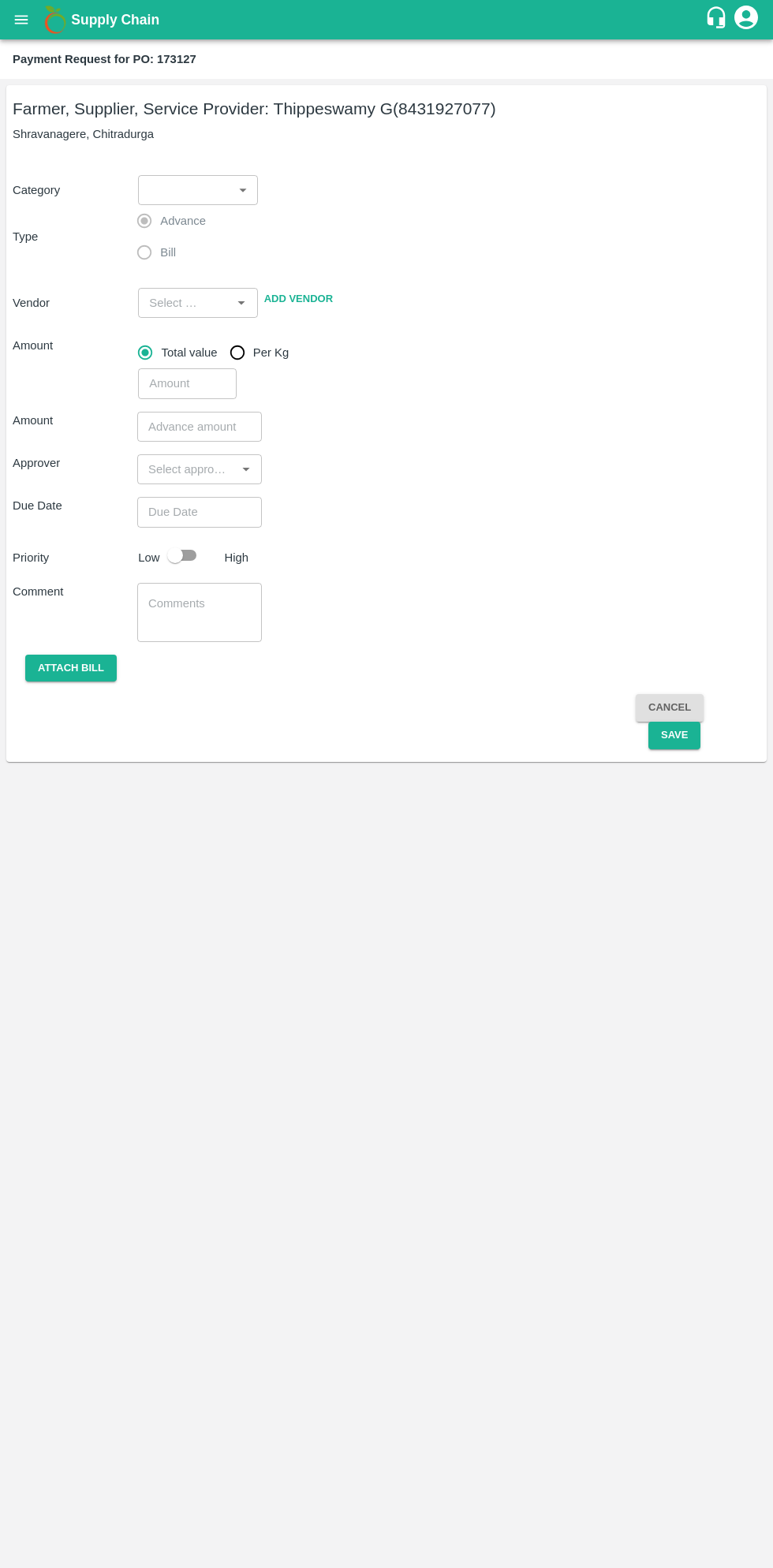
click at [31, 17] on button "open drawer" at bounding box center [21, 20] width 37 height 37
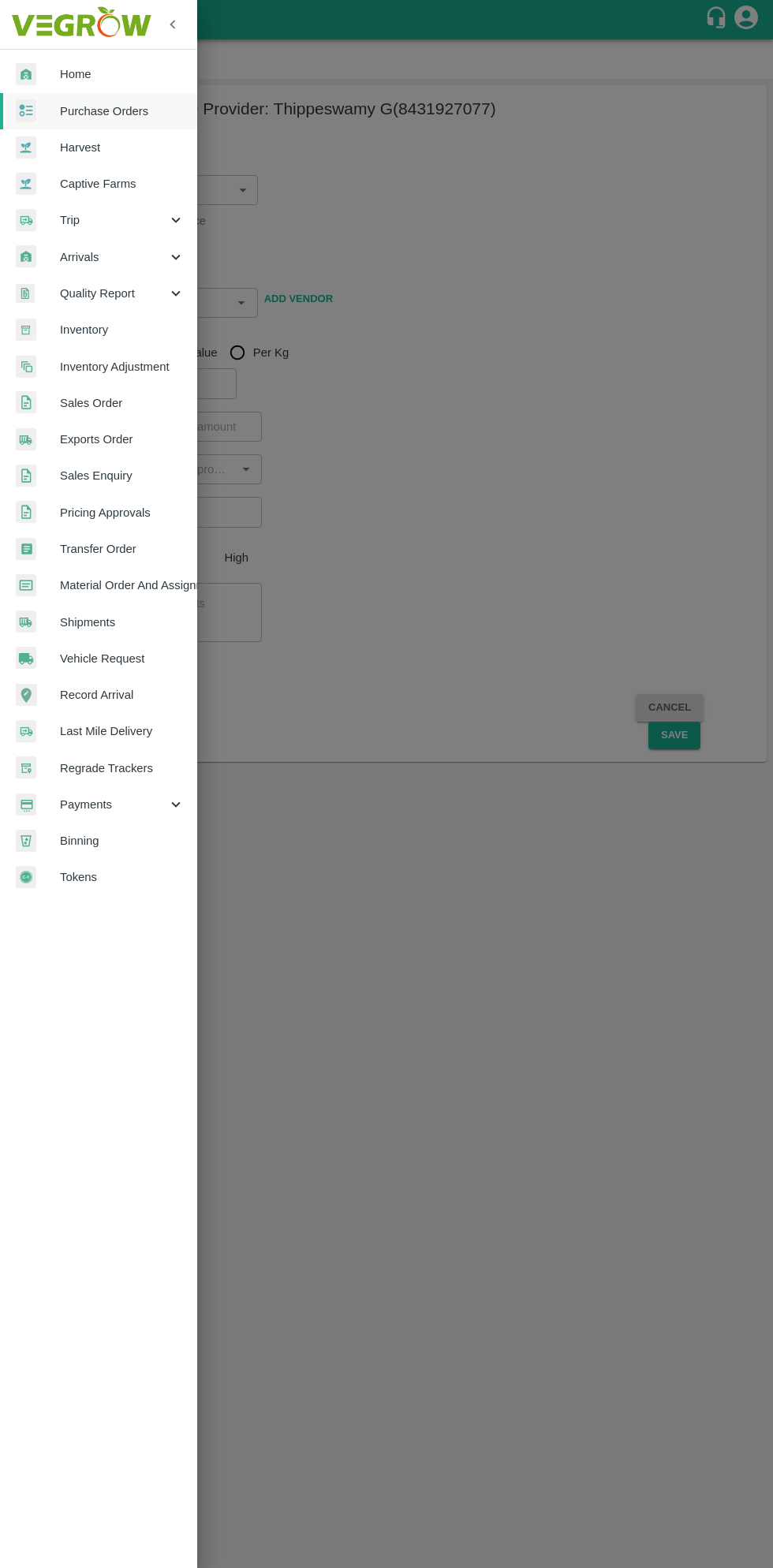
click at [137, 111] on span "Purchase Orders" at bounding box center [122, 112] width 124 height 18
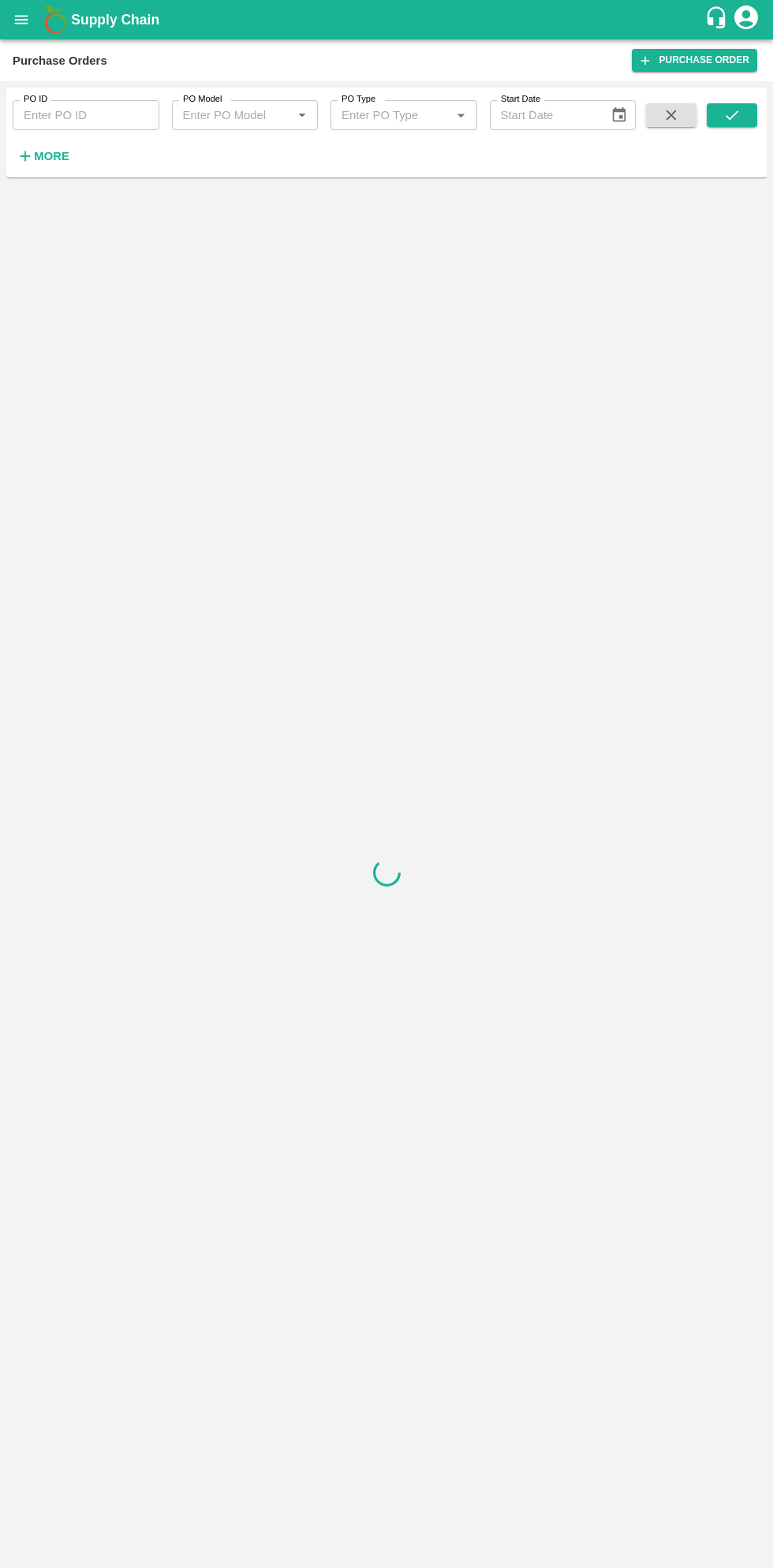
click at [53, 156] on strong "More" at bounding box center [51, 156] width 36 height 13
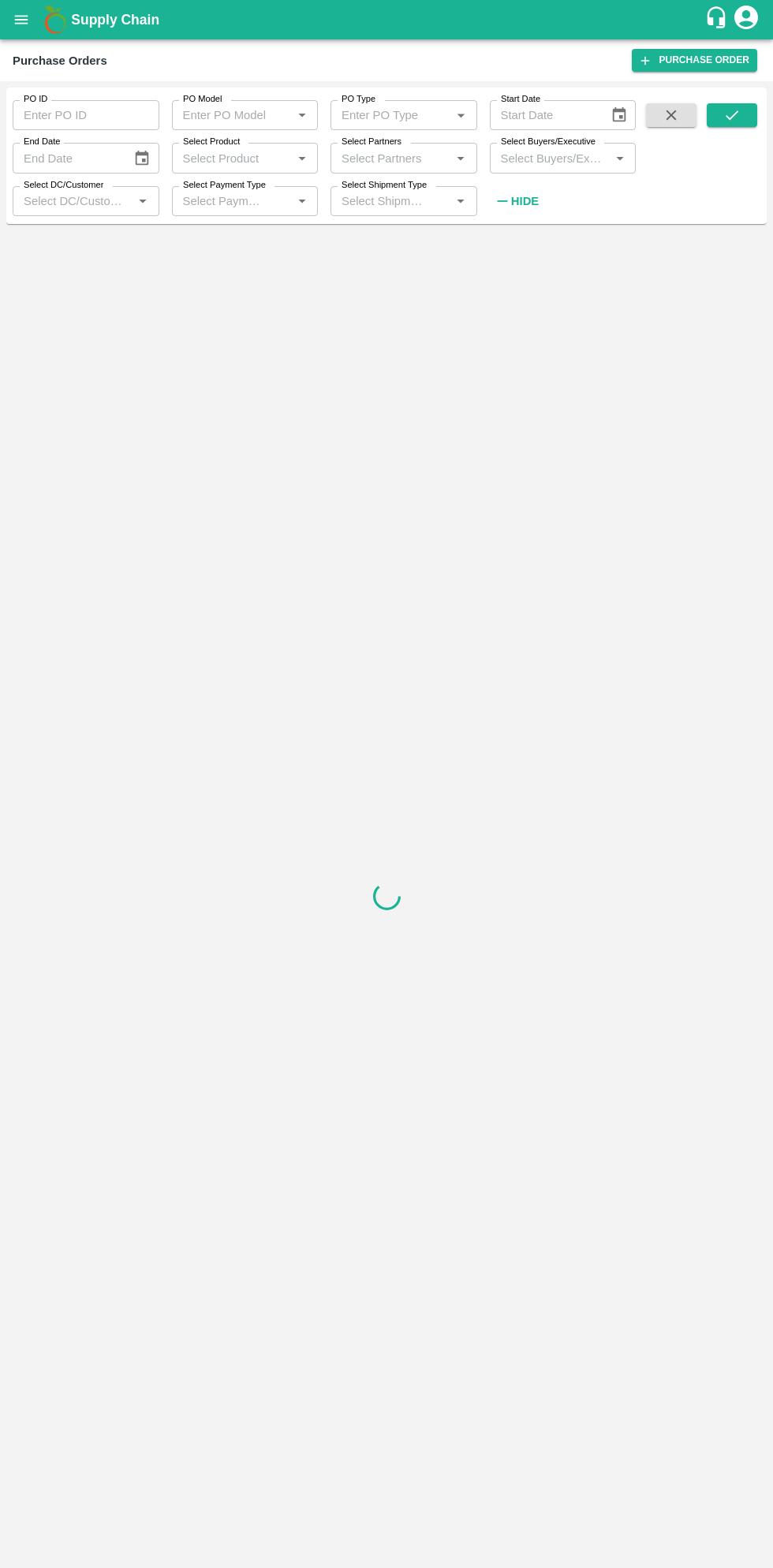
click at [528, 159] on input "Select Buyers/Executive" at bounding box center [550, 157] width 112 height 21
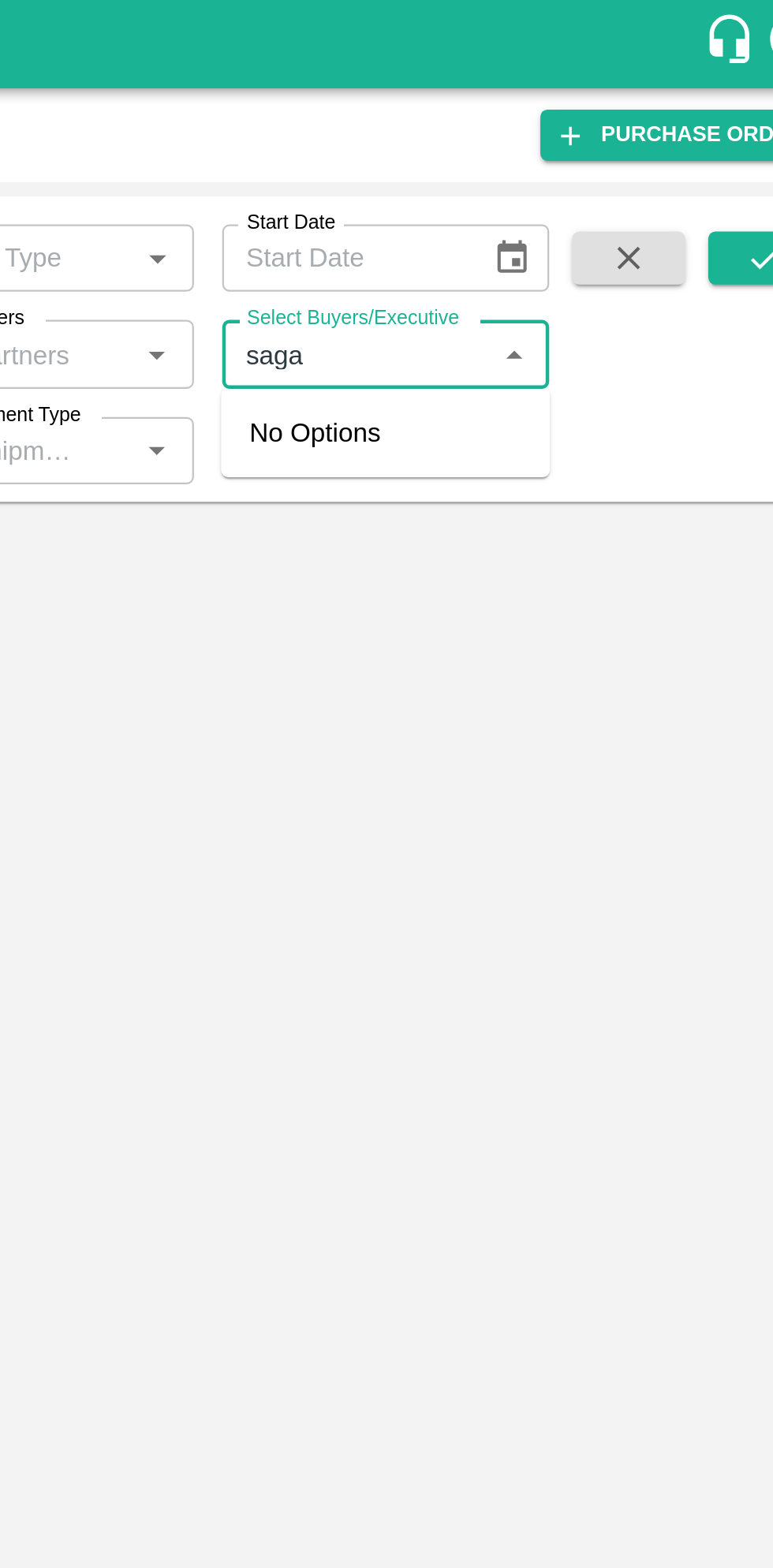
type input "sagar"
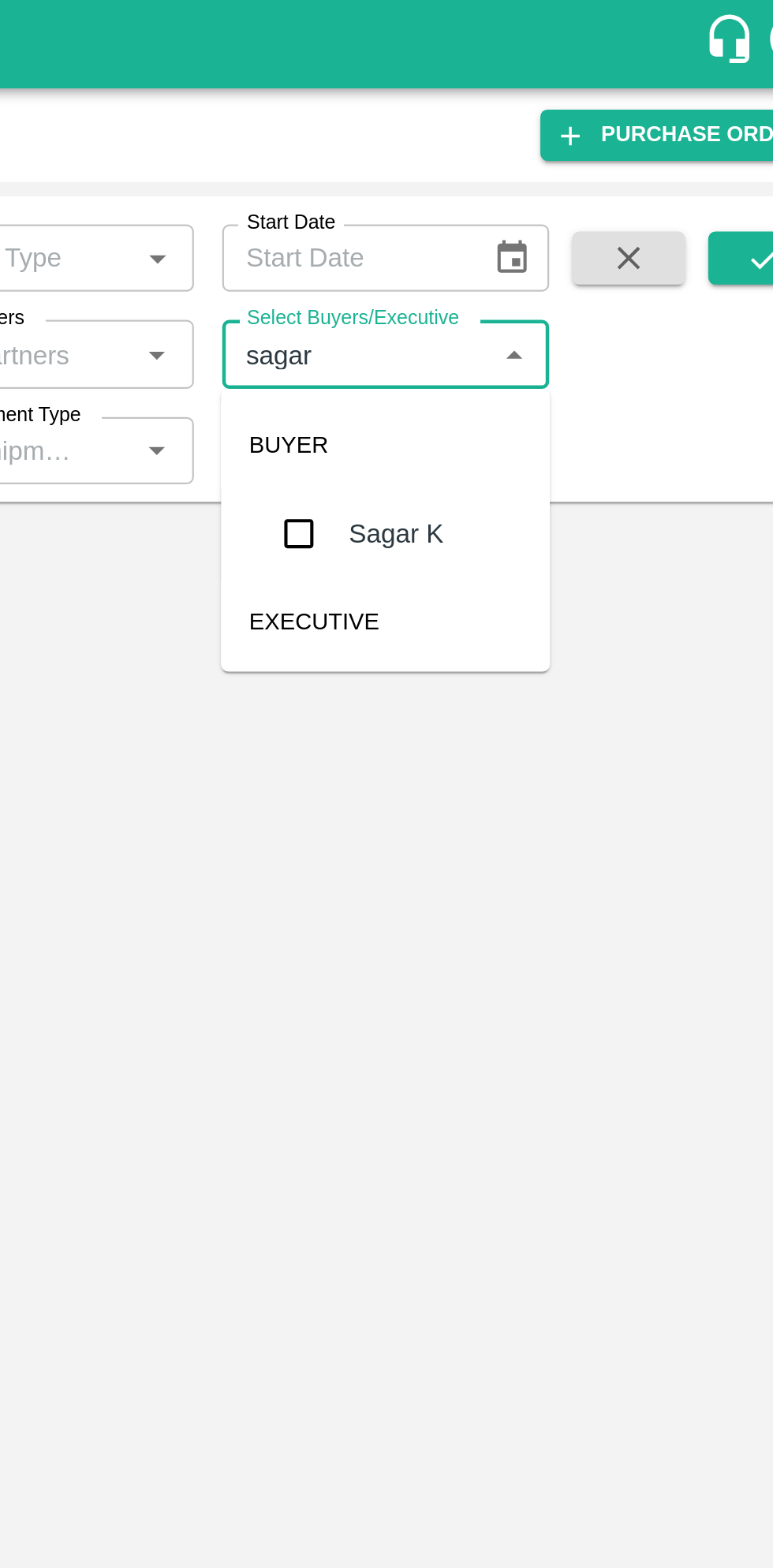
click at [524, 241] on input "checkbox" at bounding box center [524, 238] width 32 height 32
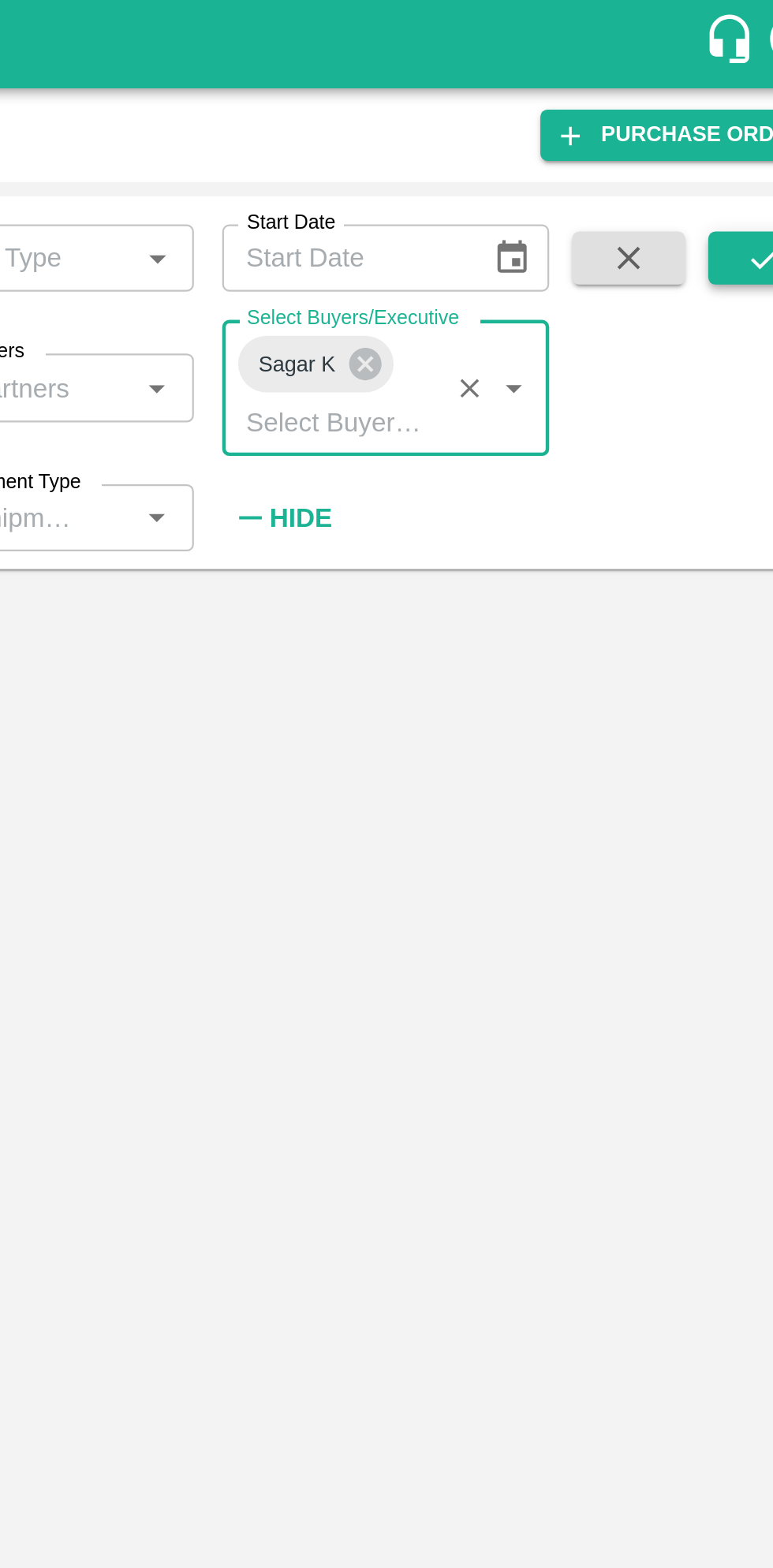
click at [734, 116] on icon "submit" at bounding box center [733, 115] width 18 height 18
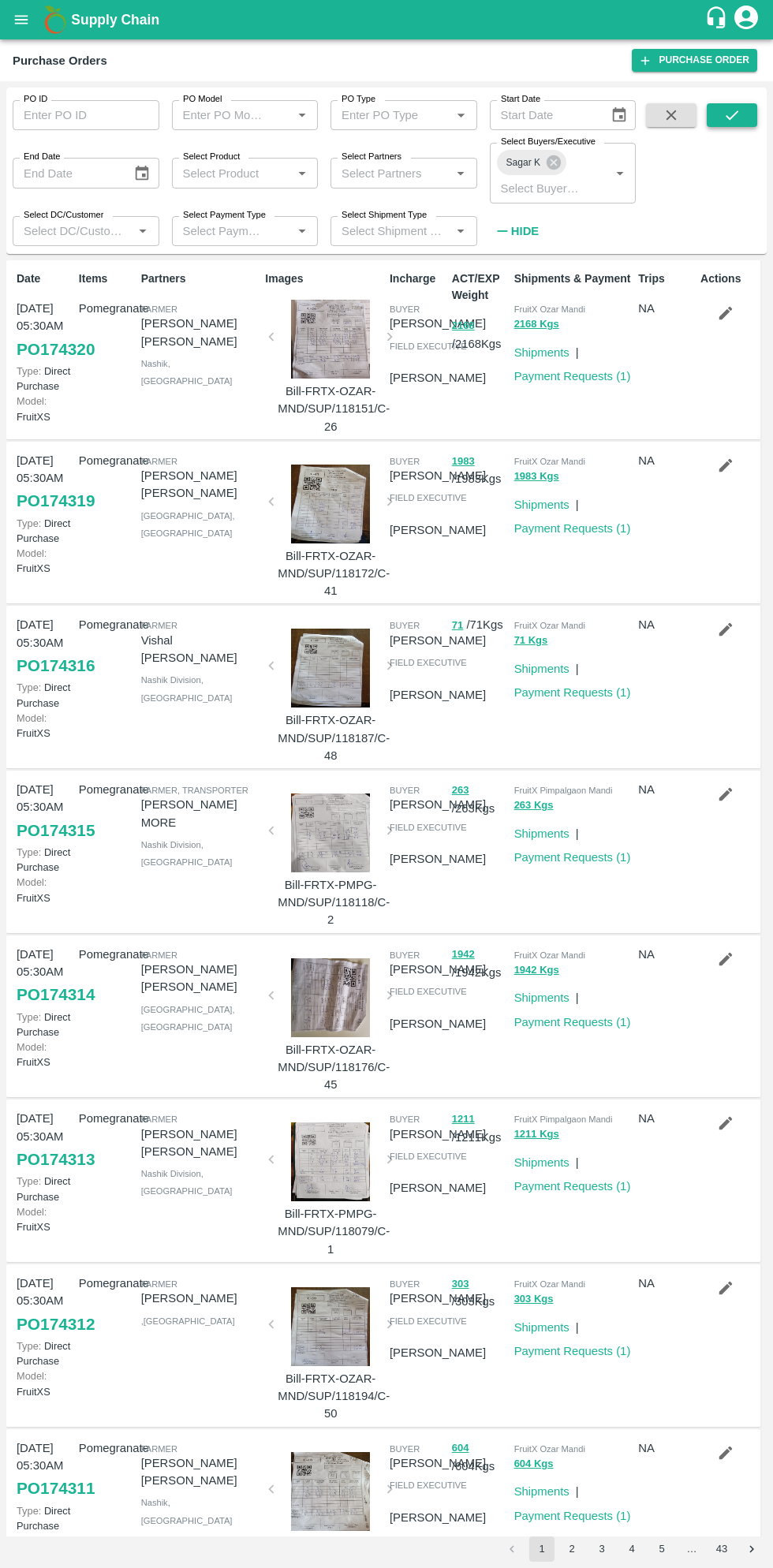
click at [733, 115] on icon "submit" at bounding box center [733, 115] width 18 height 18
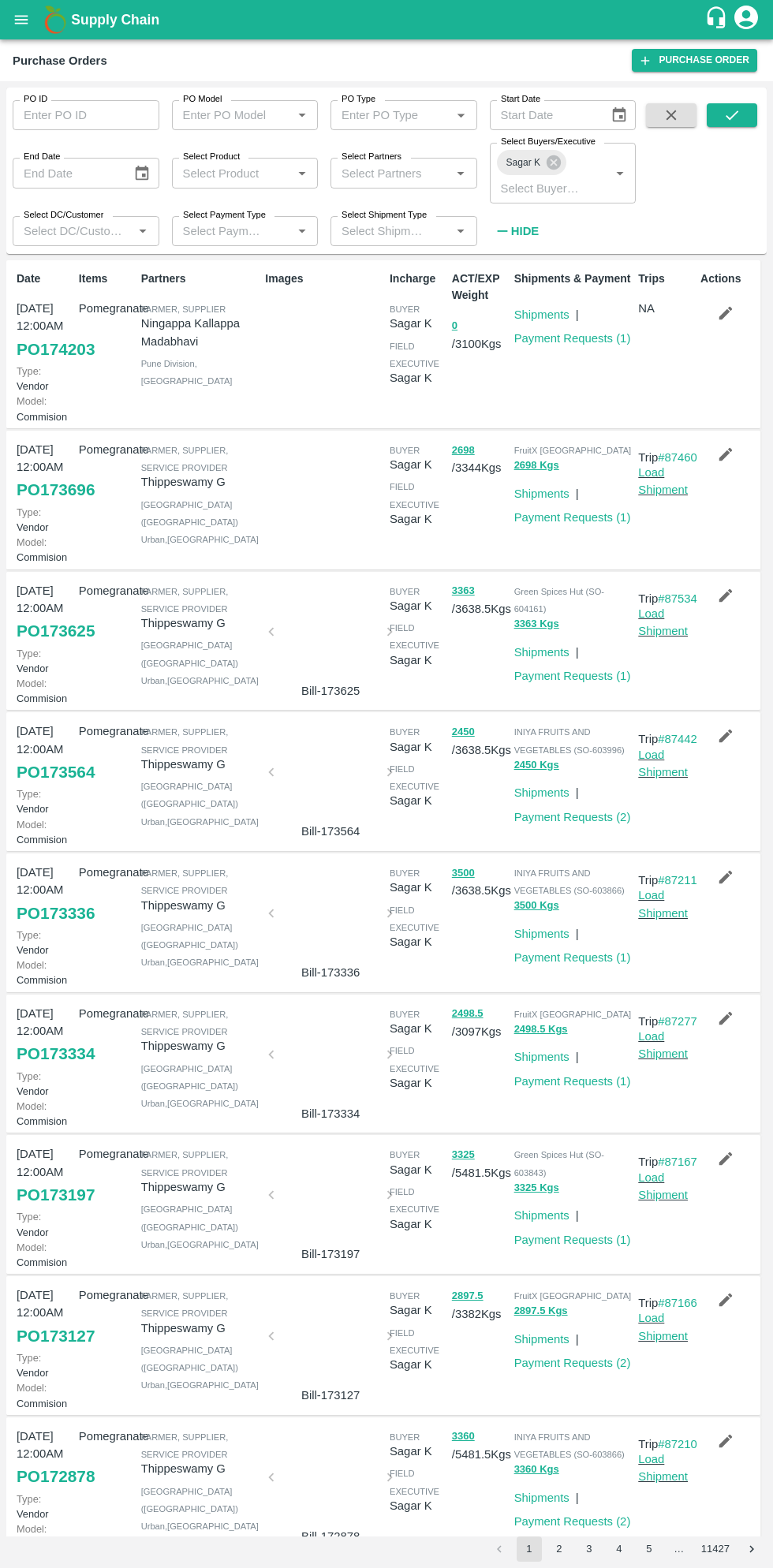
click at [63, 504] on link "PO 173696" at bounding box center [55, 489] width 78 height 29
click at [573, 524] on link "Payment Requests ( 1 )" at bounding box center [573, 517] width 116 height 13
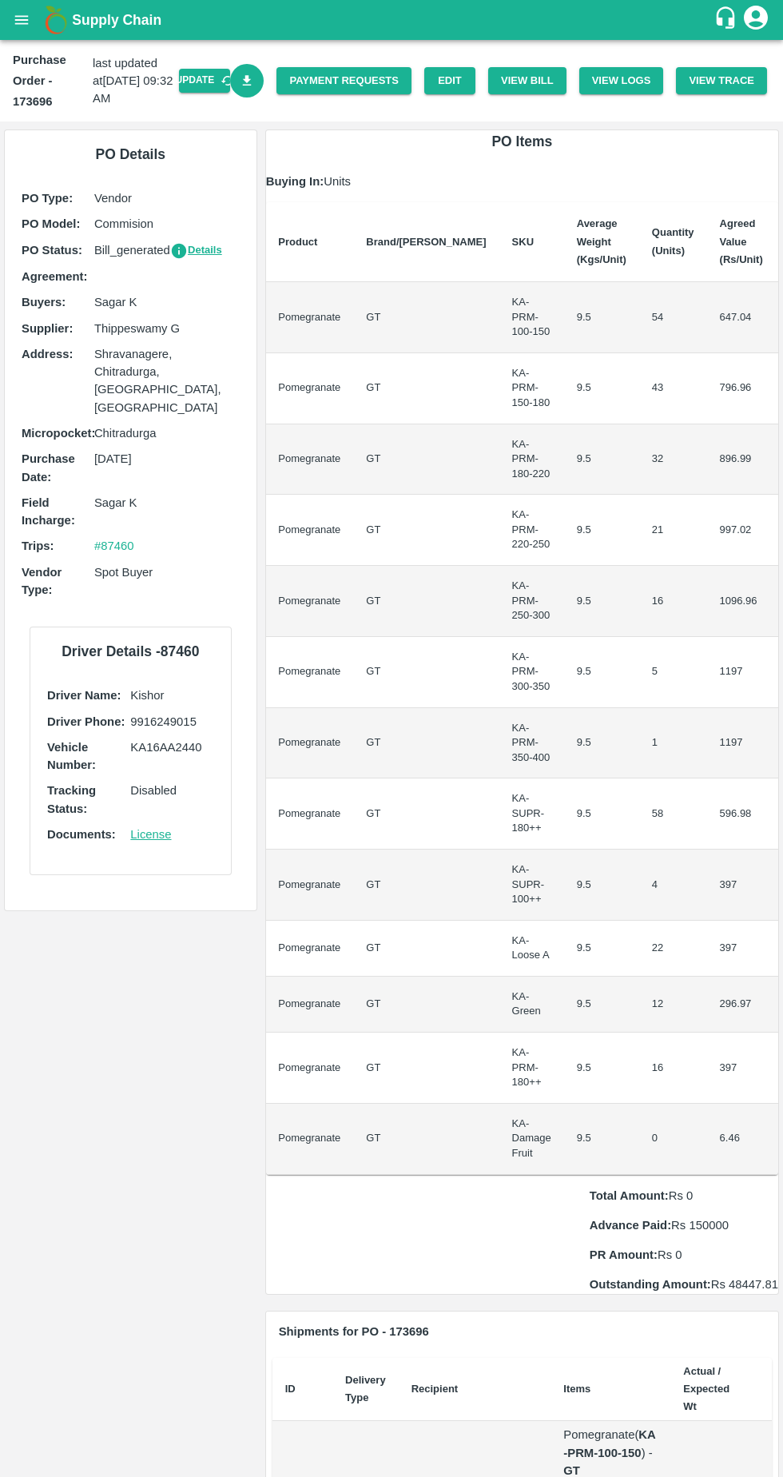
click at [252, 81] on icon "Download Bill" at bounding box center [247, 80] width 9 height 10
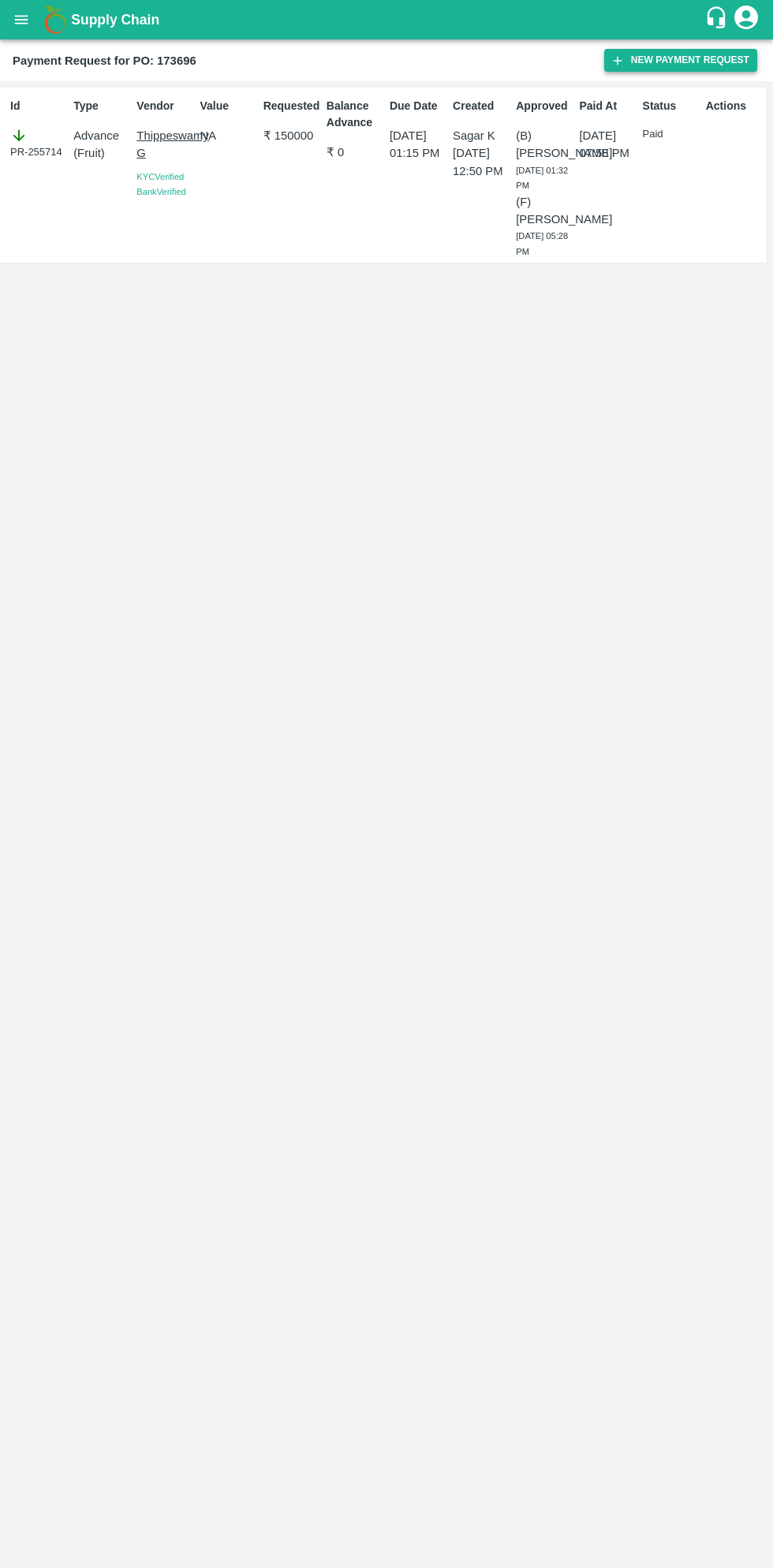
click at [677, 59] on button "New Payment Request" at bounding box center [680, 60] width 153 height 23
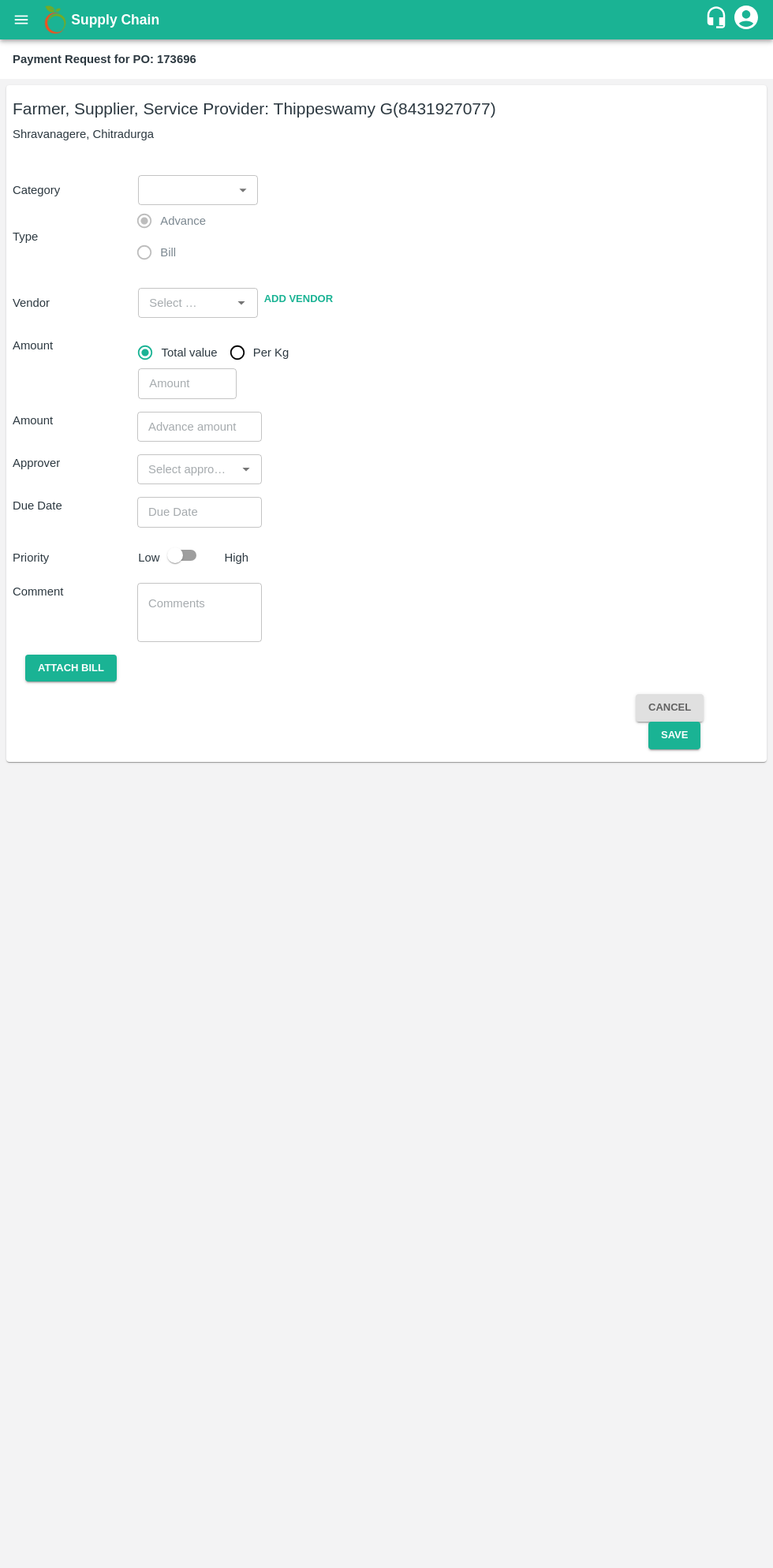
click at [196, 181] on body "Supply Chain Payment Request for PO: 173696 Farmer, Supplier, Service Provider:…" at bounding box center [386, 784] width 773 height 1568
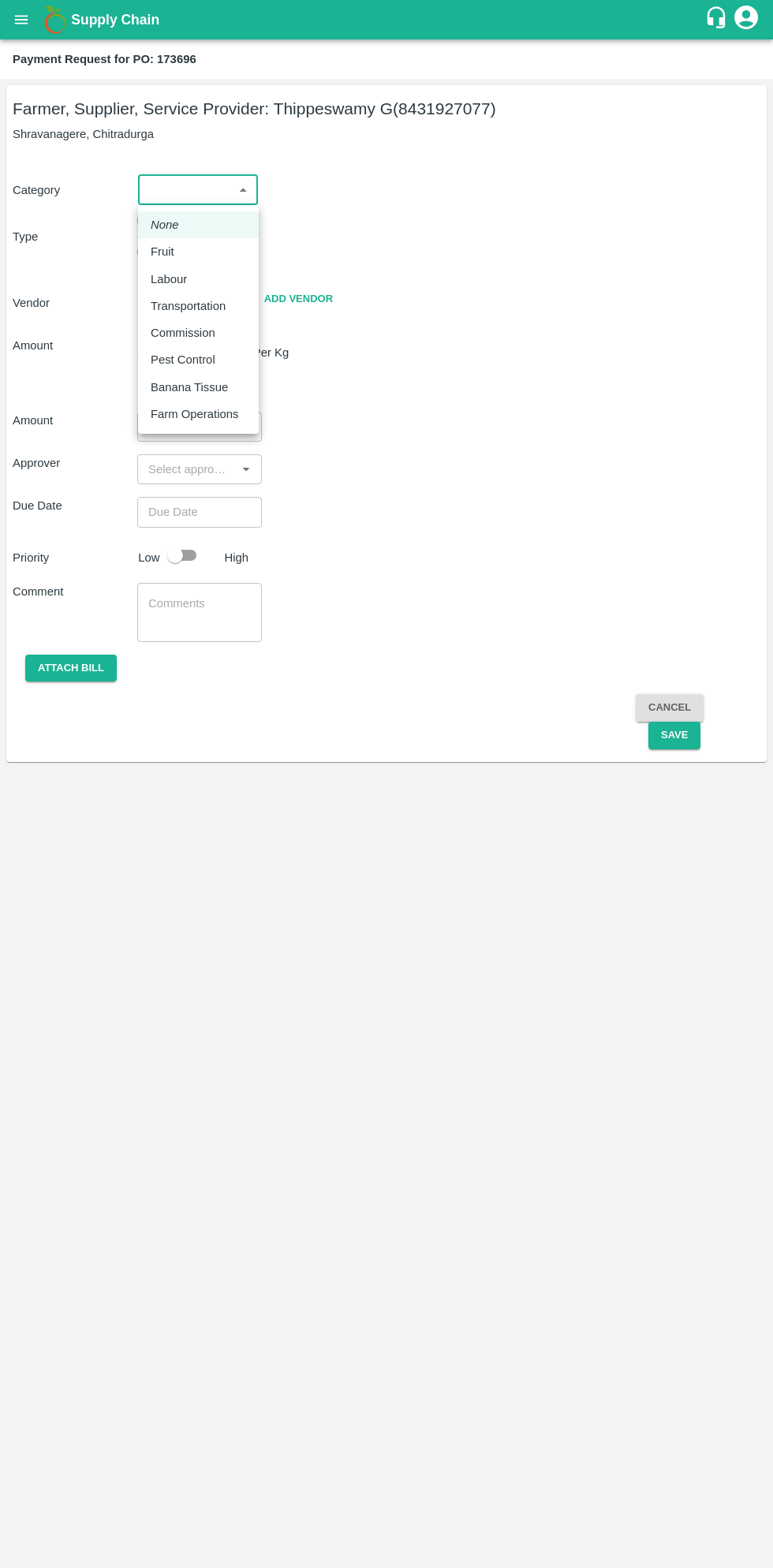
click at [165, 246] on p "Fruit" at bounding box center [163, 252] width 24 height 18
type input "1"
type input "[PERSON_NAME] G - 8431927077(Farmer, Supplier, Service Provider)"
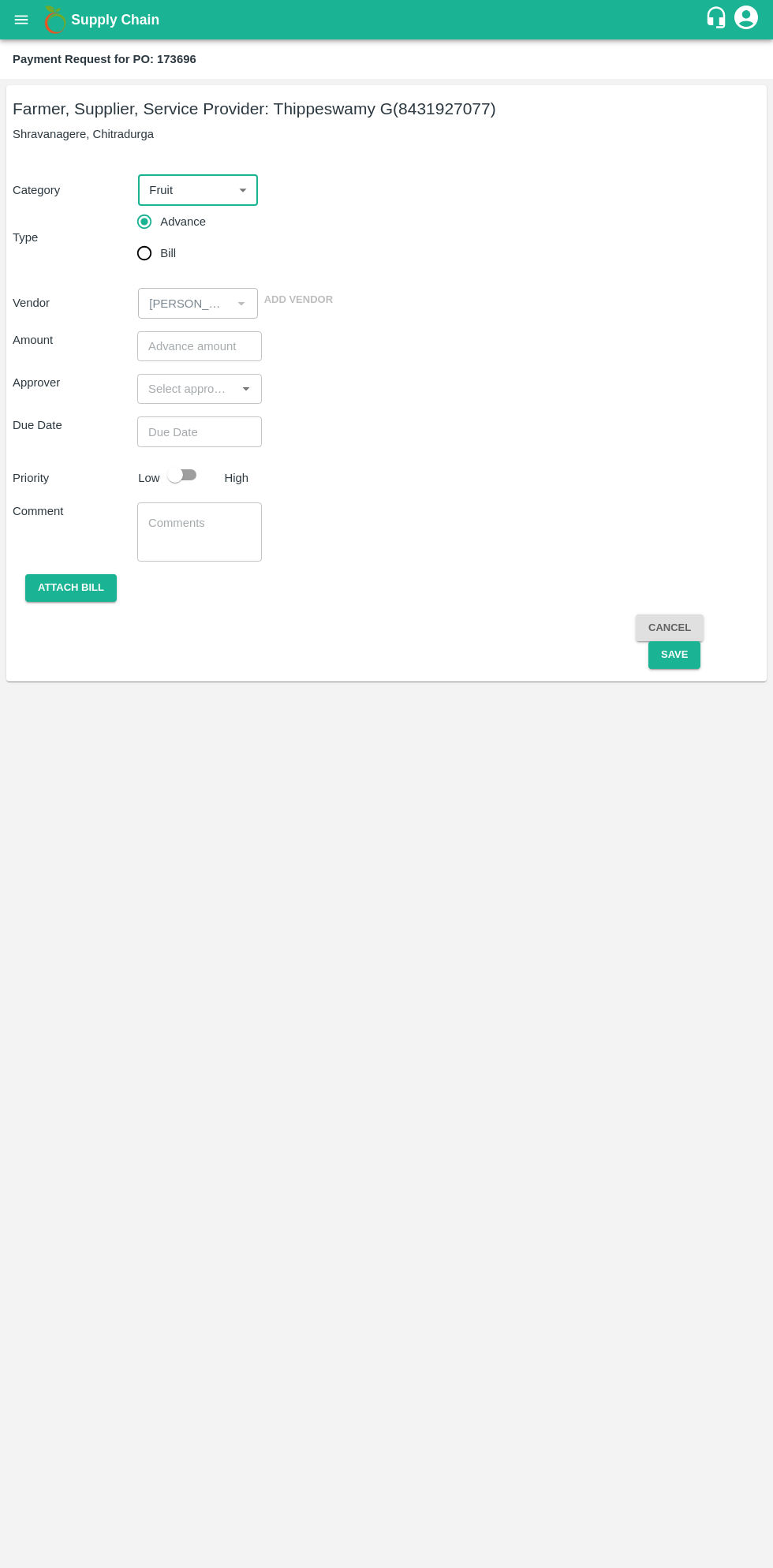
click at [146, 257] on input "Bill" at bounding box center [144, 254] width 32 height 32
radio input "true"
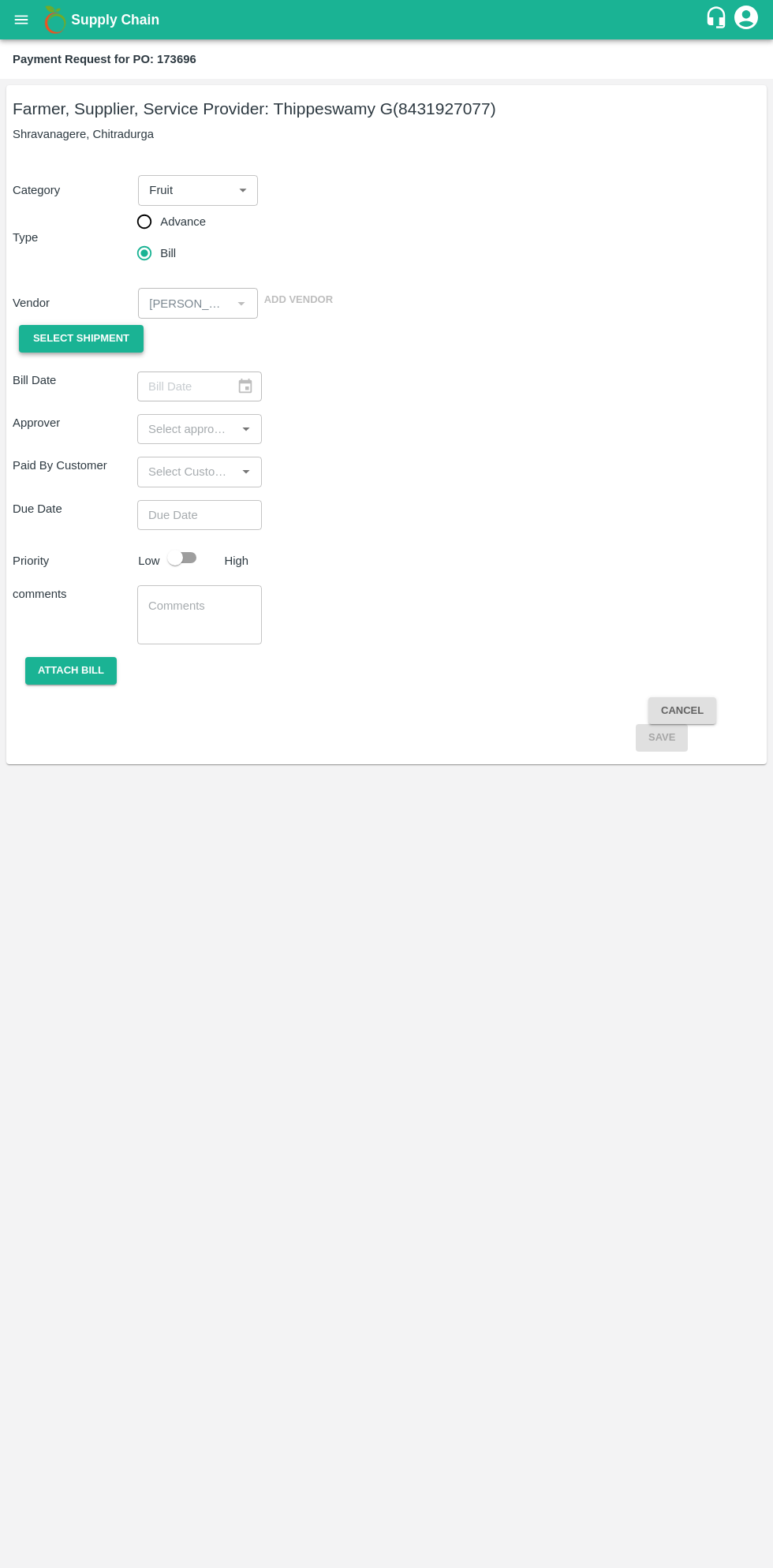
click at [101, 347] on span "Select Shipment" at bounding box center [82, 338] width 97 height 18
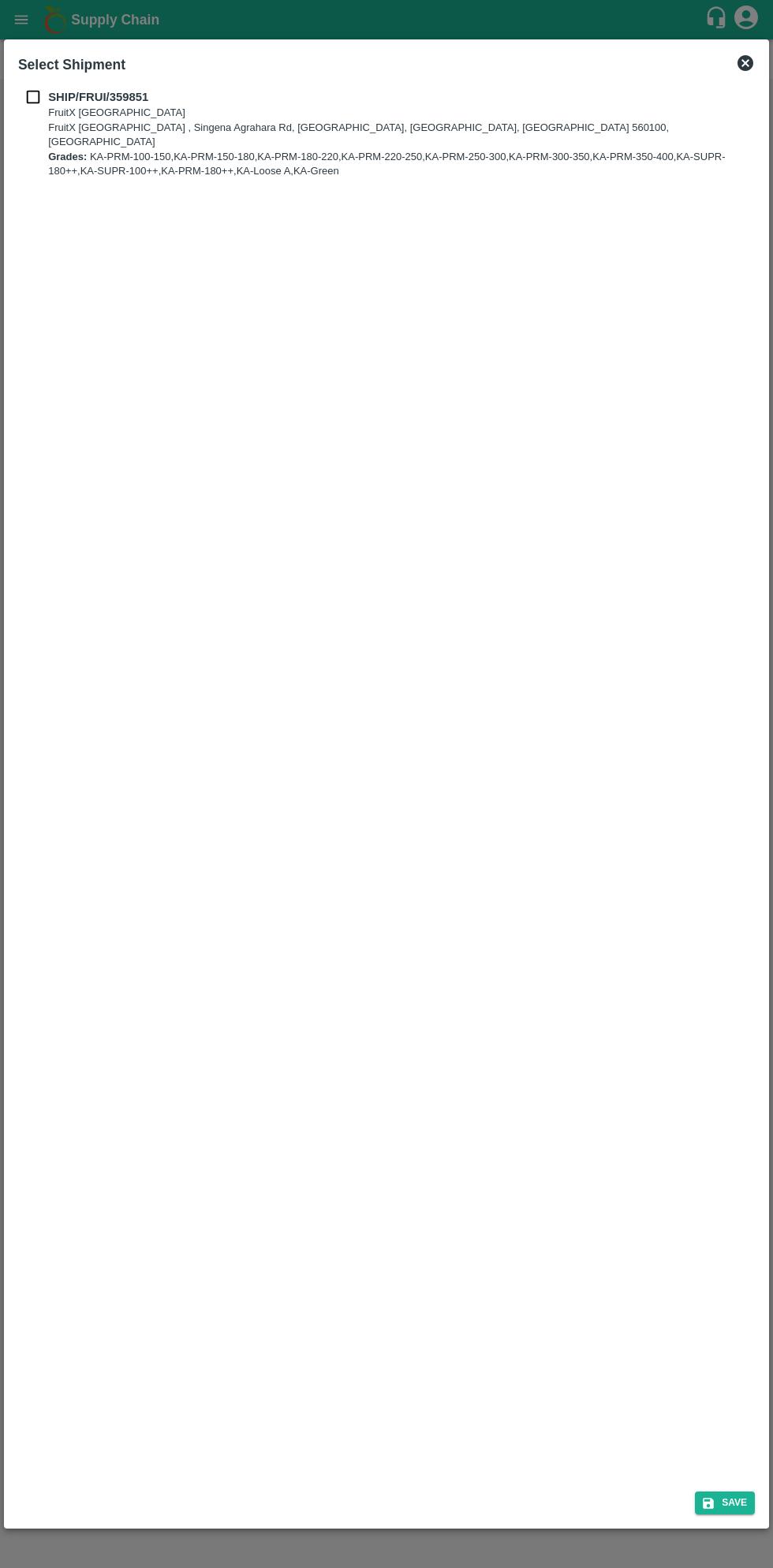
click at [39, 97] on input "checkbox" at bounding box center [33, 98] width 30 height 18
checkbox input "true"
click at [711, 1504] on icon "submit" at bounding box center [708, 1503] width 11 height 11
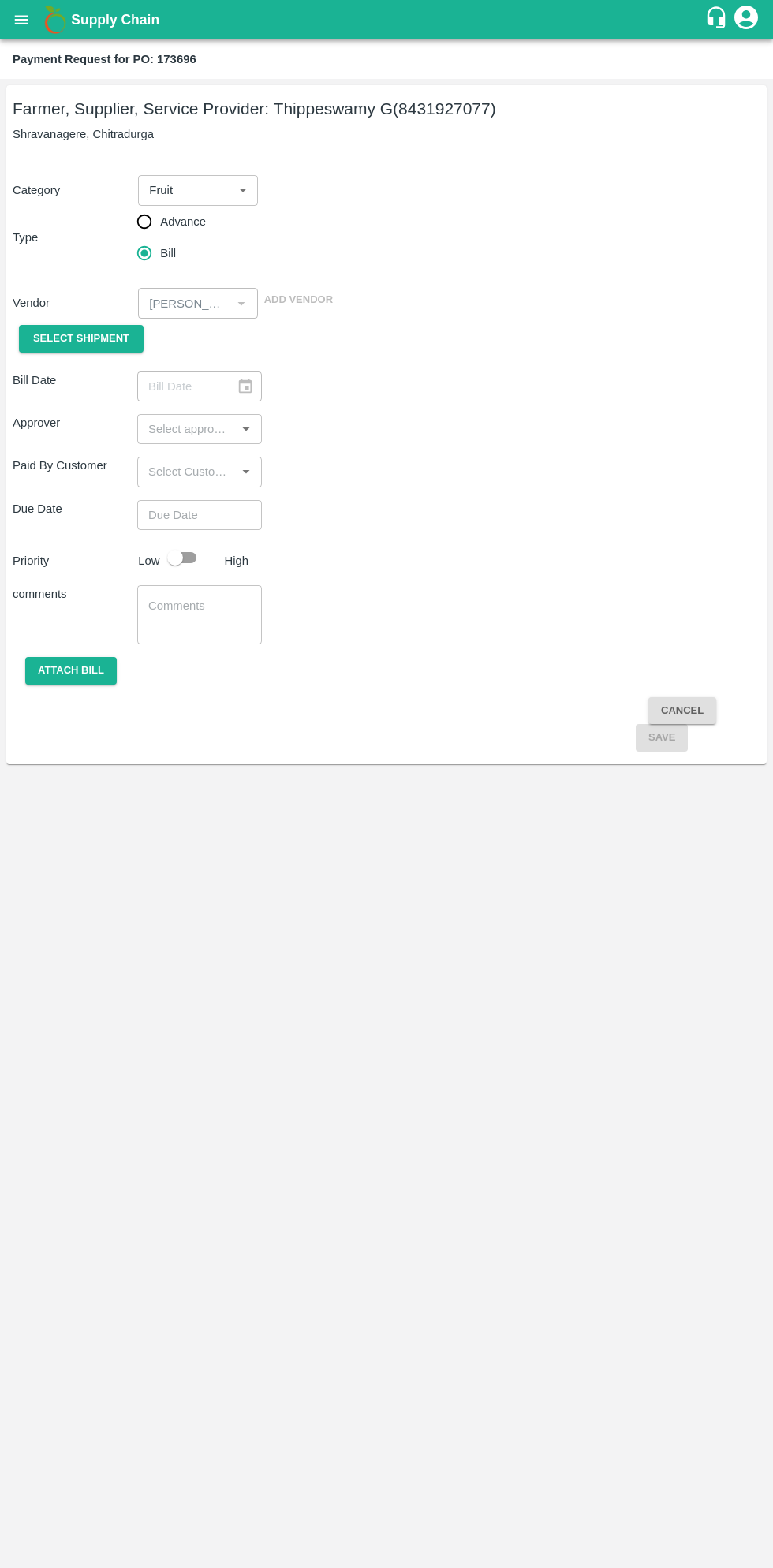
type input "[DATE]"
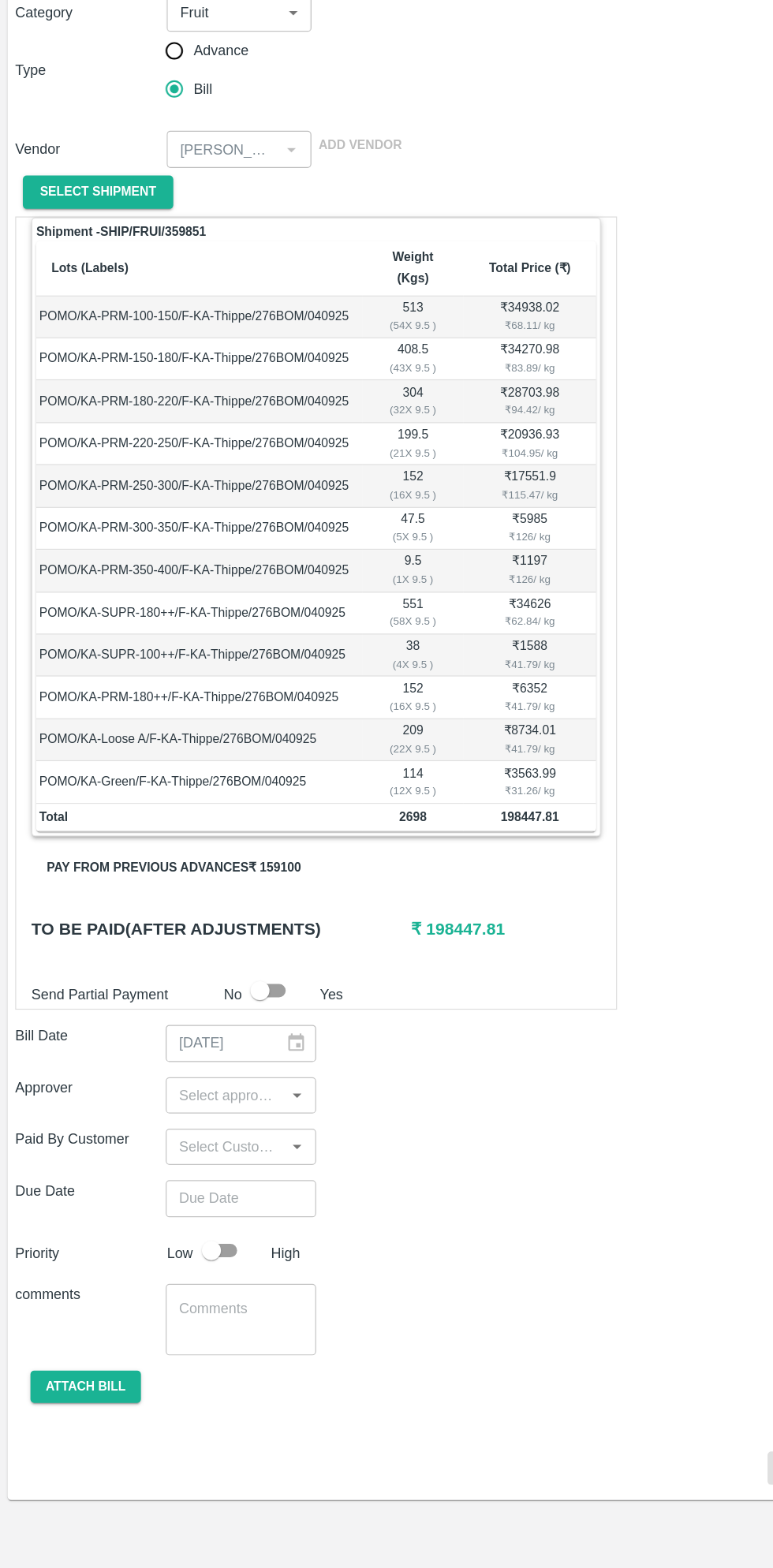
click at [216, 885] on button "Pay from previous advances ₹ 159100" at bounding box center [143, 899] width 236 height 28
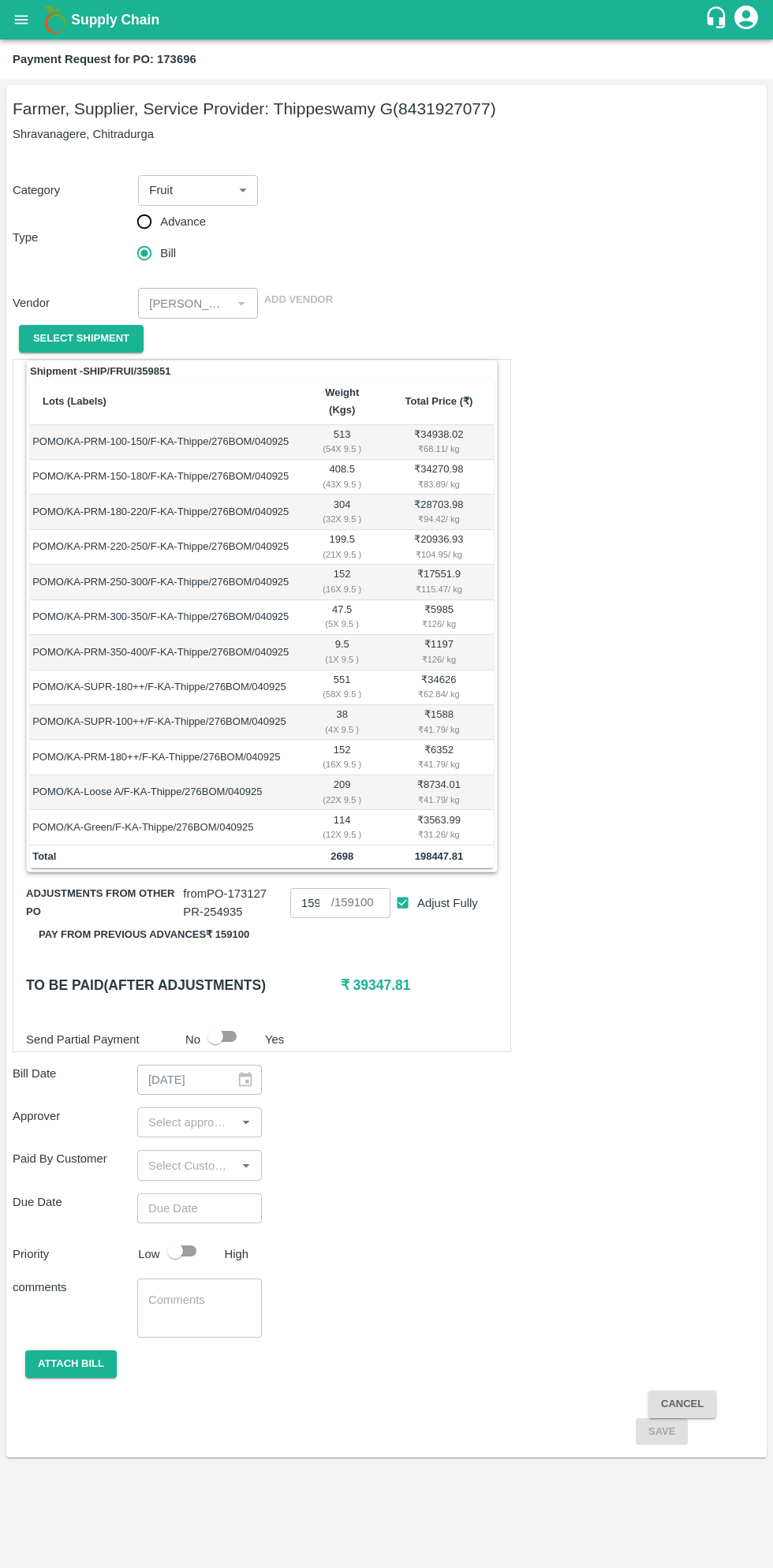
click at [209, 1112] on input "input" at bounding box center [187, 1122] width 89 height 21
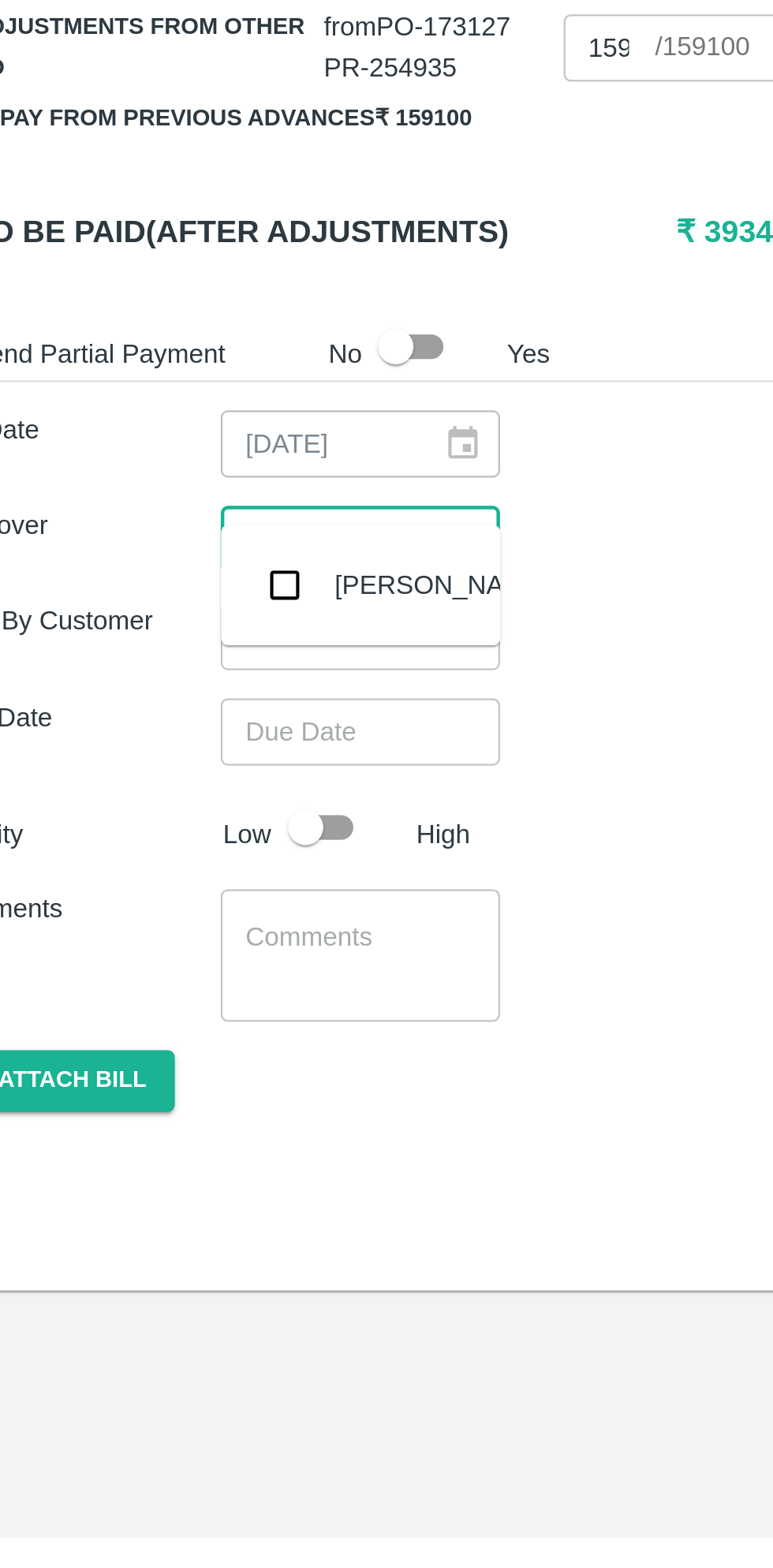
type input "muku"
click at [171, 1144] on input "checkbox" at bounding box center [166, 1143] width 32 height 32
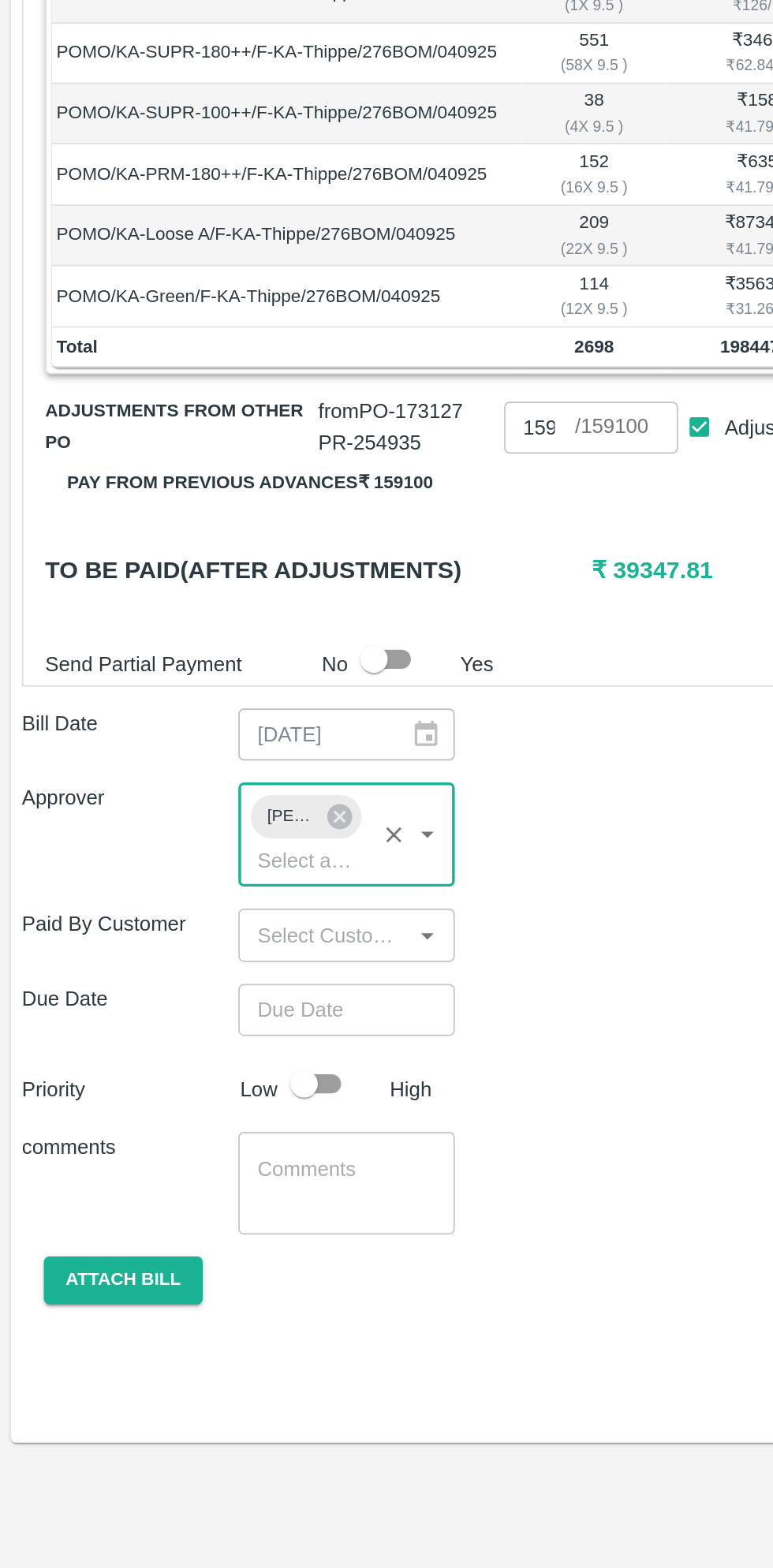
click at [211, 1224] on input "Choose date" at bounding box center [193, 1238] width 114 height 30
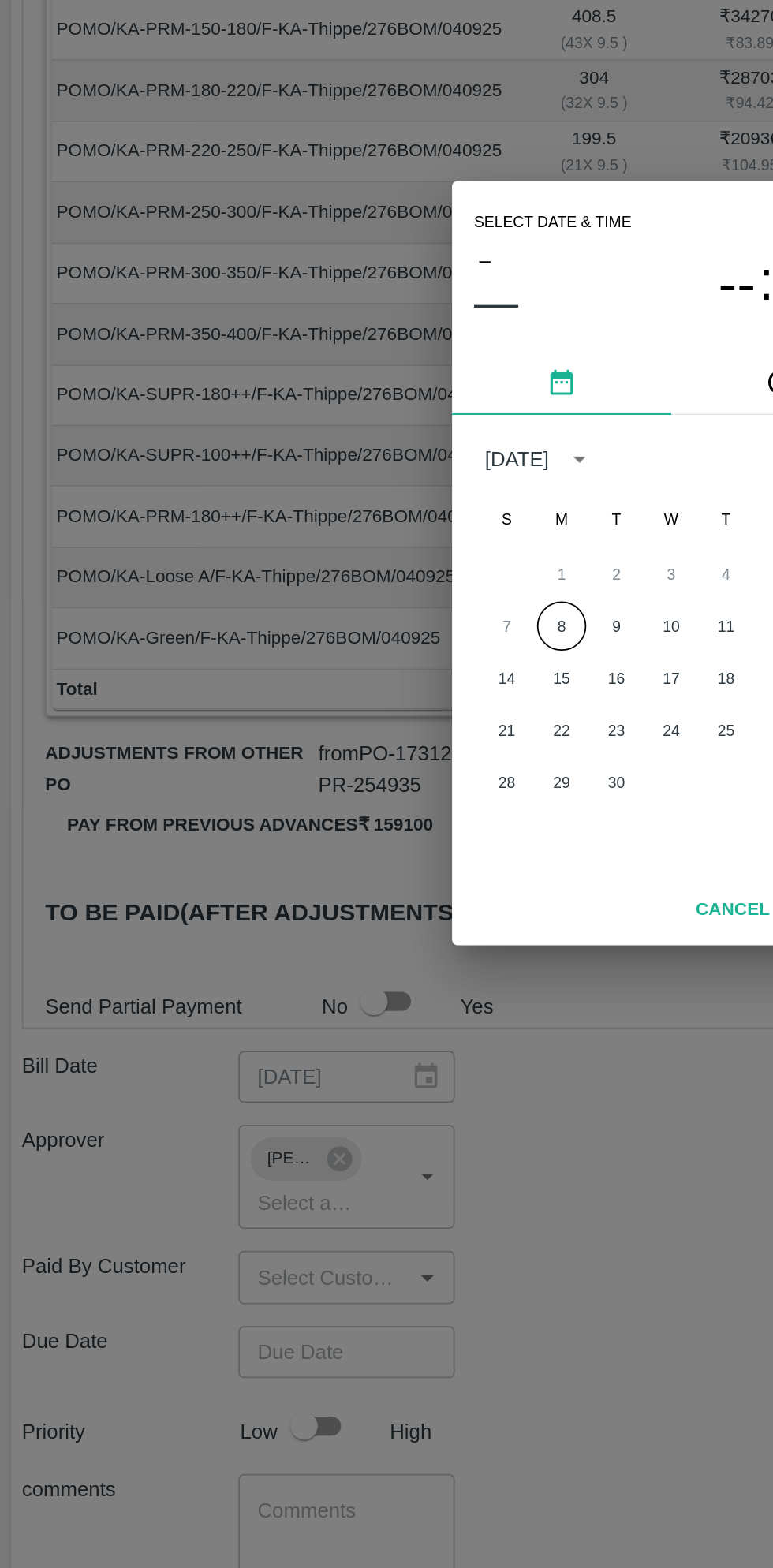
click at [325, 818] on button "8" at bounding box center [323, 820] width 29 height 29
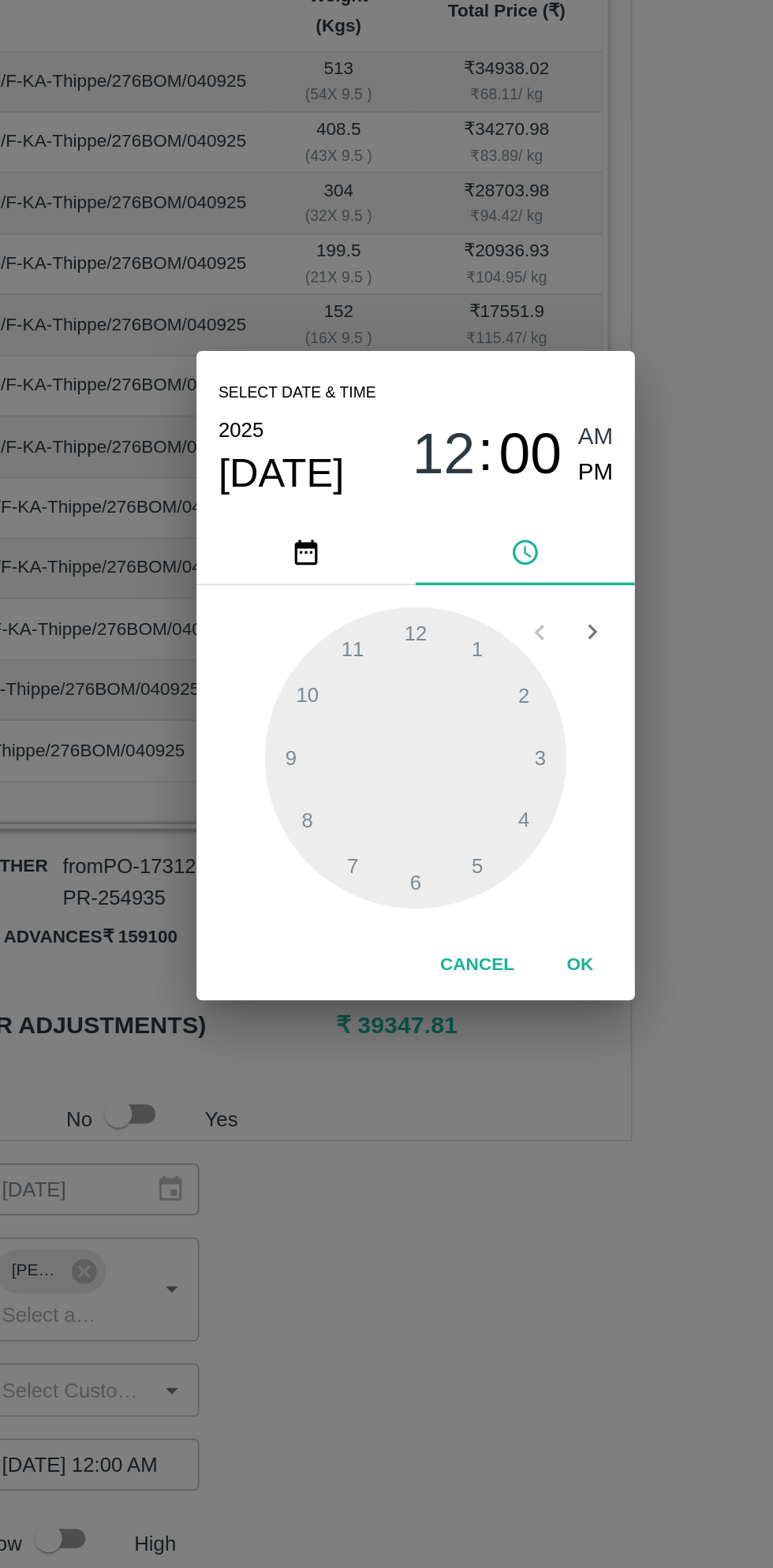
click at [385, 756] on div at bounding box center [387, 832] width 174 height 174
click at [495, 672] on span "PM" at bounding box center [491, 668] width 21 height 22
click at [387, 758] on div at bounding box center [387, 832] width 174 height 174
click at [318, 828] on div at bounding box center [387, 832] width 174 height 174
type input "[DATE] 12:45 PM"
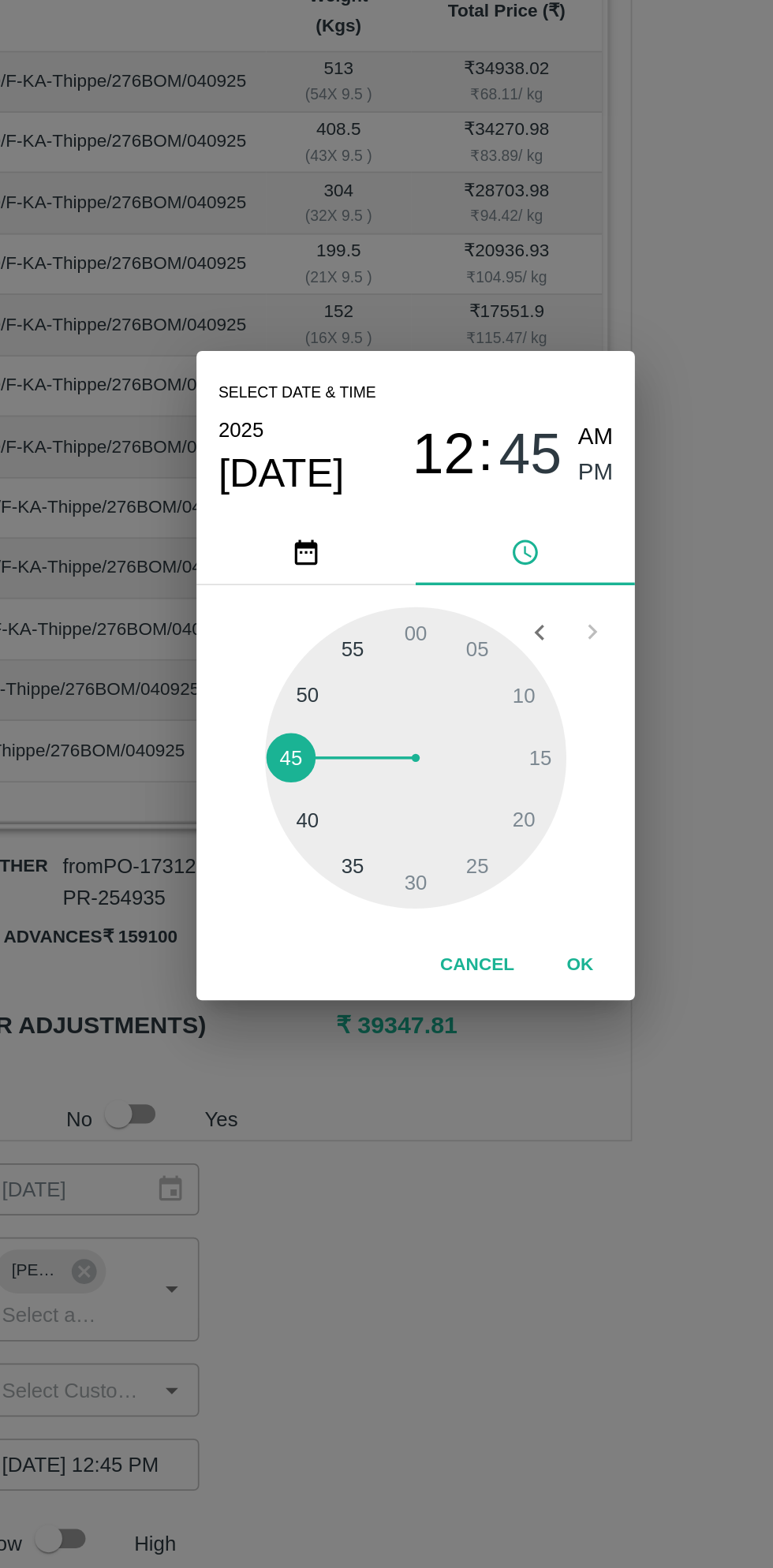
click at [490, 953] on button "OK" at bounding box center [481, 951] width 50 height 28
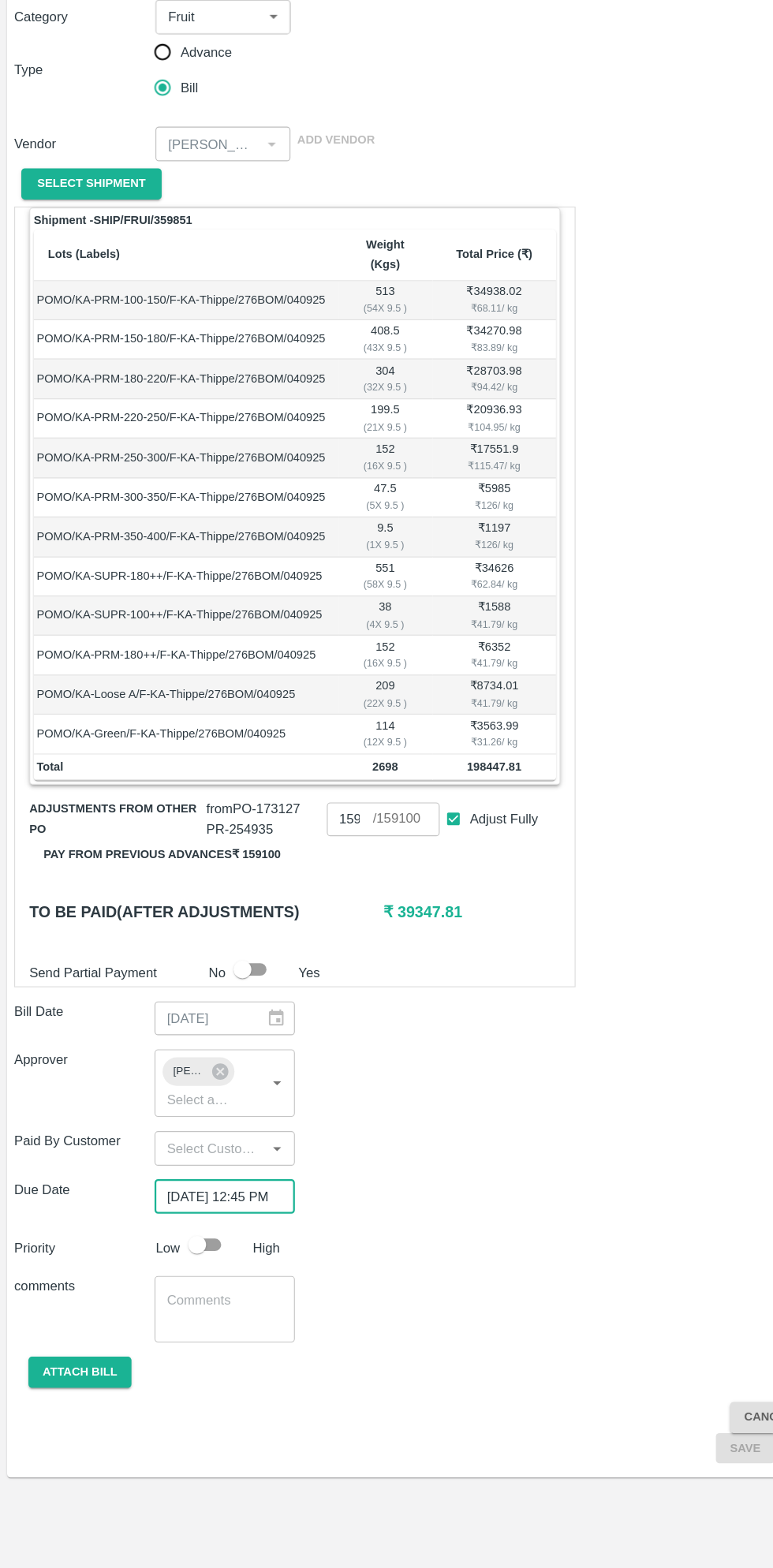
click at [194, 1266] on input "checkbox" at bounding box center [175, 1281] width 90 height 30
checkbox input "true"
click at [84, 1381] on button "Attach bill" at bounding box center [71, 1394] width 92 height 28
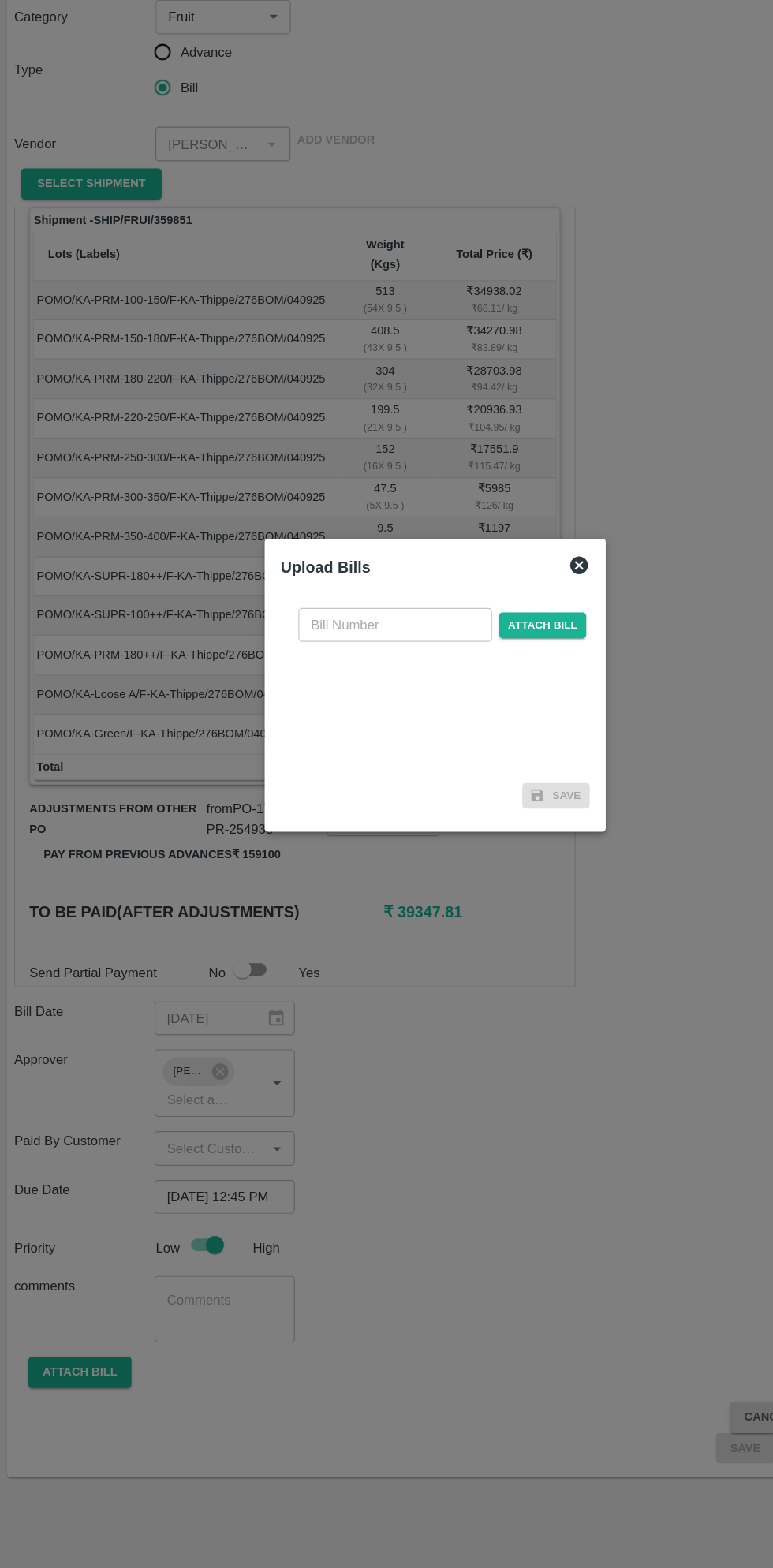
click at [360, 726] on input "text" at bounding box center [351, 730] width 172 height 30
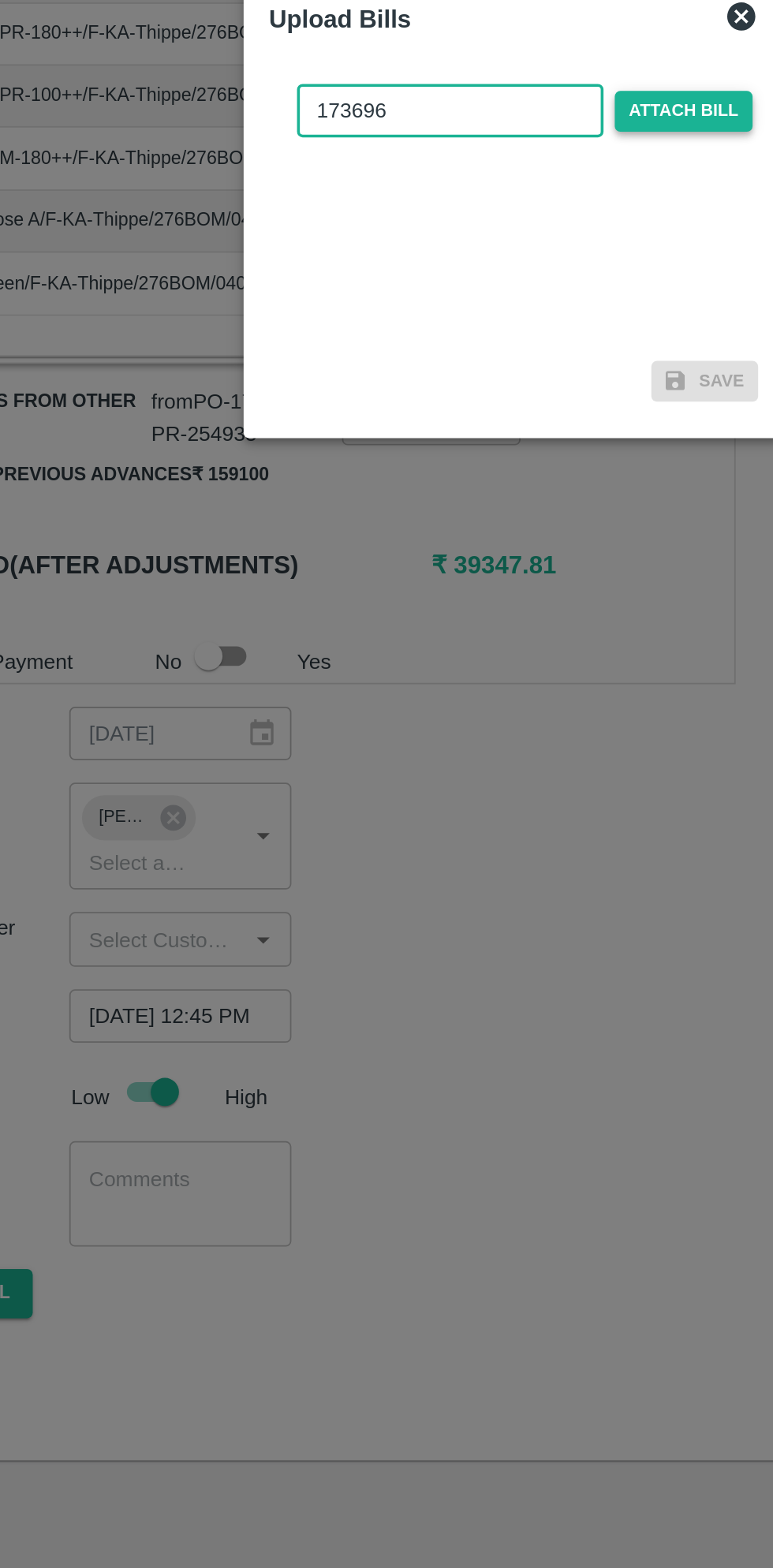
type input "173696"
click at [491, 725] on span "Attach bill" at bounding box center [482, 730] width 77 height 23
click at [0, 0] on input "Attach bill" at bounding box center [0, 0] width 0 height 0
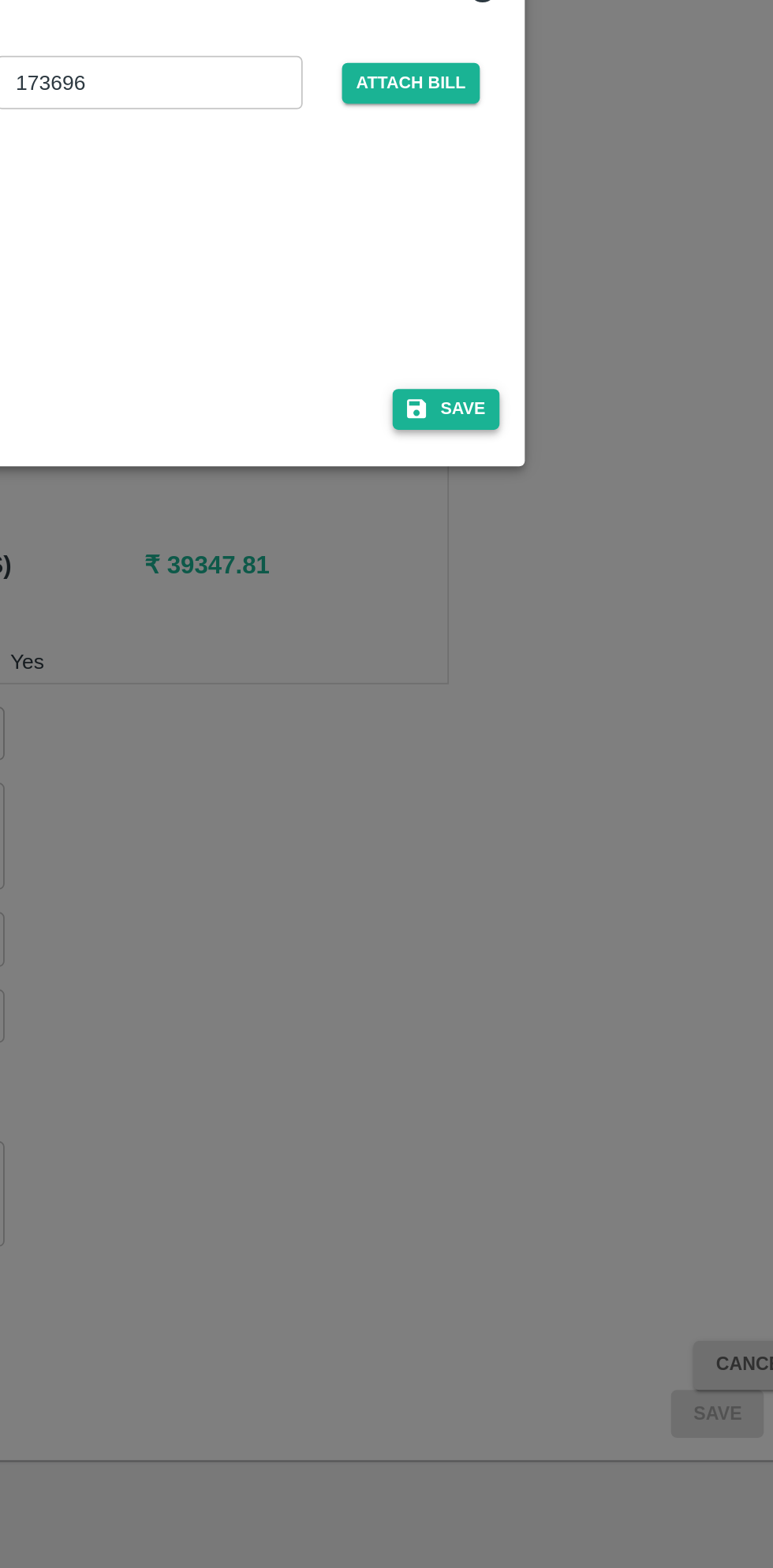
click at [523, 898] on button "Save" at bounding box center [509, 897] width 60 height 23
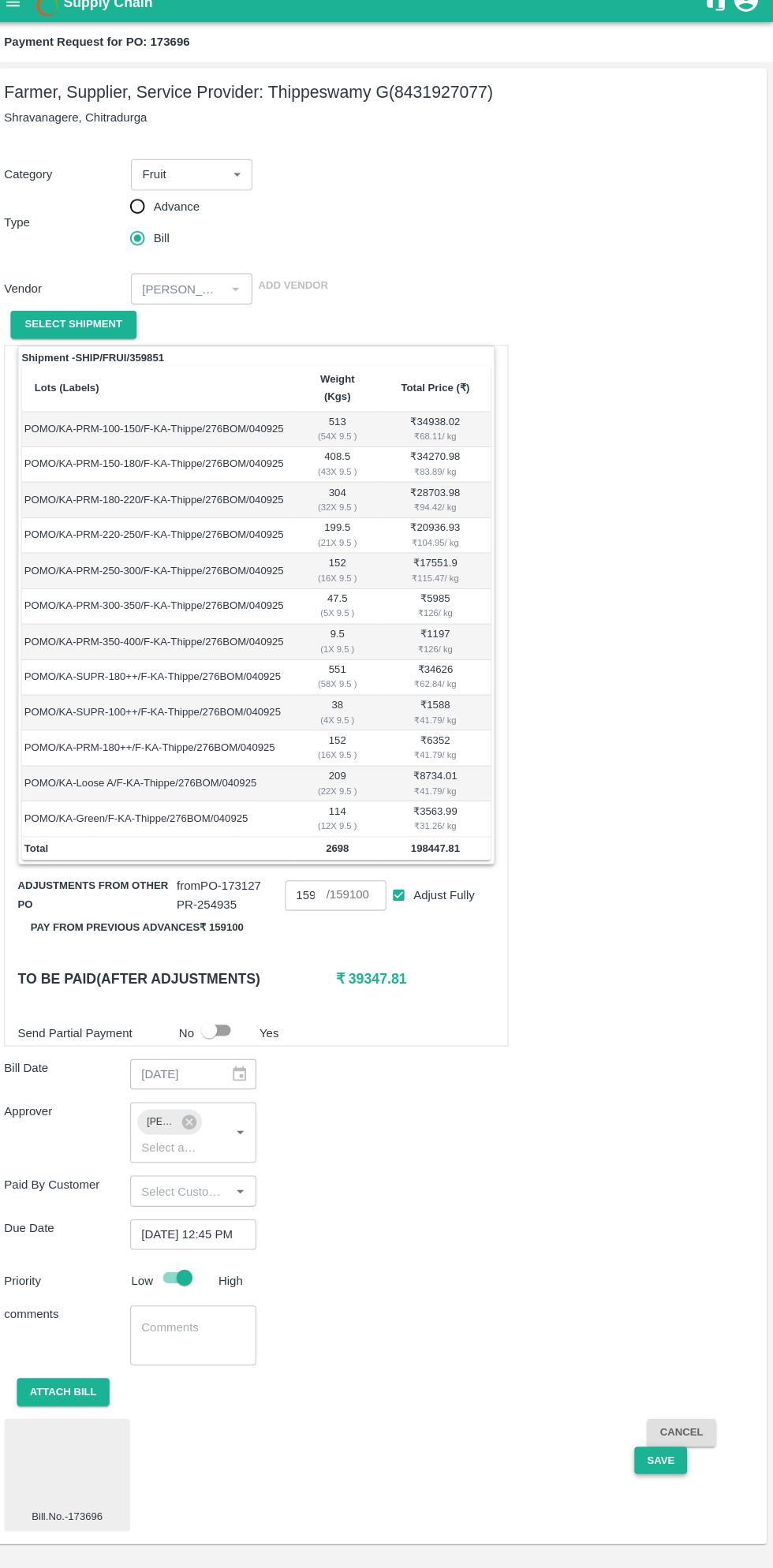
click at [657, 1449] on button "Save" at bounding box center [661, 1462] width 52 height 28
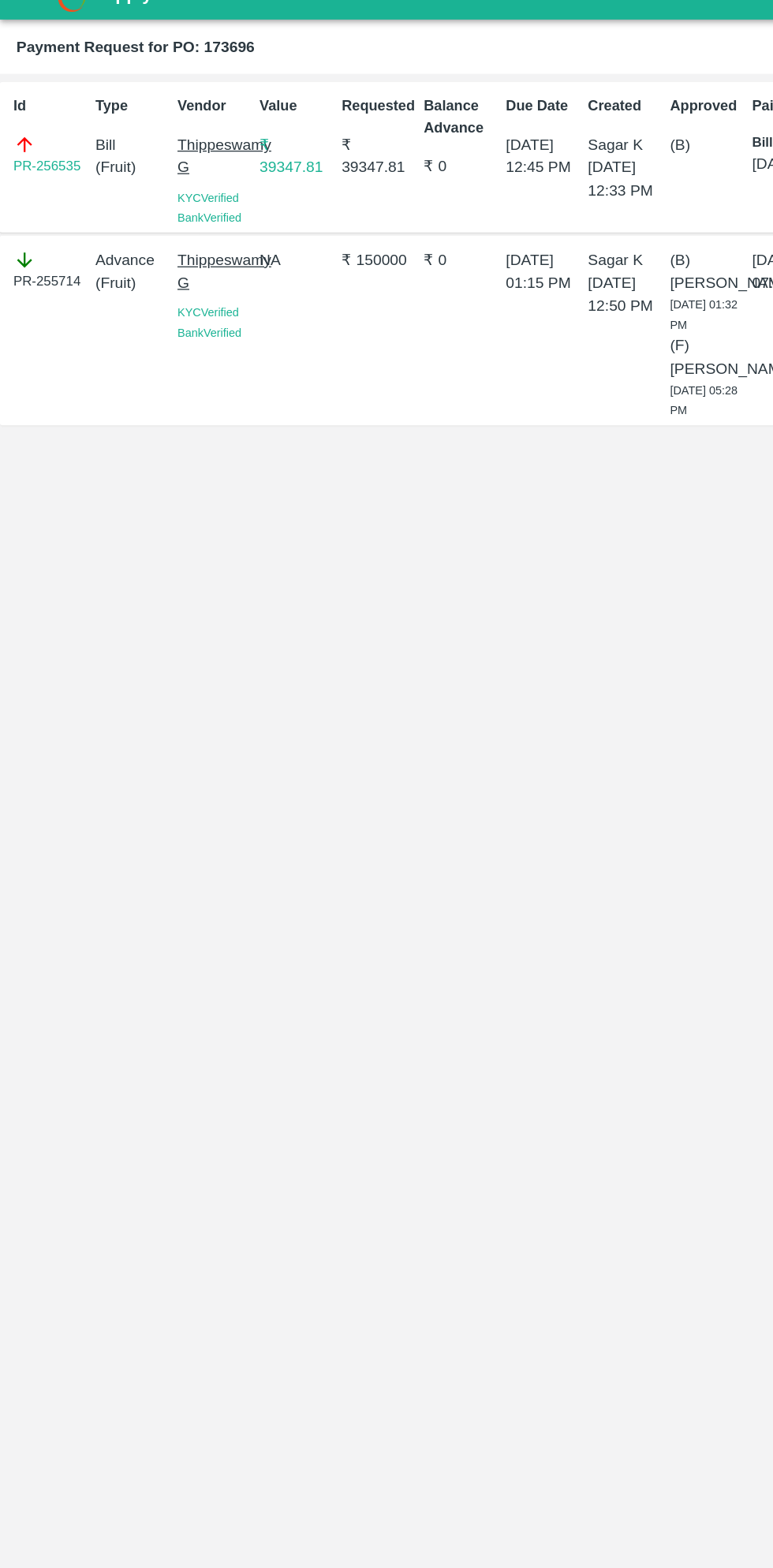
click at [203, 225] on p "NA" at bounding box center [228, 225] width 57 height 18
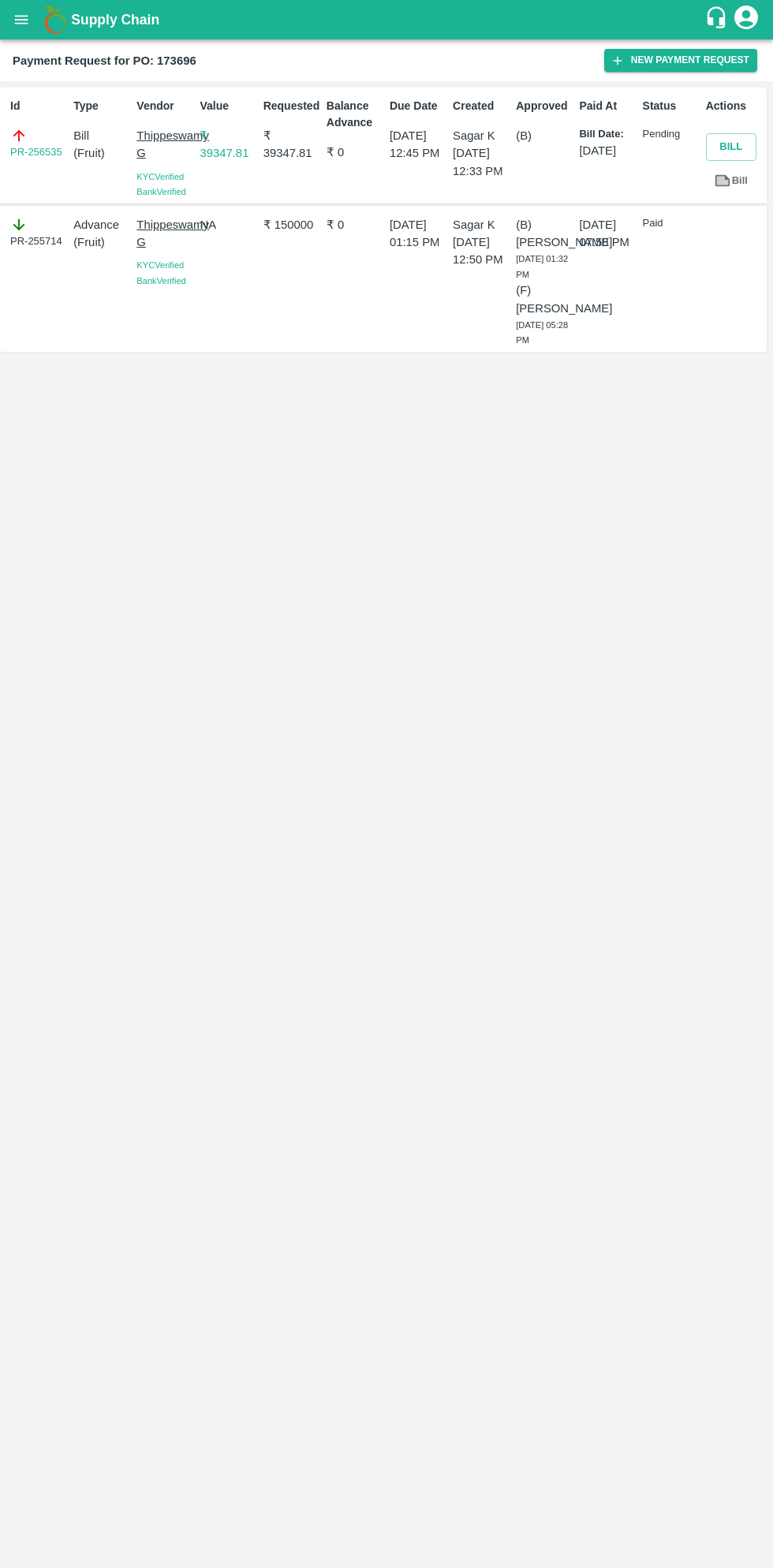
click at [26, 26] on icon "open drawer" at bounding box center [22, 20] width 18 height 18
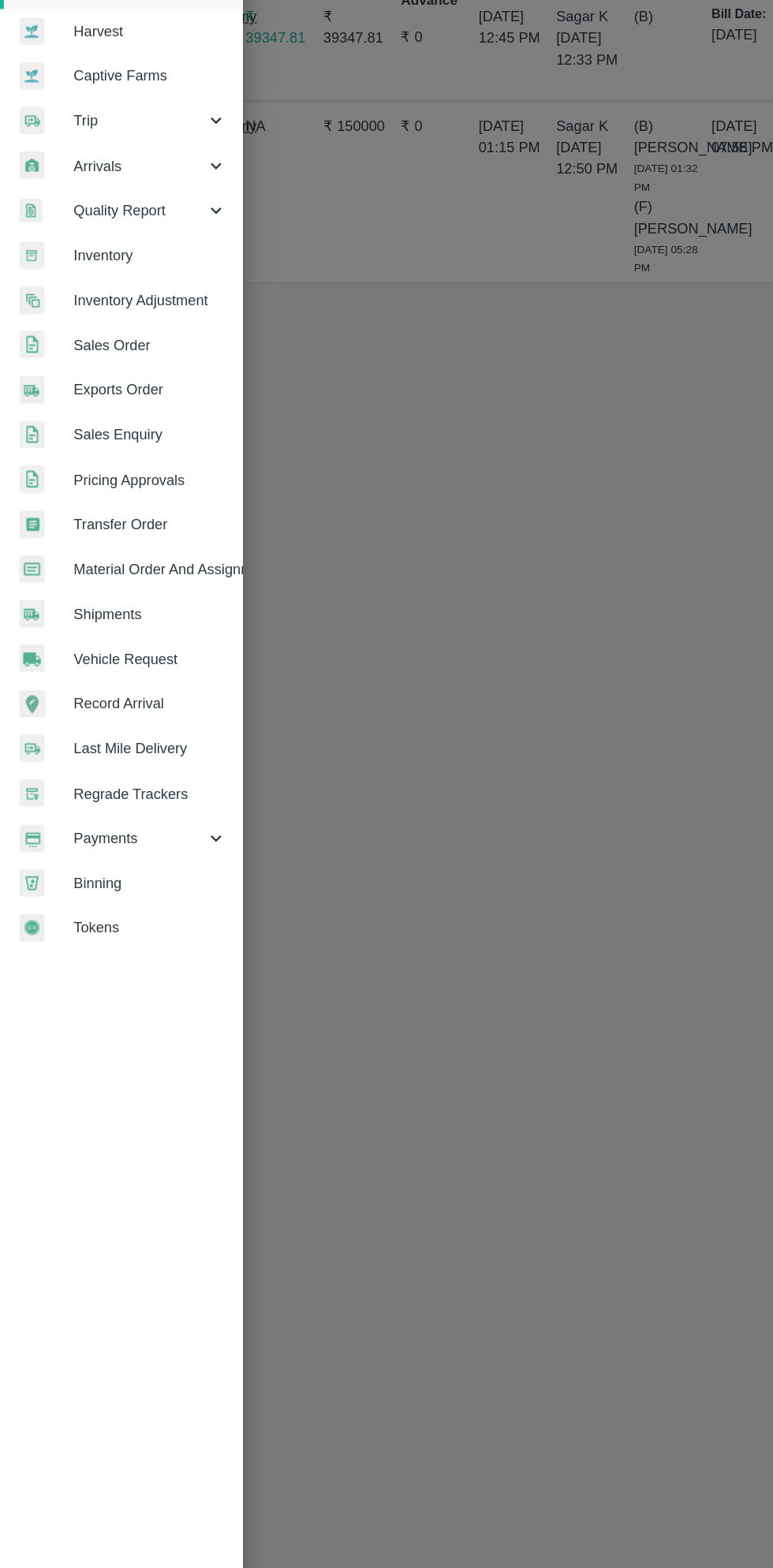
click at [116, 810] on span "Payments" at bounding box center [114, 805] width 108 height 18
click at [155, 837] on span "My Payment Requests" at bounding box center [129, 841] width 113 height 18
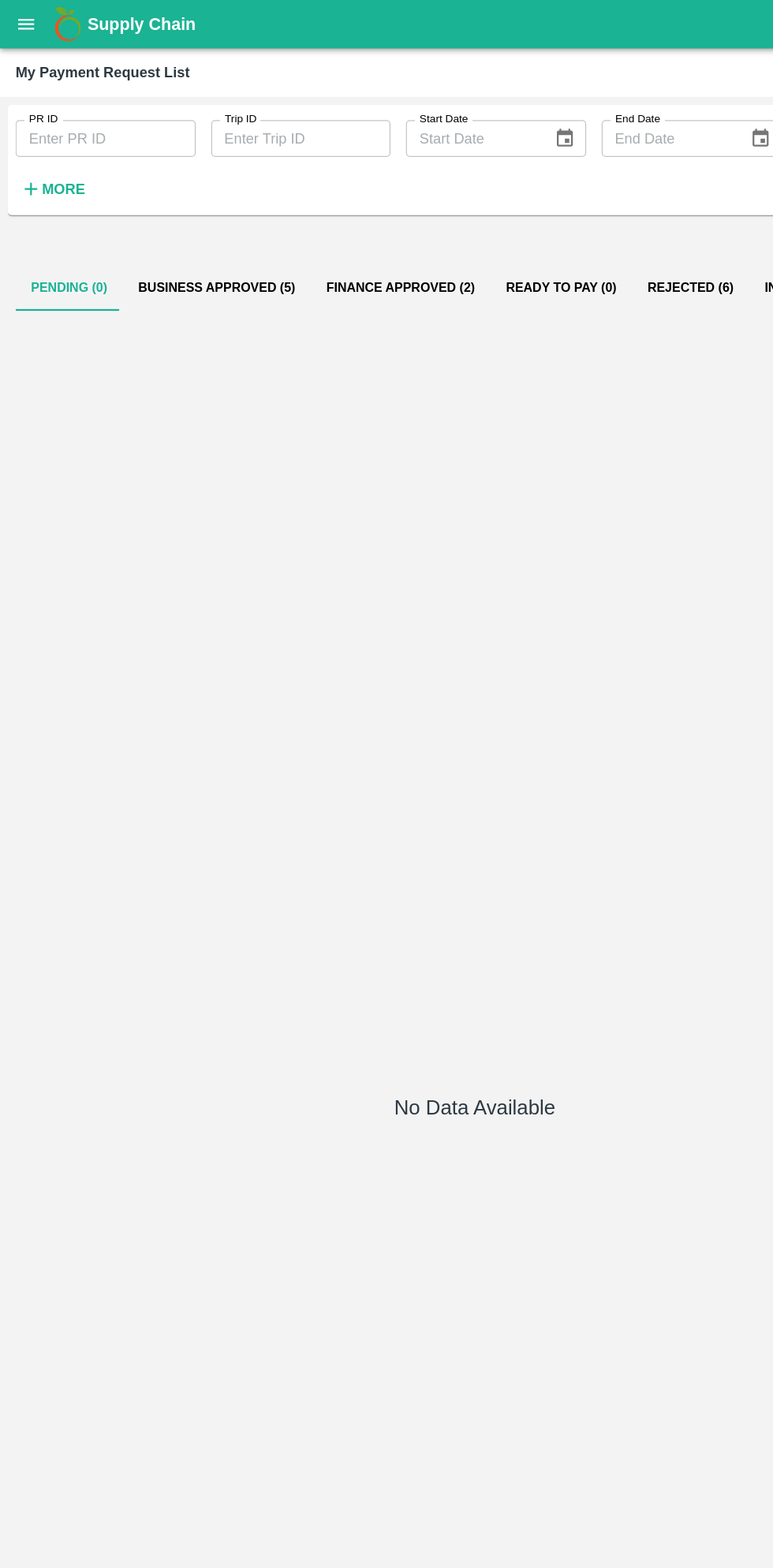
click at [172, 236] on button "Business Approved (5)" at bounding box center [177, 234] width 153 height 37
